Goal: Information Seeking & Learning: Learn about a topic

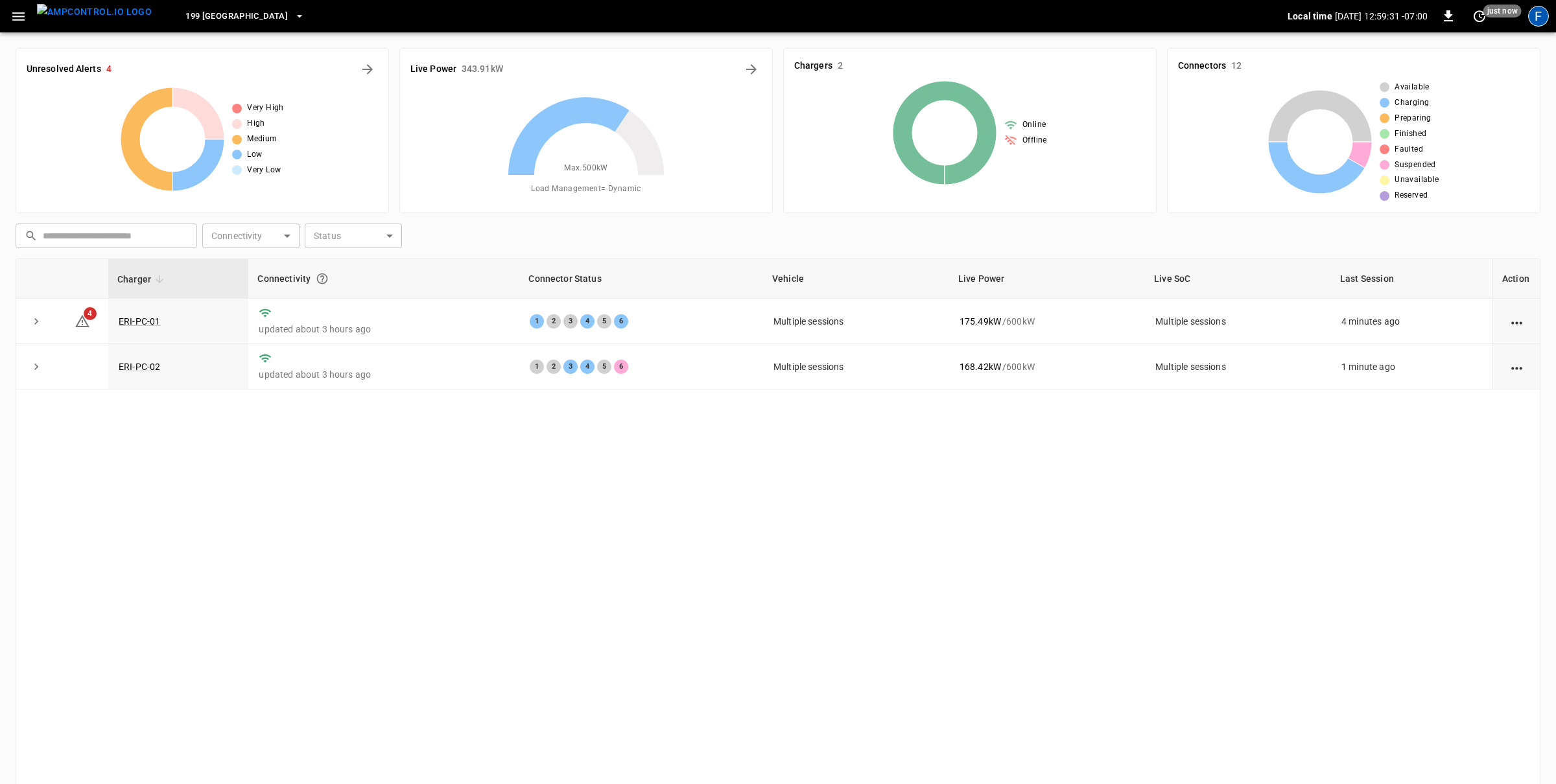
click at [1535, 19] on div "F" at bounding box center [1539, 15] width 21 height 21
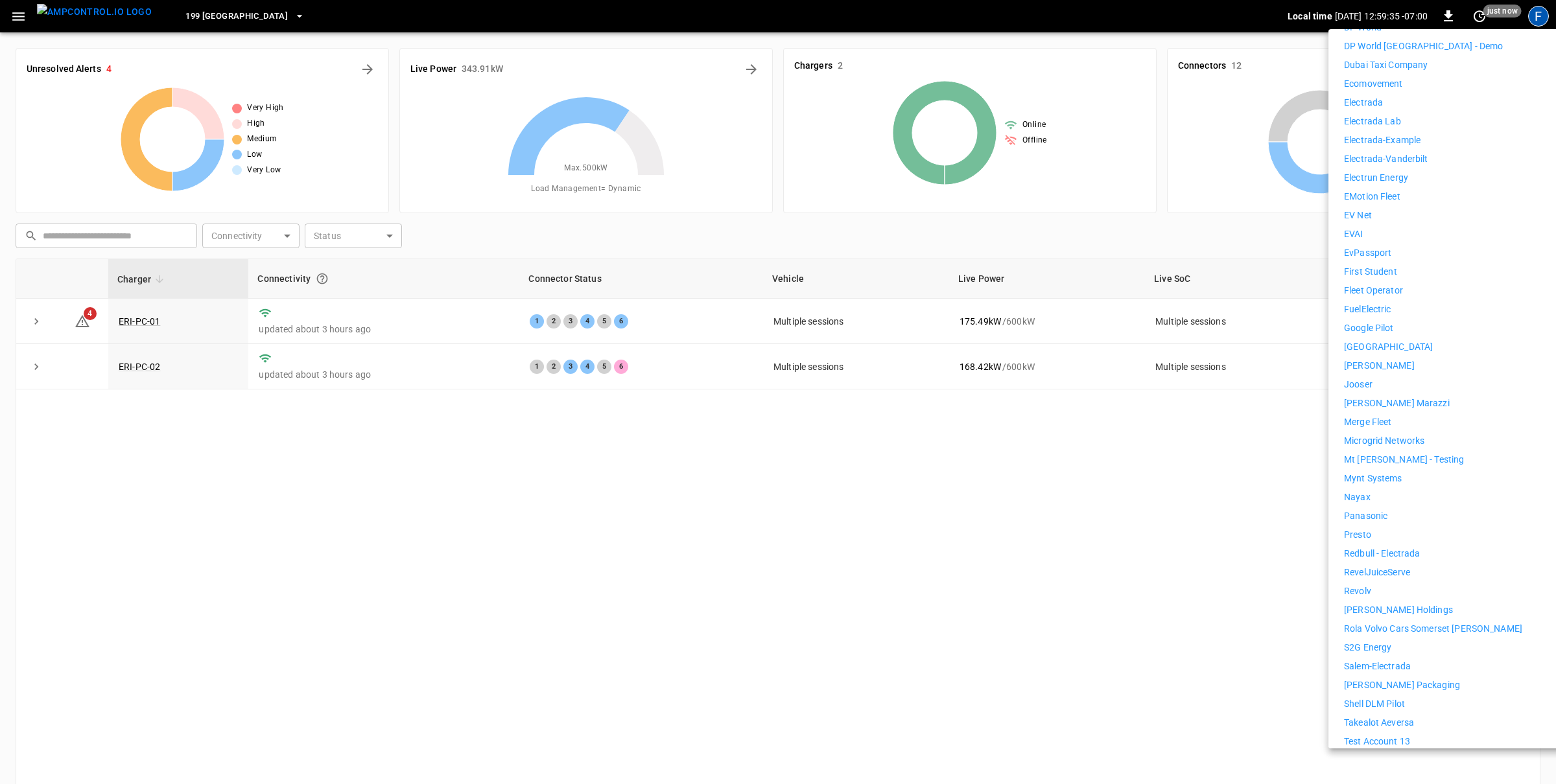
scroll to position [668, 0]
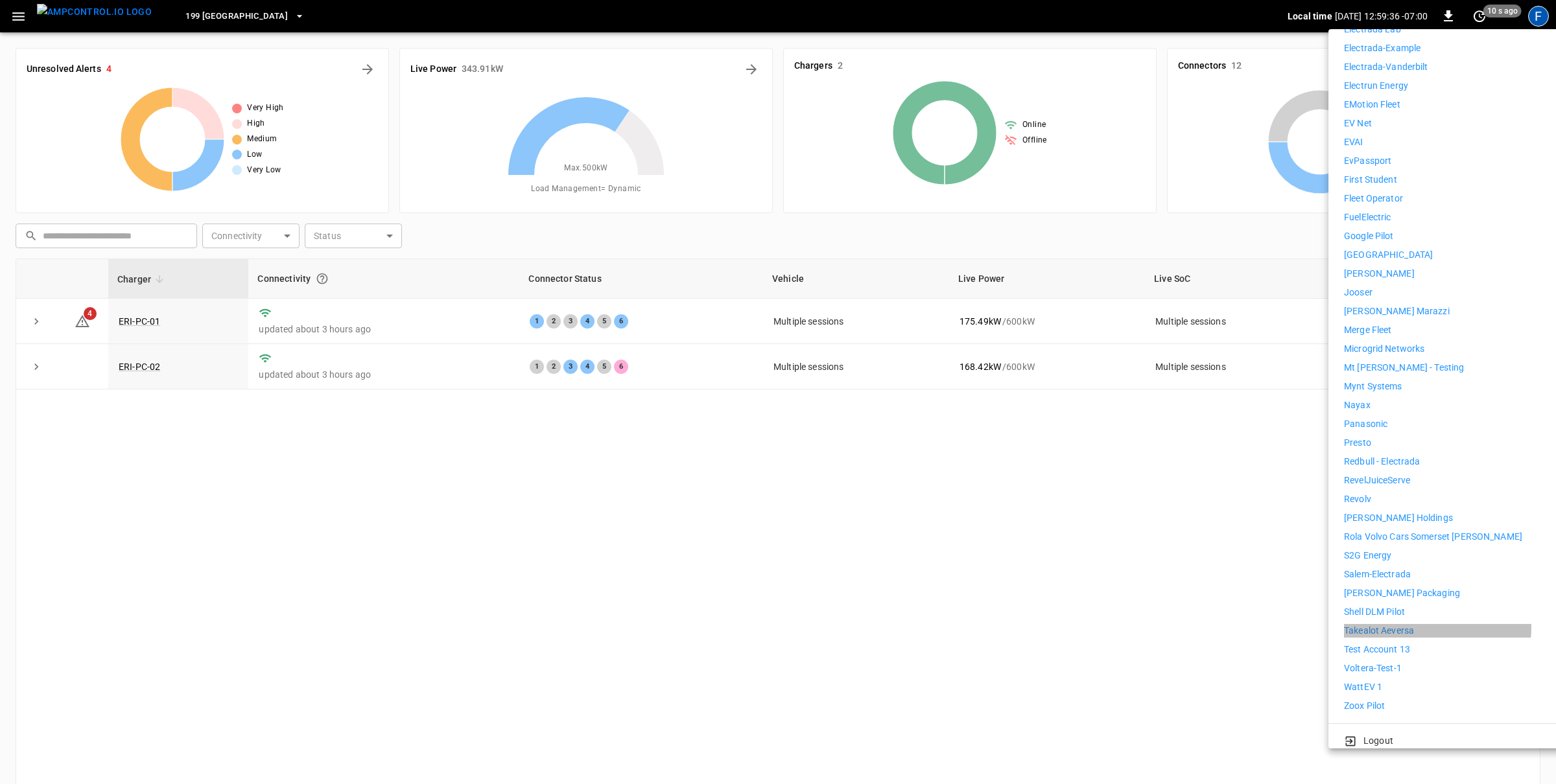
click at [1416, 624] on li "Takealot Aeversa" at bounding box center [1463, 631] width 239 height 14
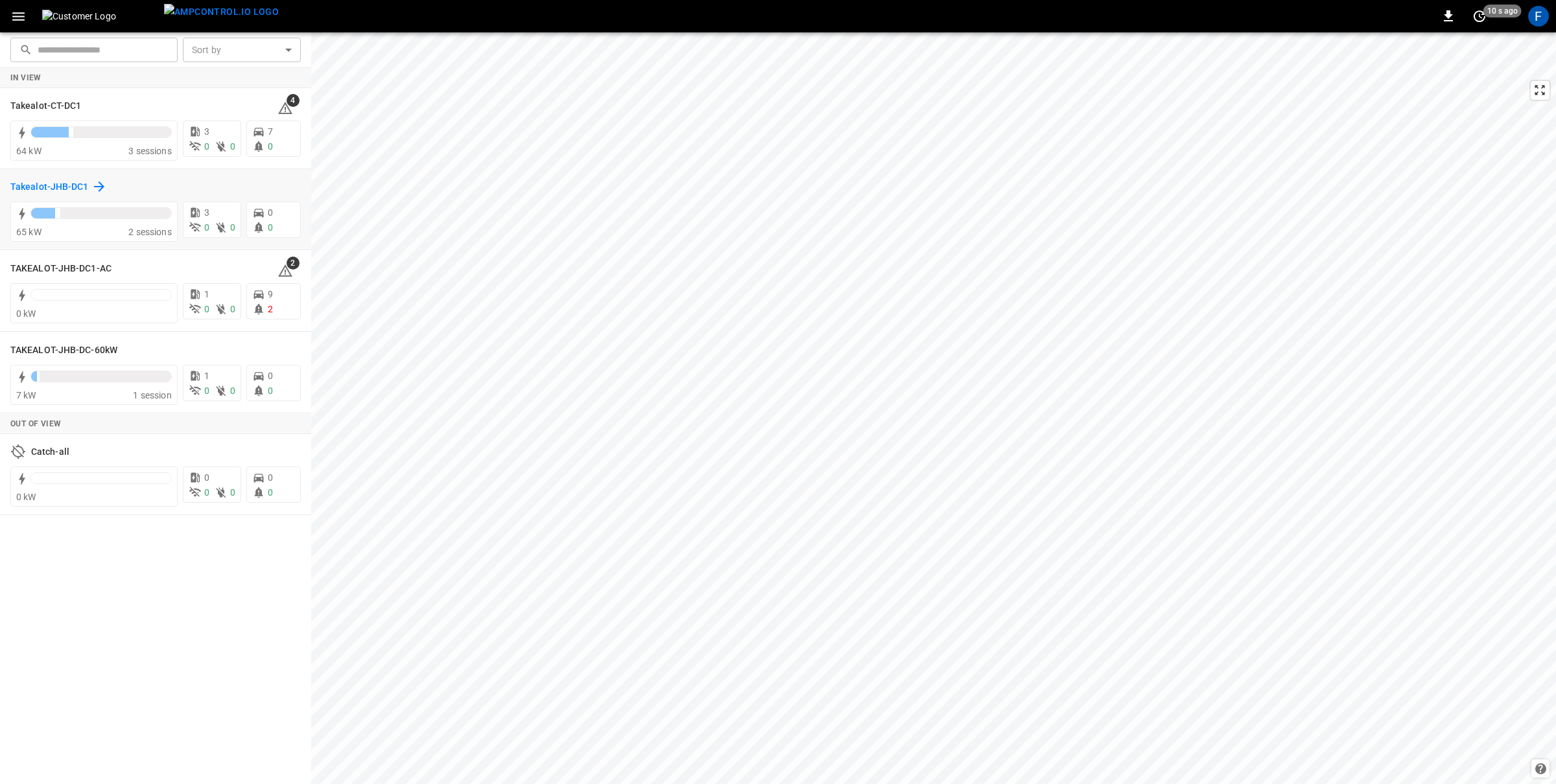
click at [60, 180] on h6 "Takealot-JHB-DC1" at bounding box center [50, 187] width 78 height 14
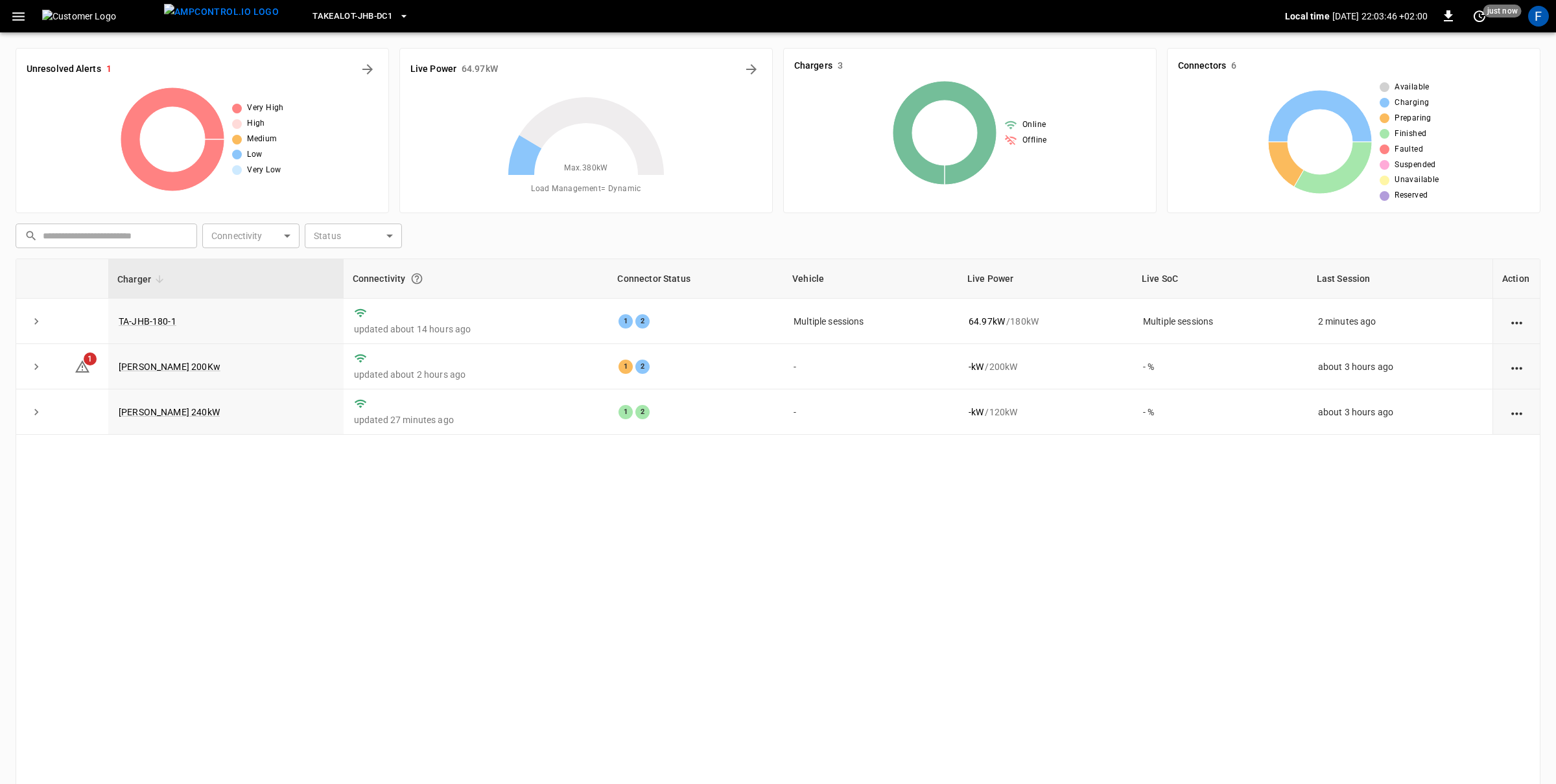
click at [699, 481] on div "Charger Connectivity Connector Status Vehicle Live Power Live SoC Last Session …" at bounding box center [778, 533] width 1525 height 549
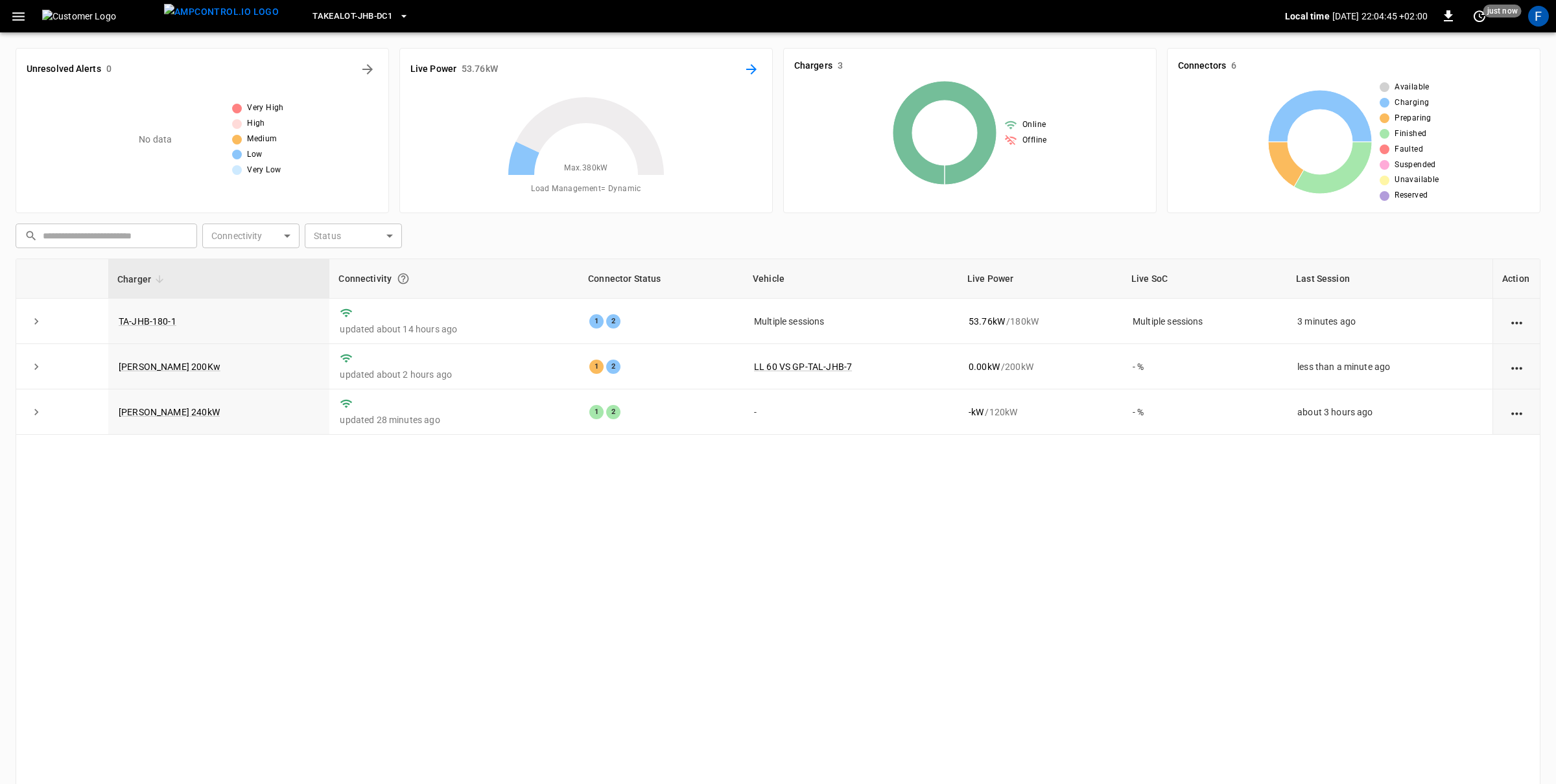
click at [755, 68] on icon "Energy Overview" at bounding box center [751, 68] width 15 height 15
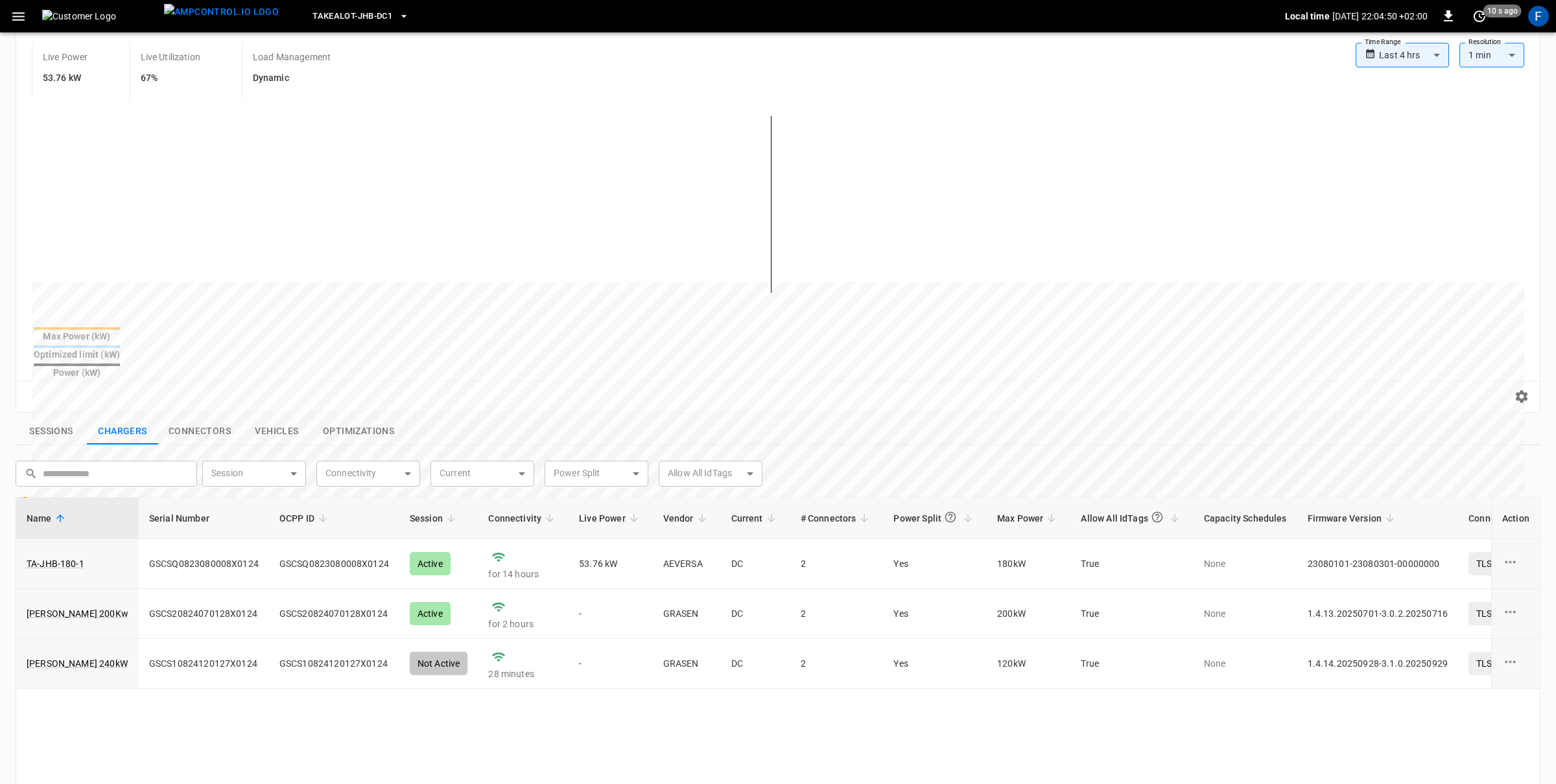
scroll to position [55, 0]
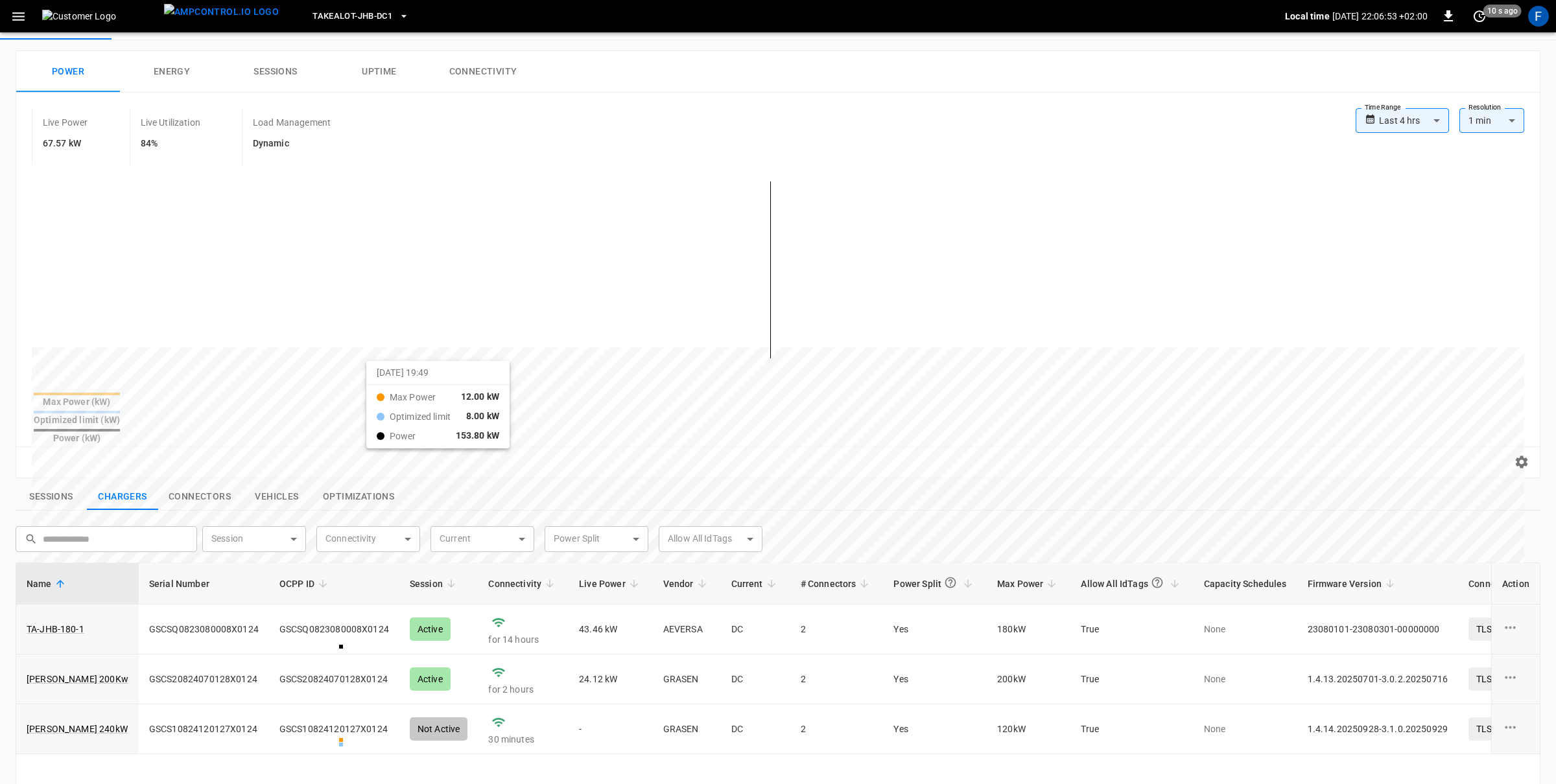
click at [357, 570] on div at bounding box center [754, 658] width 1444 height 177
click at [269, 82] on button "Sessions" at bounding box center [275, 72] width 104 height 41
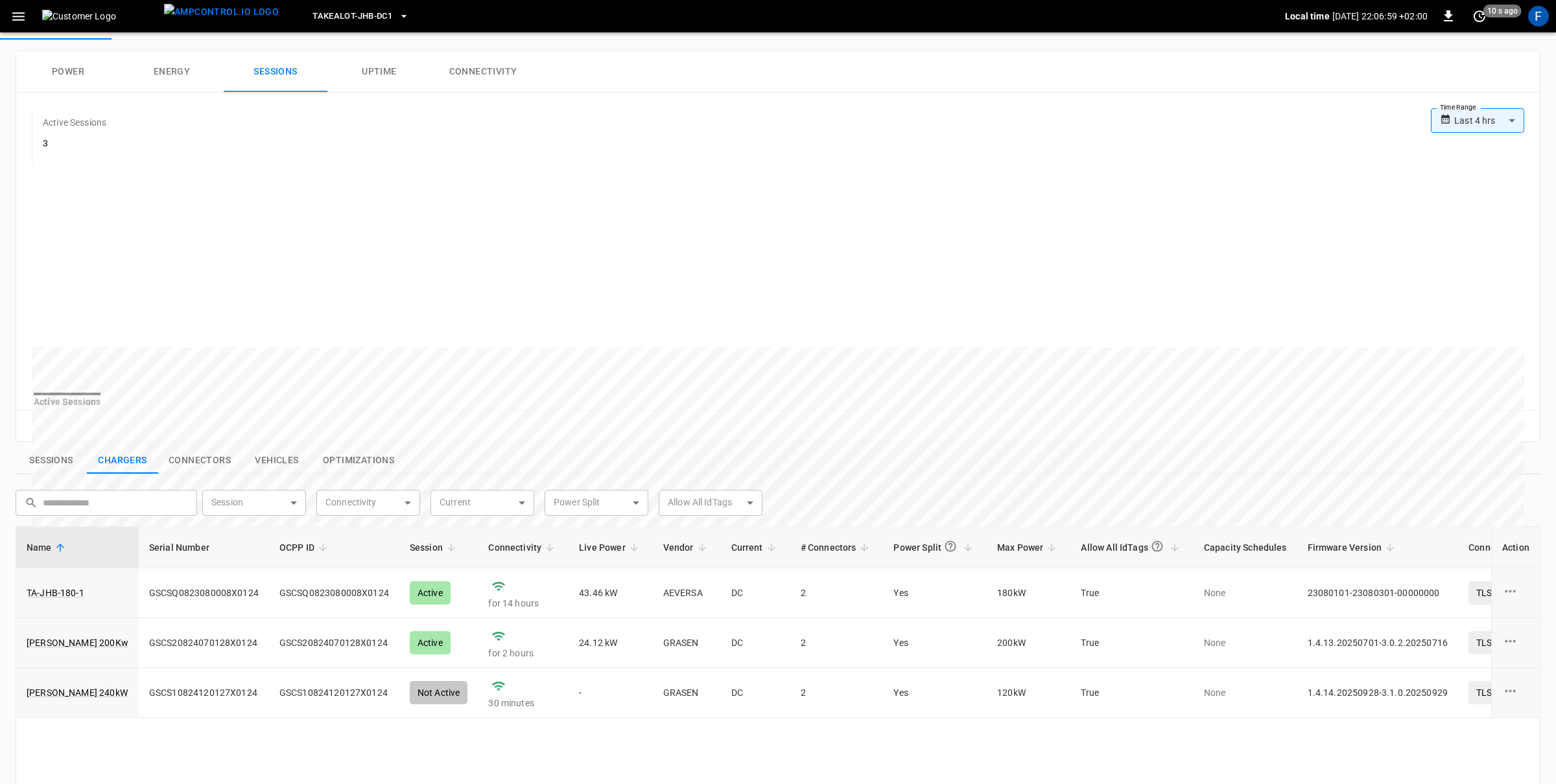
click at [68, 56] on button "Power" at bounding box center [68, 72] width 104 height 41
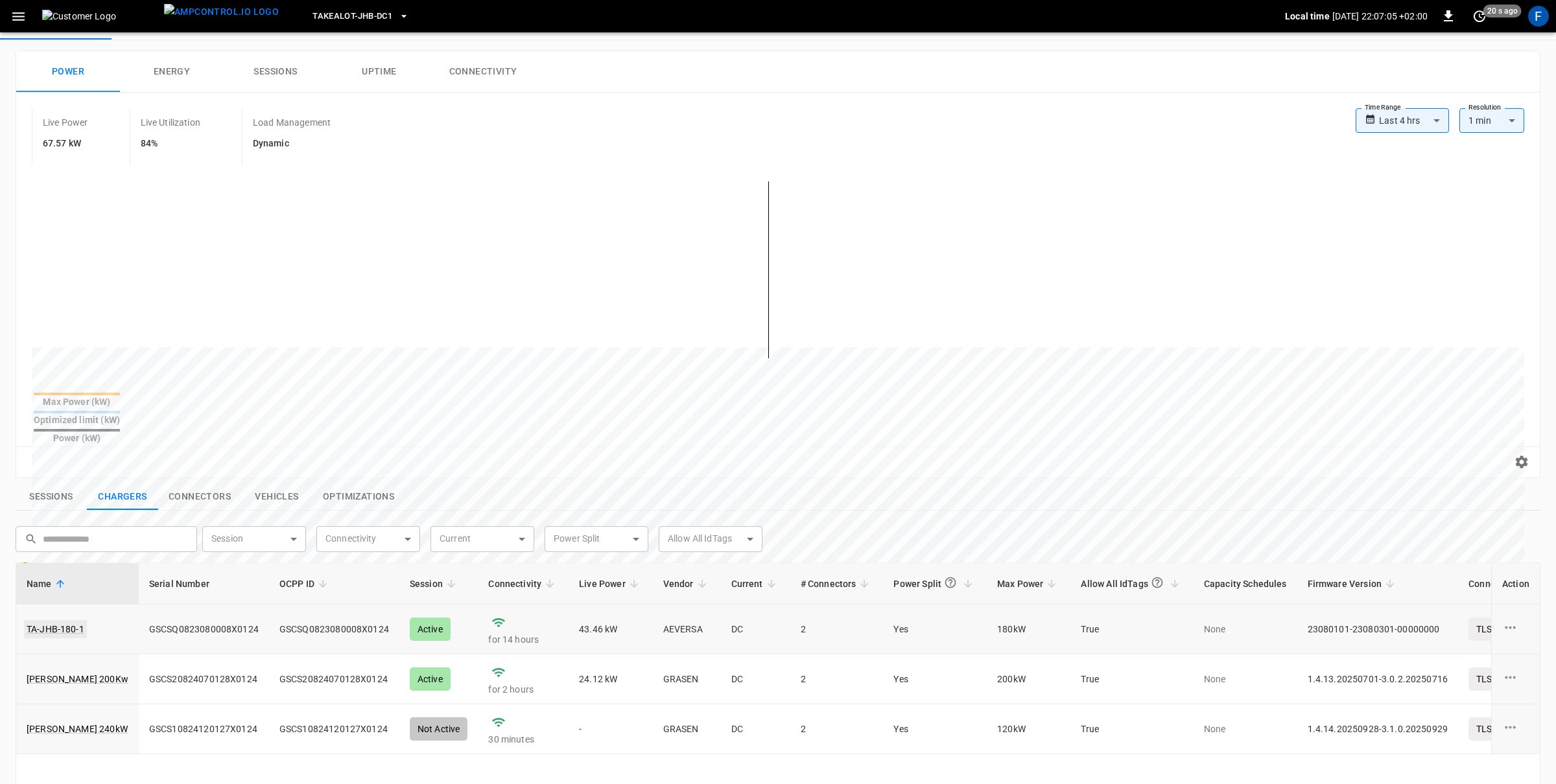
click at [54, 620] on link "TA-JHB-180-1" at bounding box center [56, 629] width 63 height 18
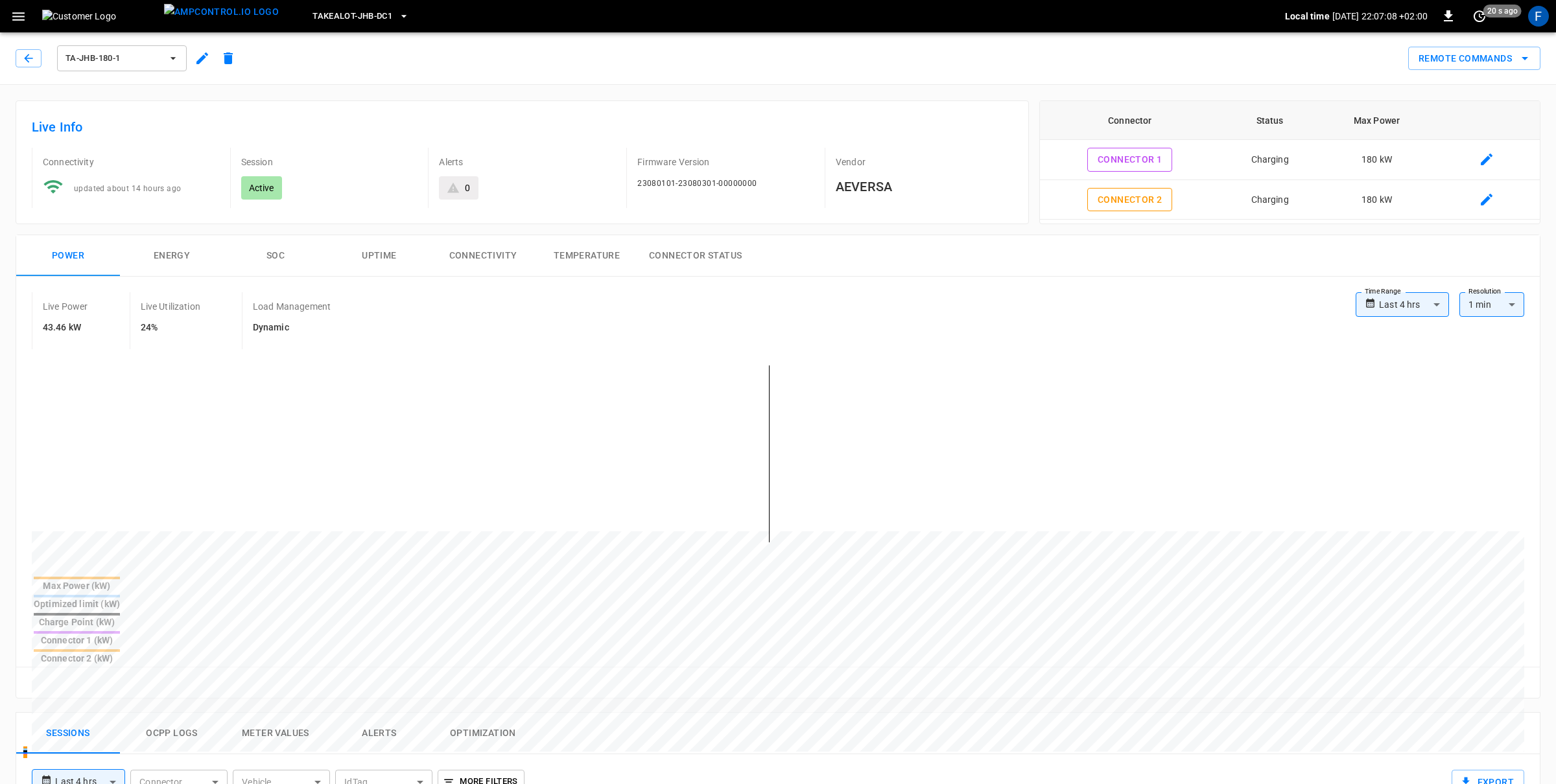
click at [1369, 313] on icon at bounding box center [1370, 304] width 11 height 20
click at [1383, 309] on body "**********" at bounding box center [778, 705] width 1556 height 1410
click at [1385, 358] on li "Last 24 hrs" at bounding box center [1403, 356] width 94 height 22
type input "**********"
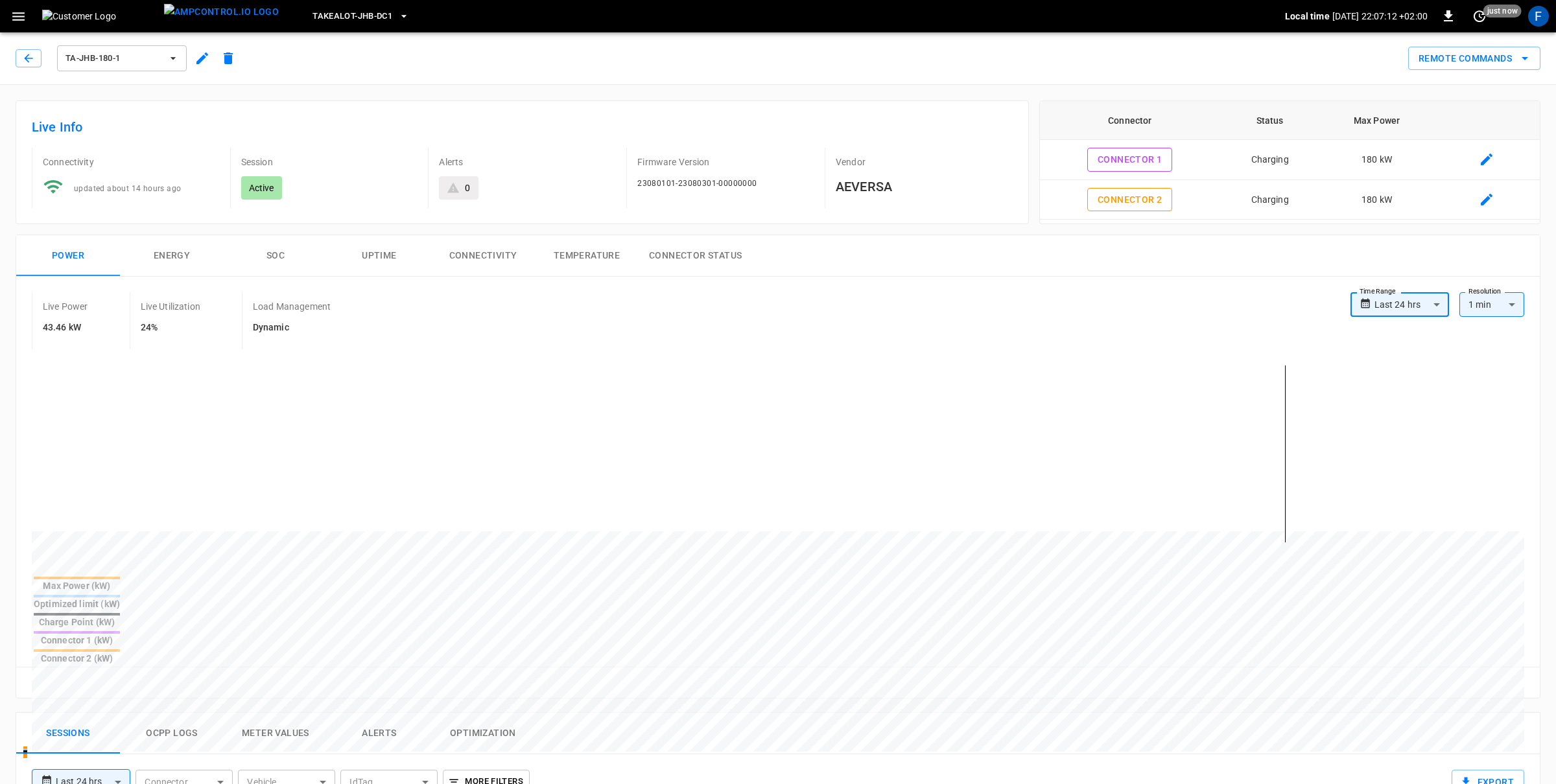
click at [131, 66] on span "TA-JHB-180-1" at bounding box center [114, 59] width 96 height 15
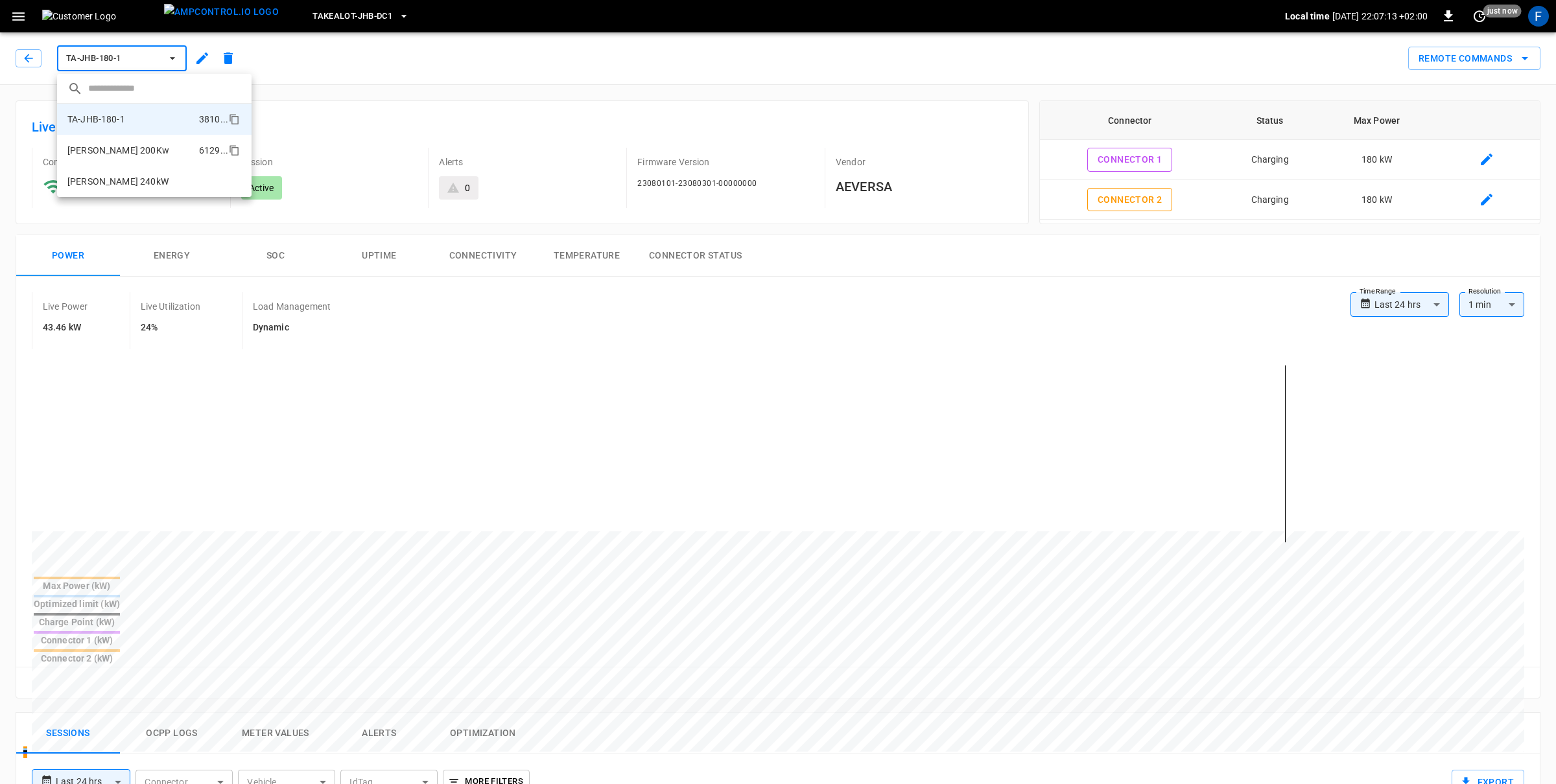
click at [151, 150] on li "[PERSON_NAME] 200Kw 6129 ..." at bounding box center [154, 150] width 195 height 32
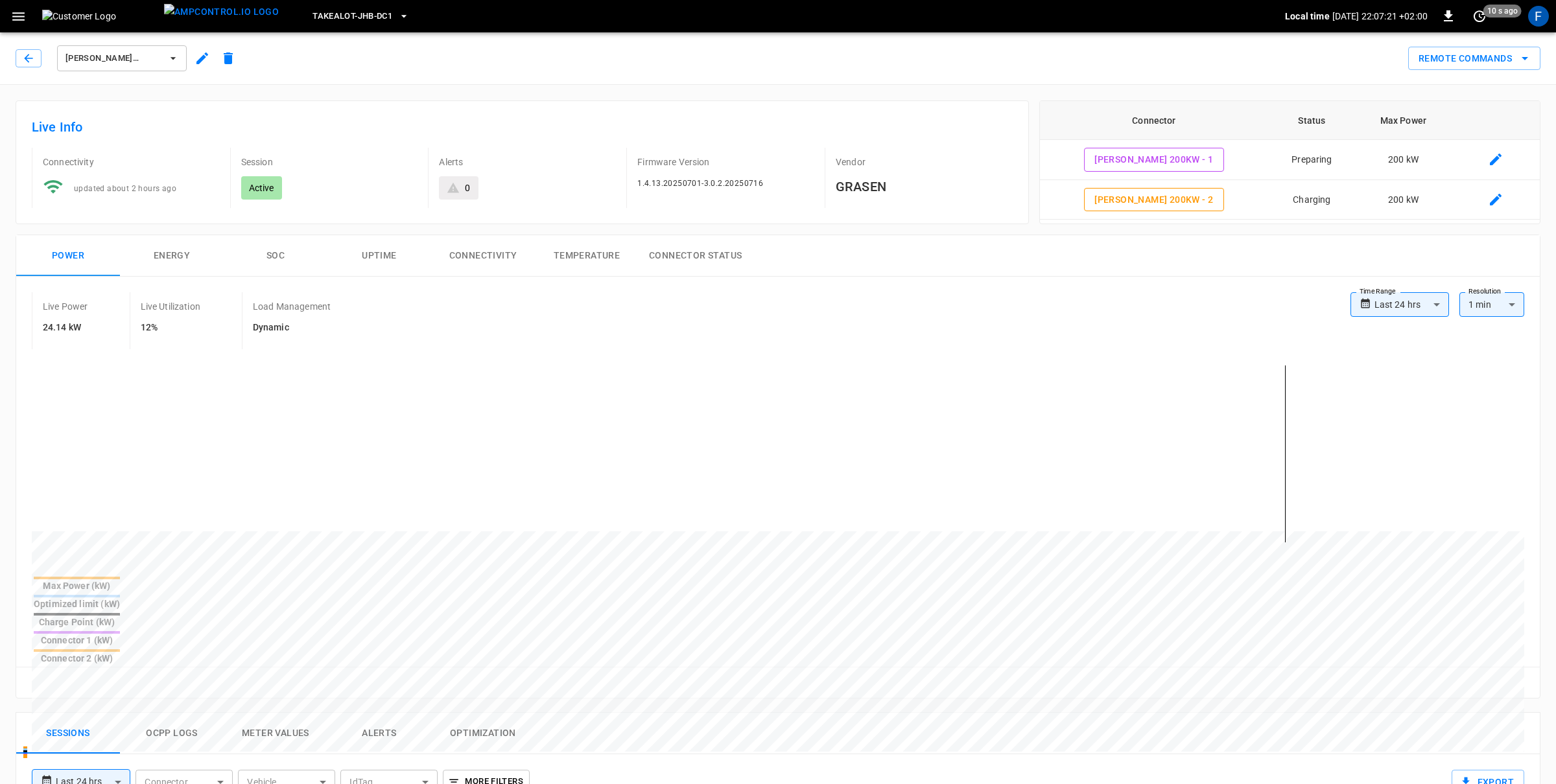
click at [200, 48] on button "button" at bounding box center [202, 59] width 26 height 23
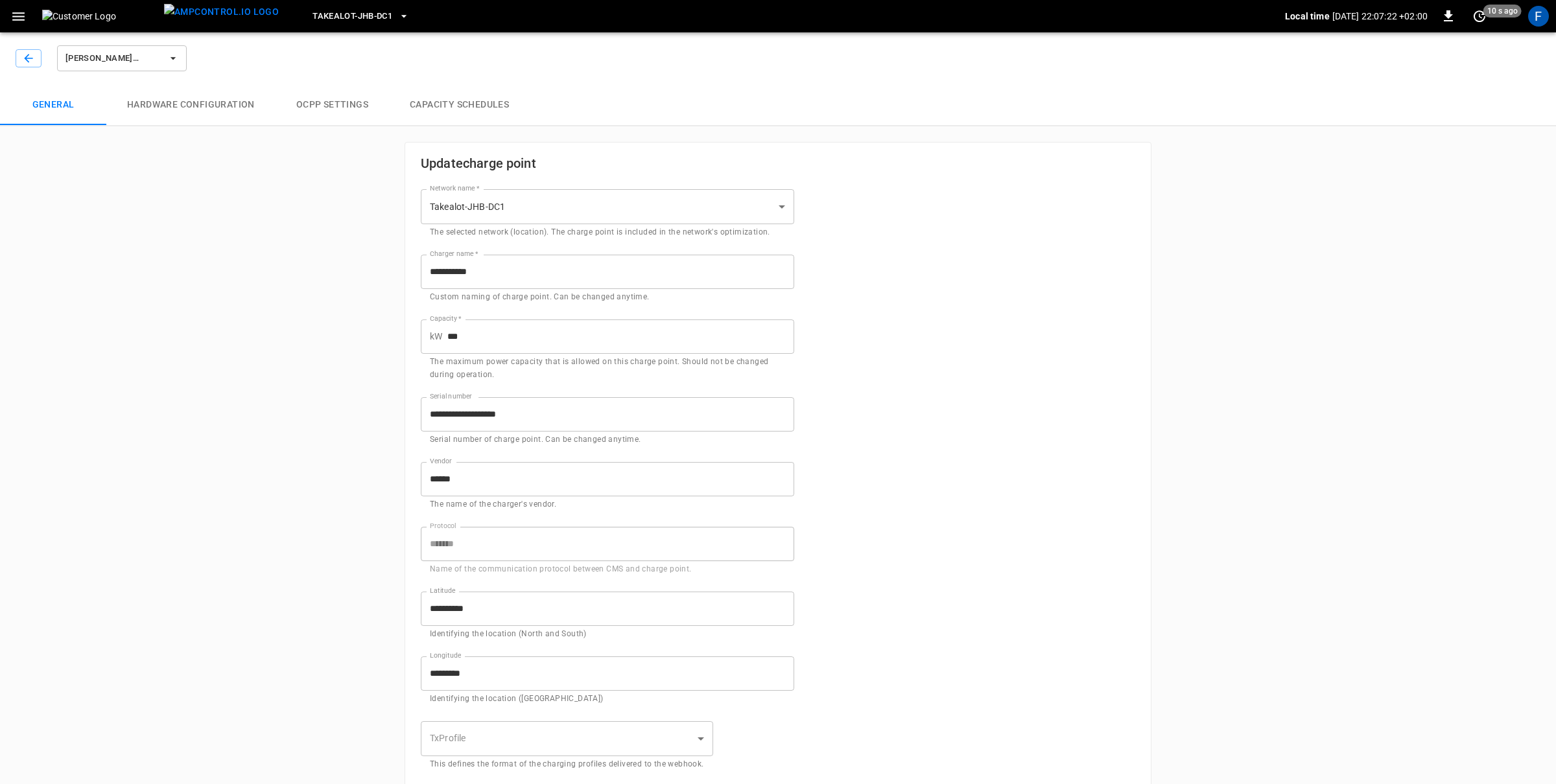
type input "**********"
click at [172, 115] on button "Hardware configuration" at bounding box center [191, 105] width 169 height 41
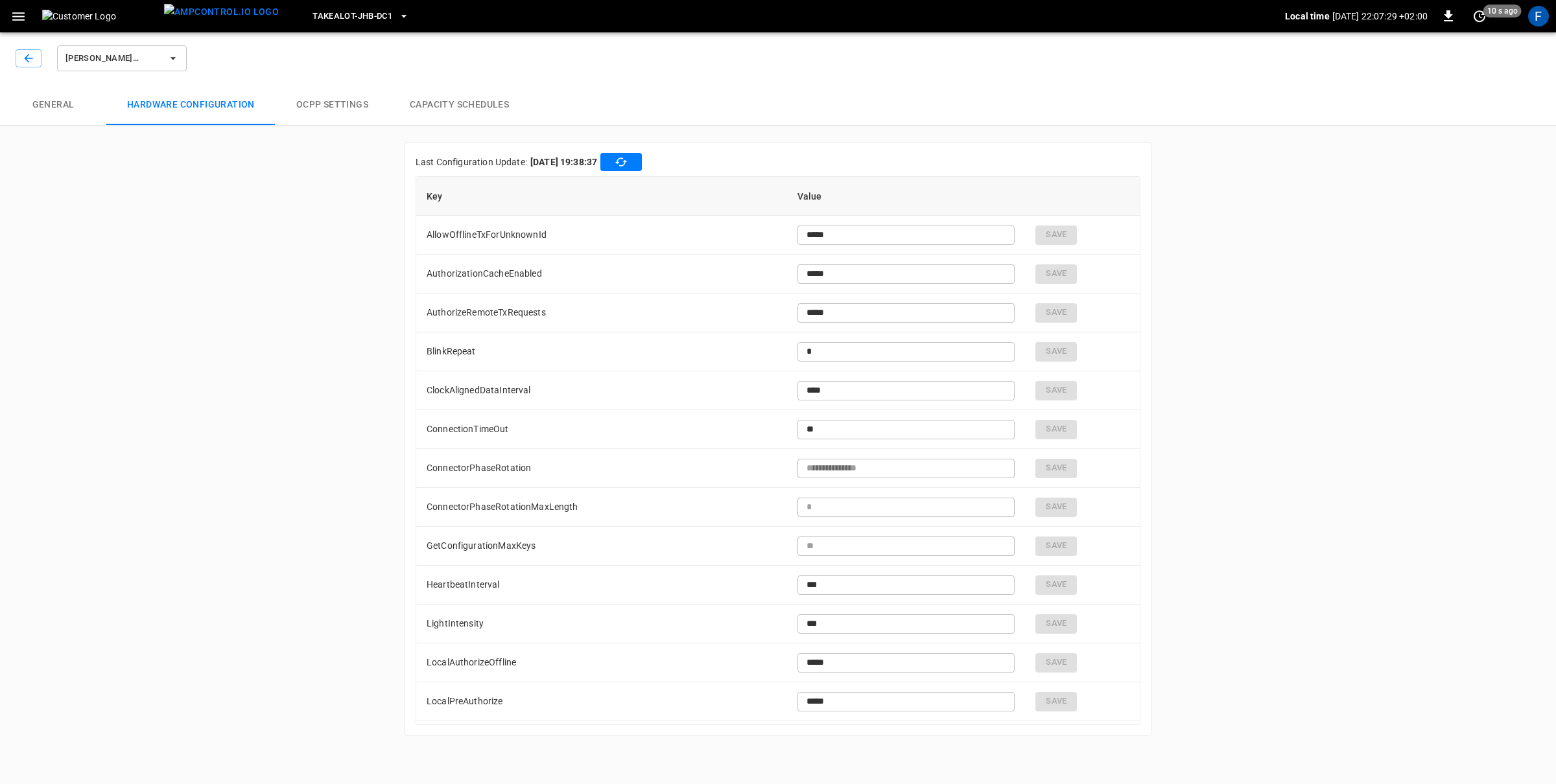
click at [299, 101] on button "OCPP settings" at bounding box center [333, 105] width 114 height 41
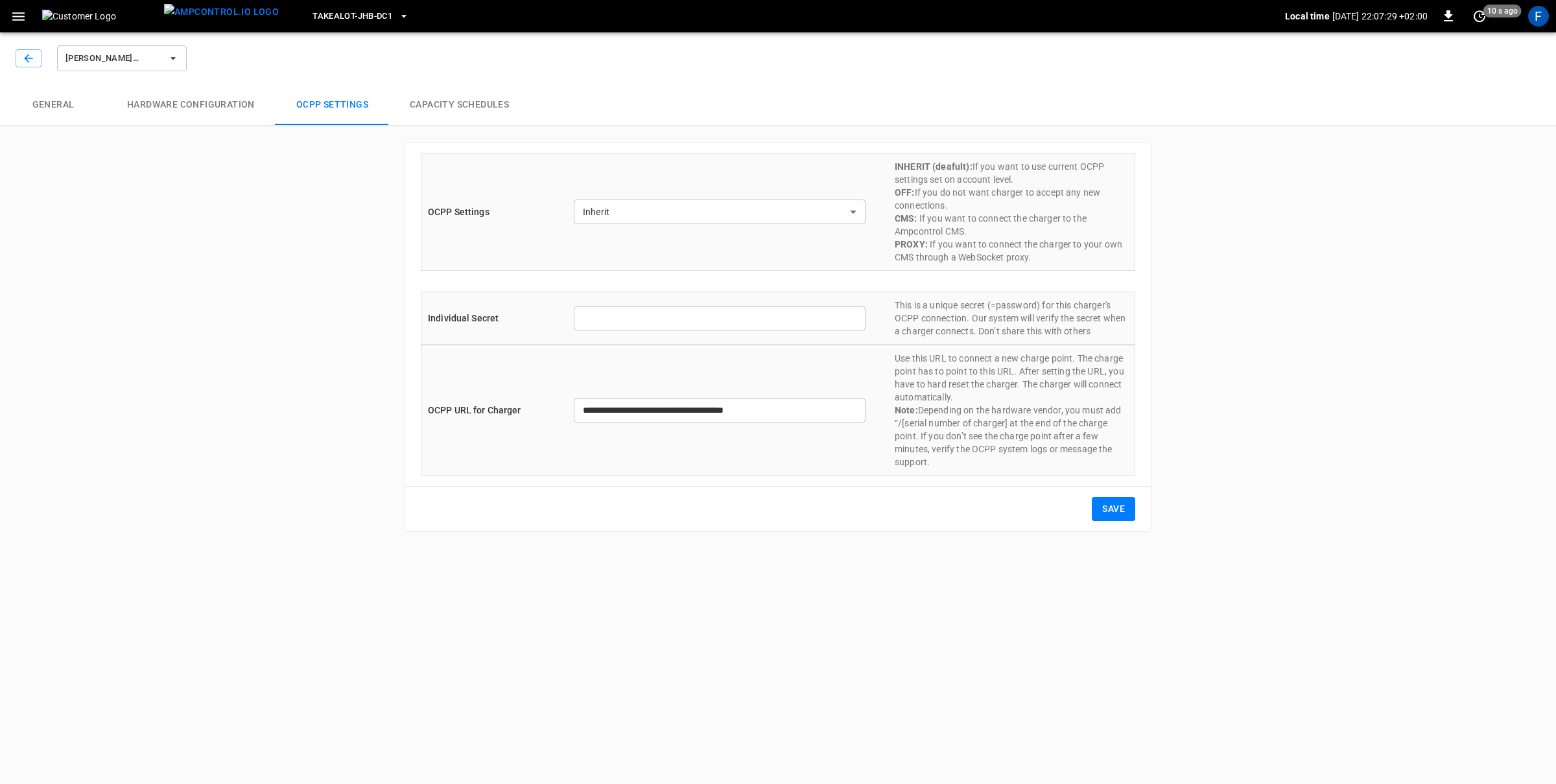
type input "*******"
type input "**********"
click at [426, 107] on button "Capacity Schedules" at bounding box center [460, 105] width 141 height 41
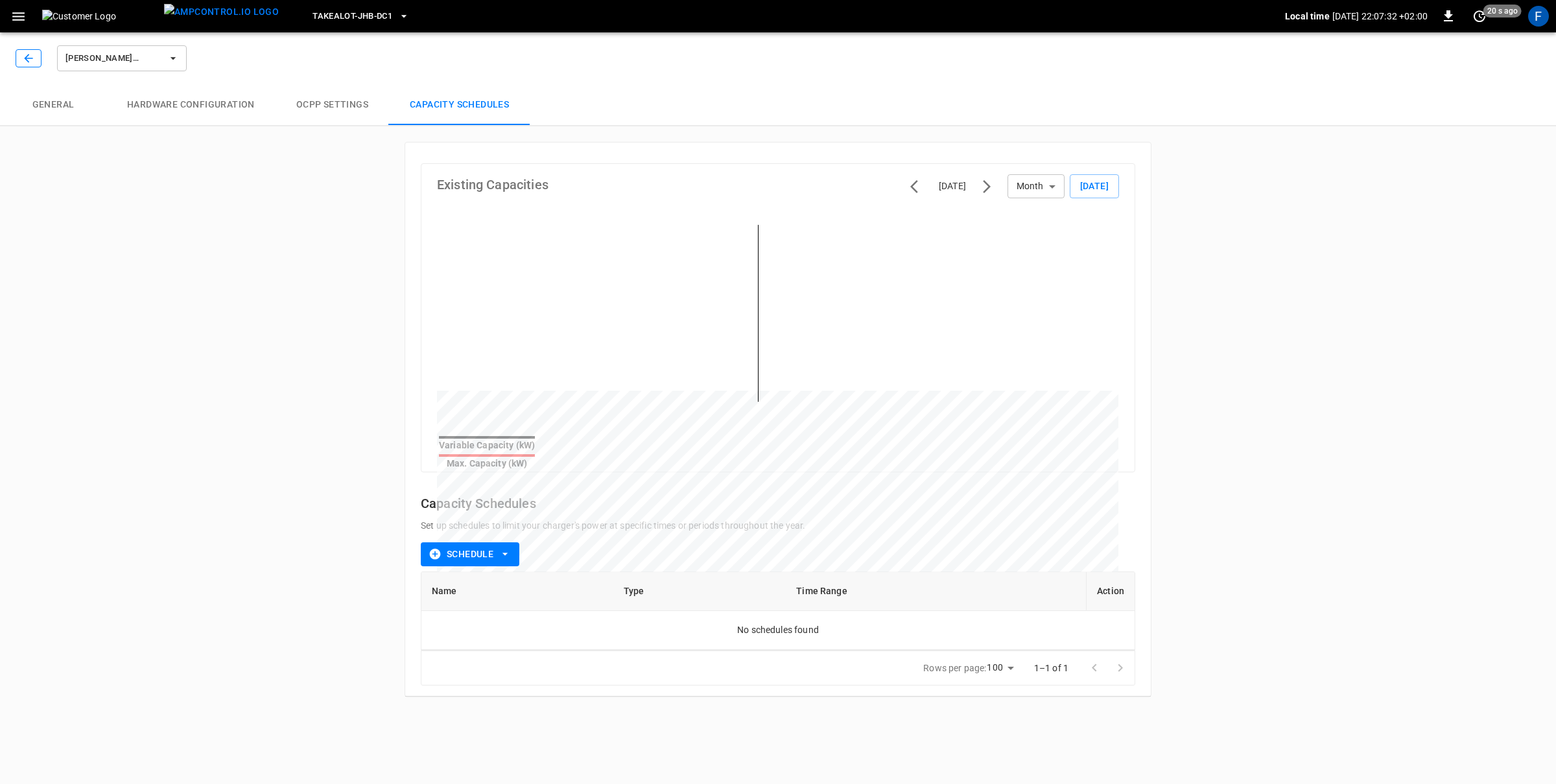
click at [32, 59] on icon "button" at bounding box center [28, 59] width 13 height 13
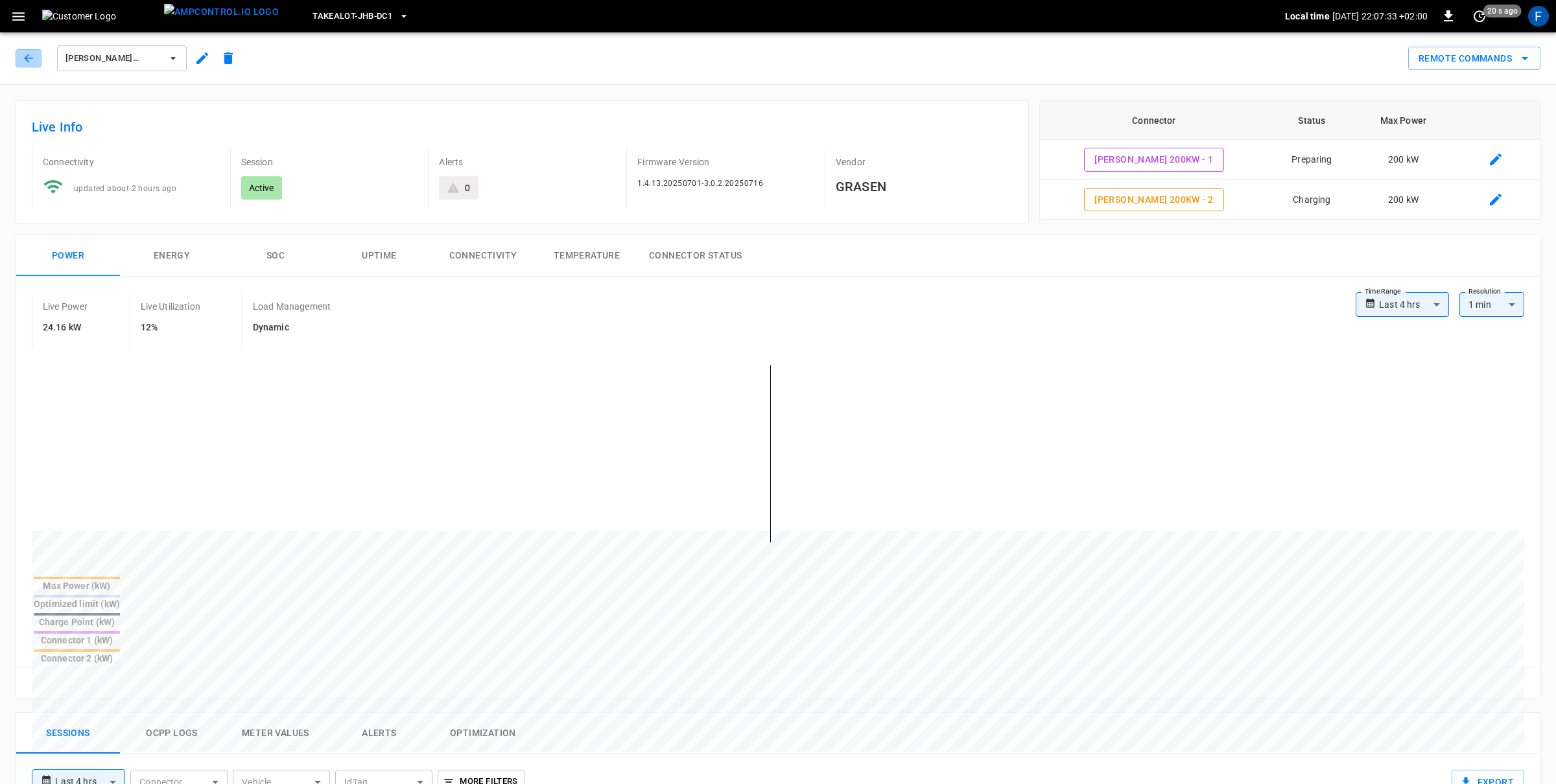
click at [32, 59] on icon "button" at bounding box center [28, 59] width 13 height 13
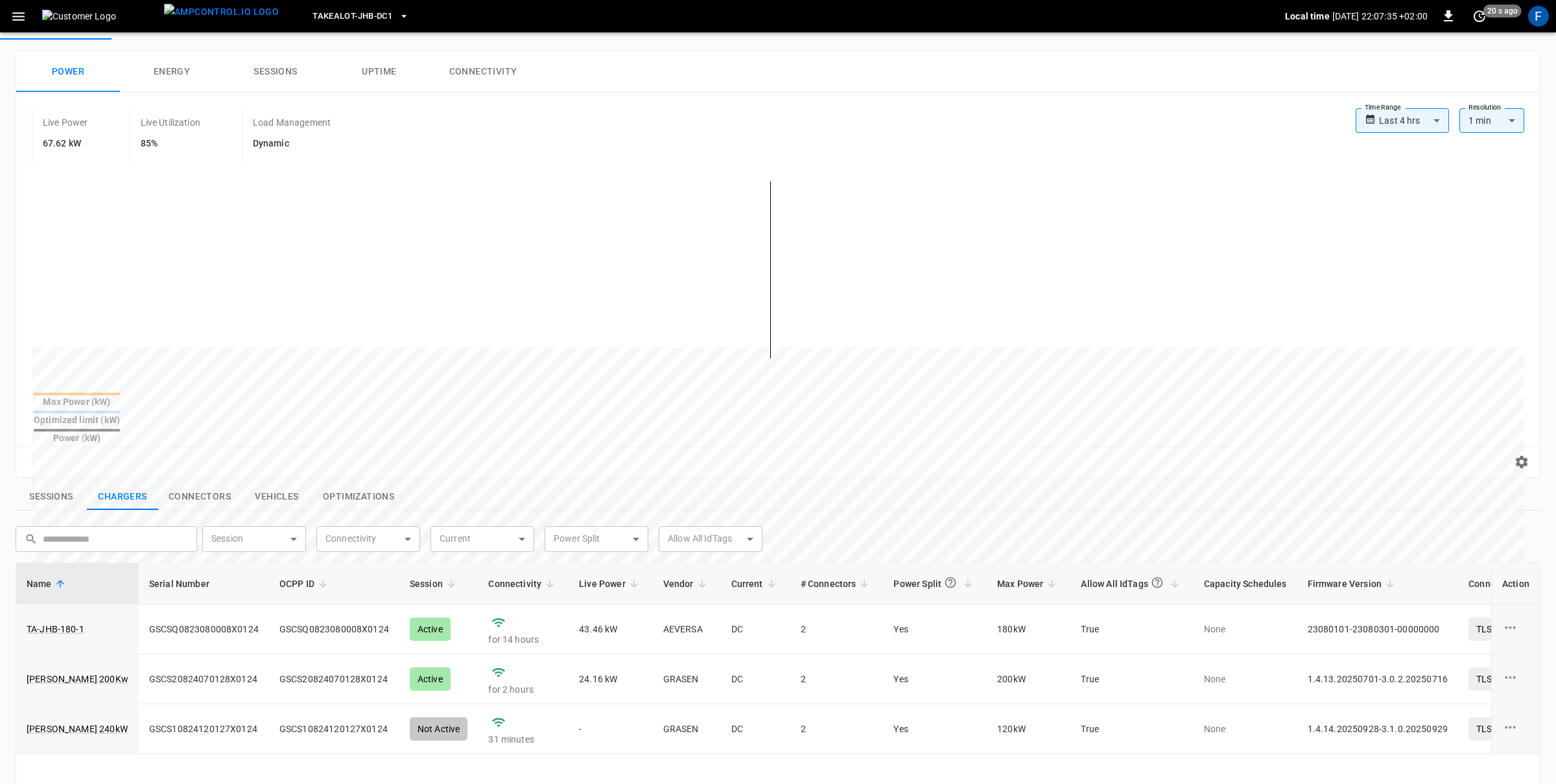
click at [29, 20] on button "button" at bounding box center [18, 16] width 26 height 24
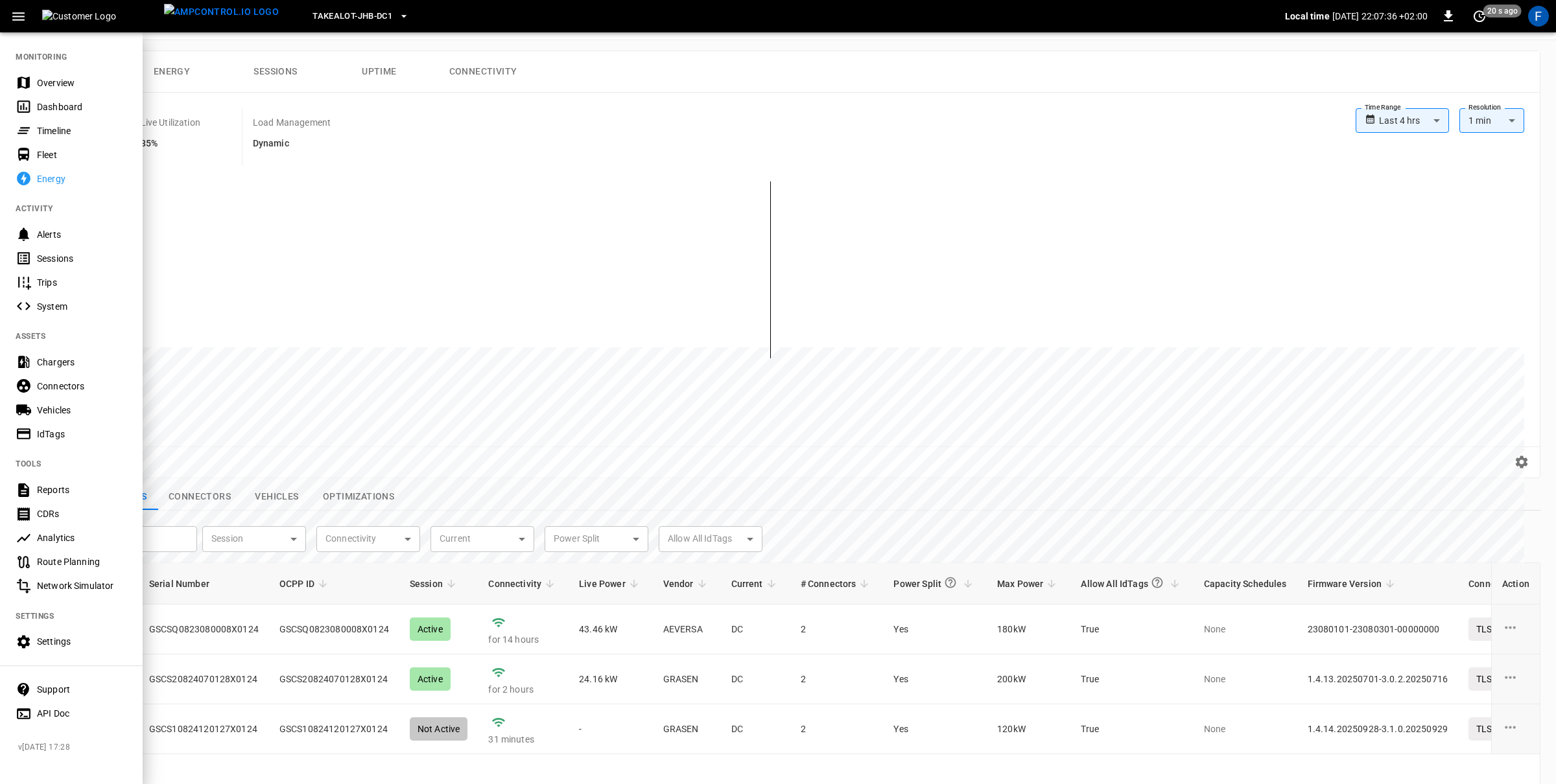
click at [67, 389] on div "Connectors" at bounding box center [82, 387] width 90 height 13
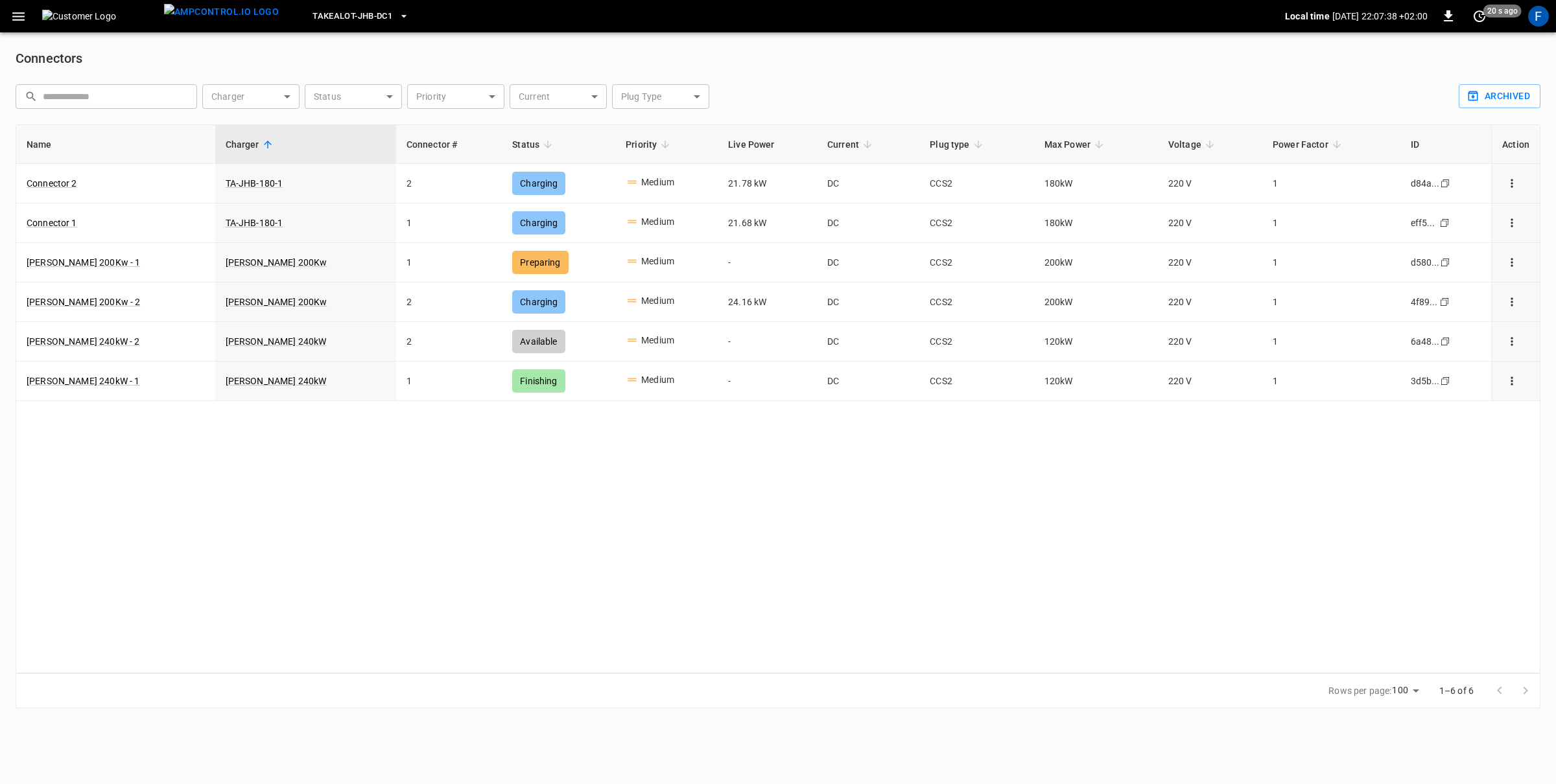
click at [14, 21] on icon "button" at bounding box center [19, 16] width 16 height 16
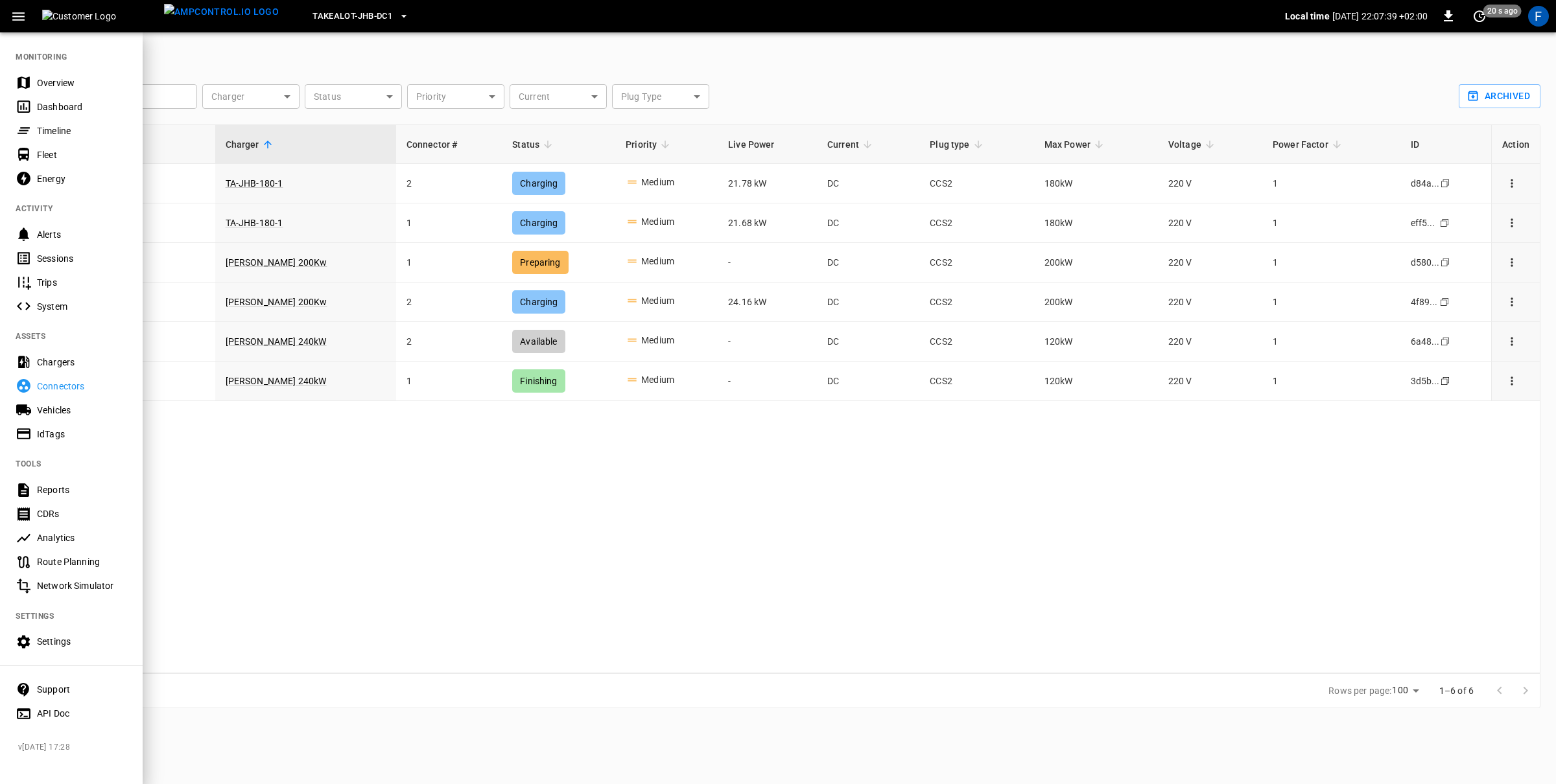
click at [52, 354] on div "Chargers" at bounding box center [71, 361] width 142 height 24
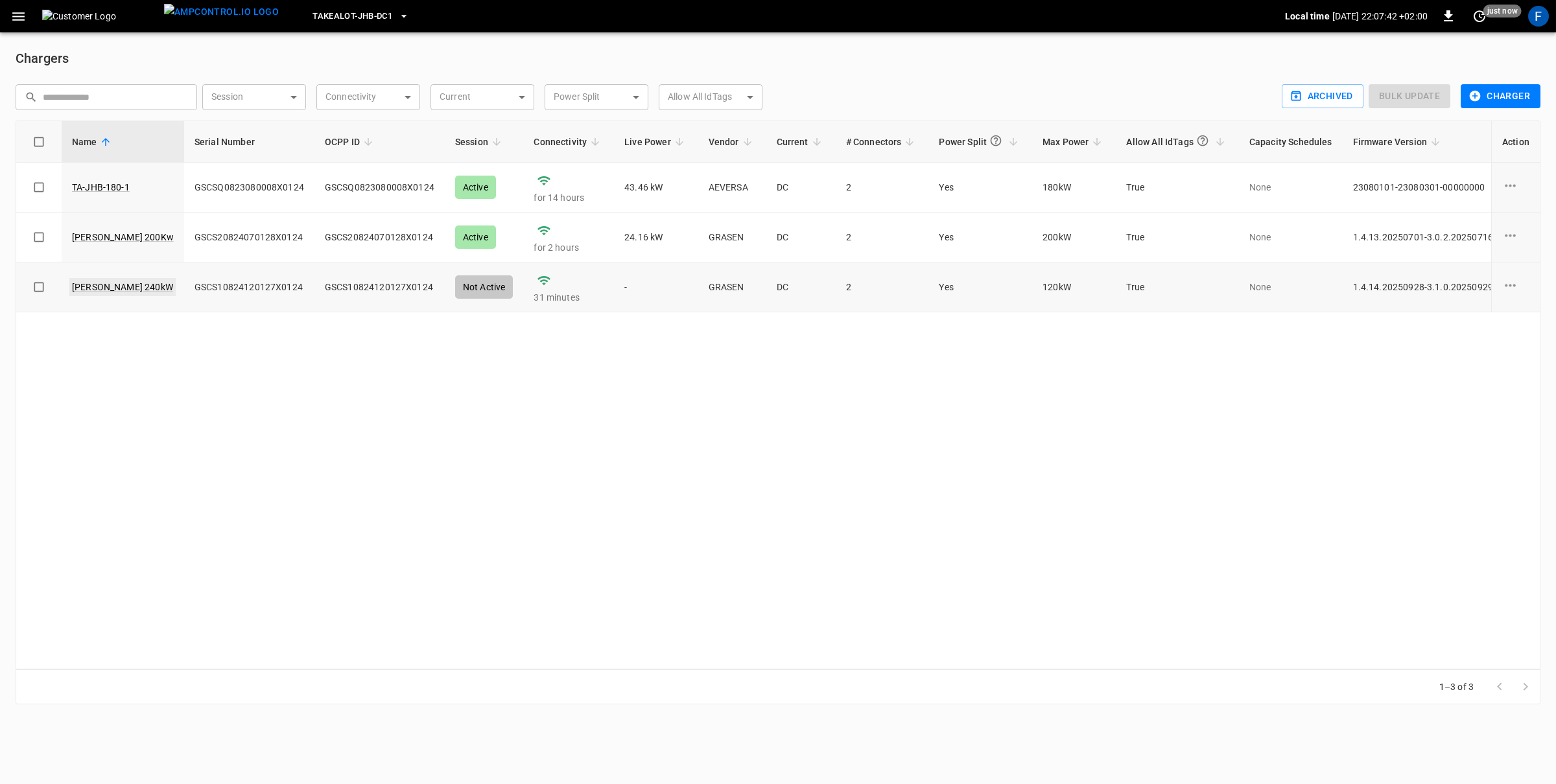
click at [111, 294] on link "[PERSON_NAME] 240kW" at bounding box center [123, 287] width 106 height 18
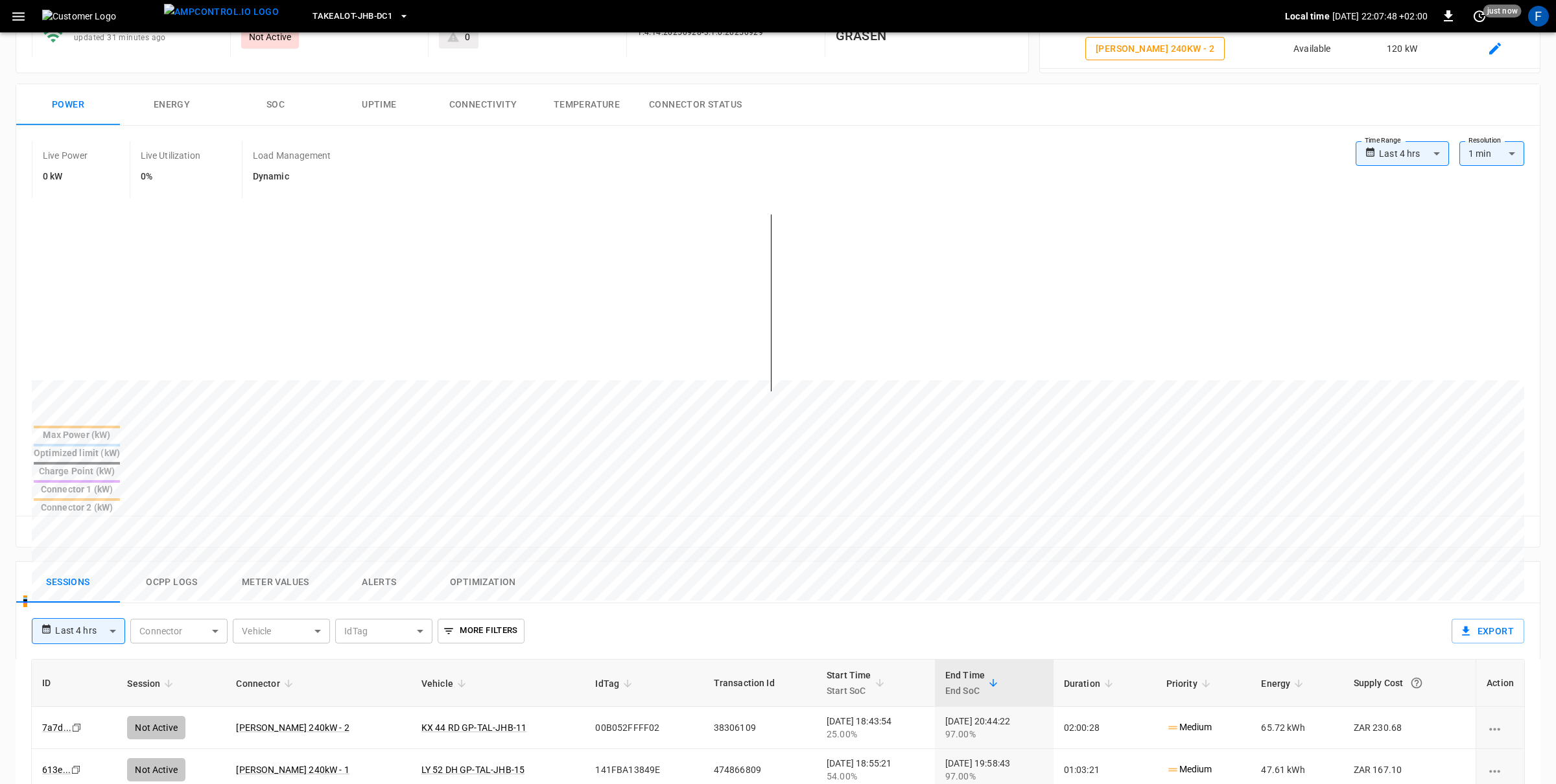
scroll to position [208, 0]
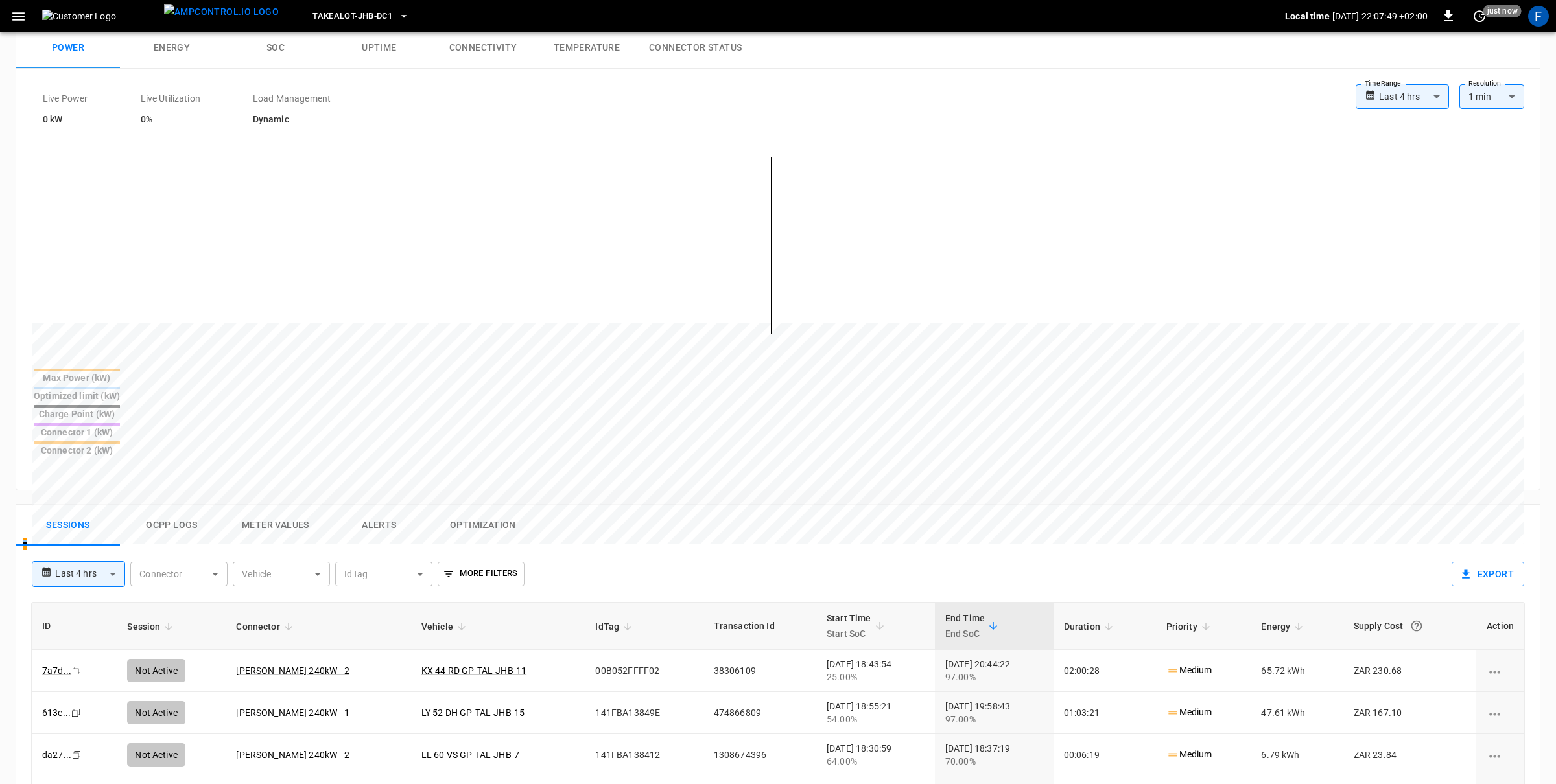
click at [182, 505] on button "Ocpp logs" at bounding box center [171, 525] width 104 height 41
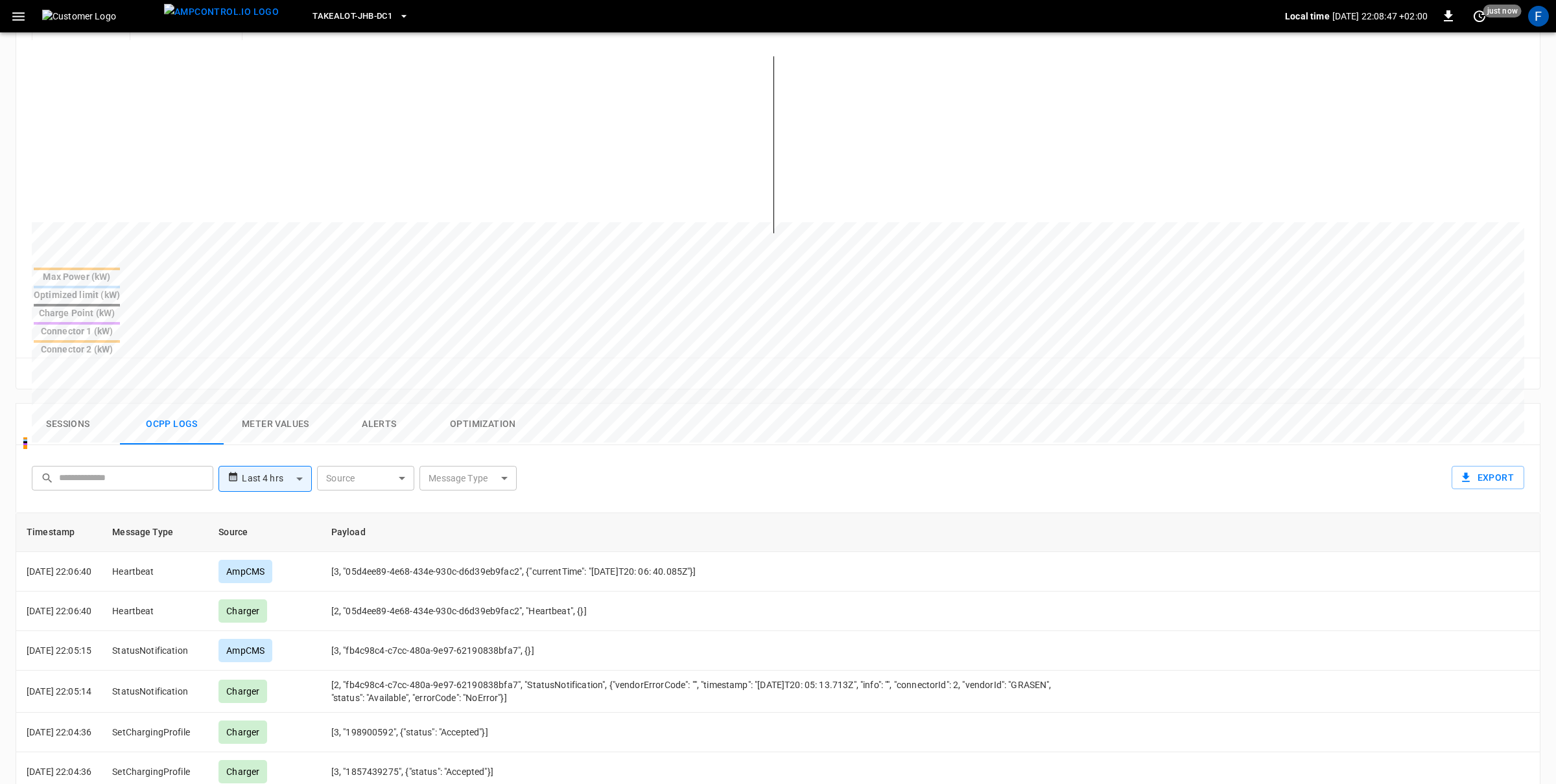
scroll to position [0, 0]
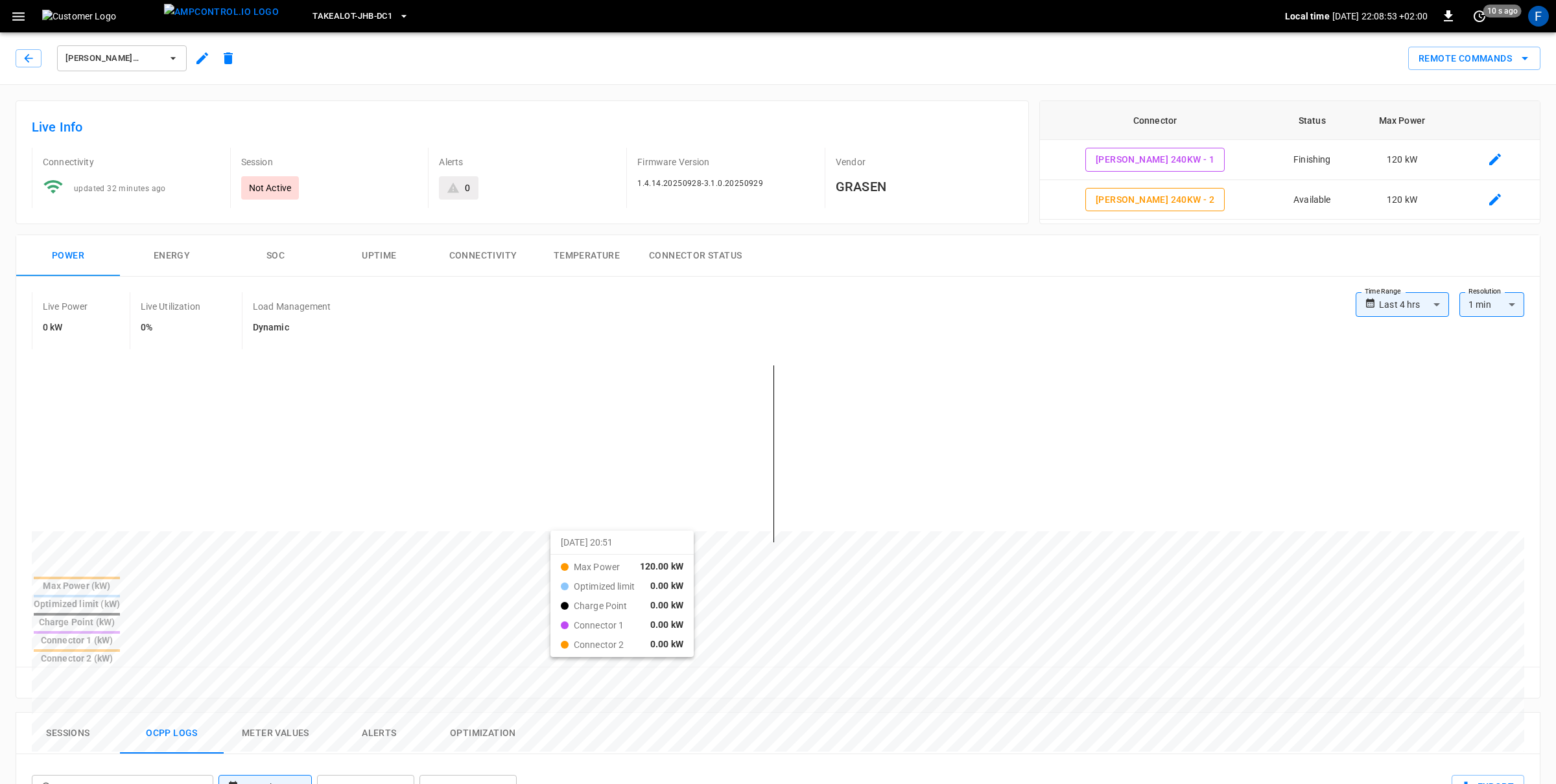
drag, startPoint x: 50, startPoint y: 497, endPoint x: 541, endPoint y: 524, distance: 491.7
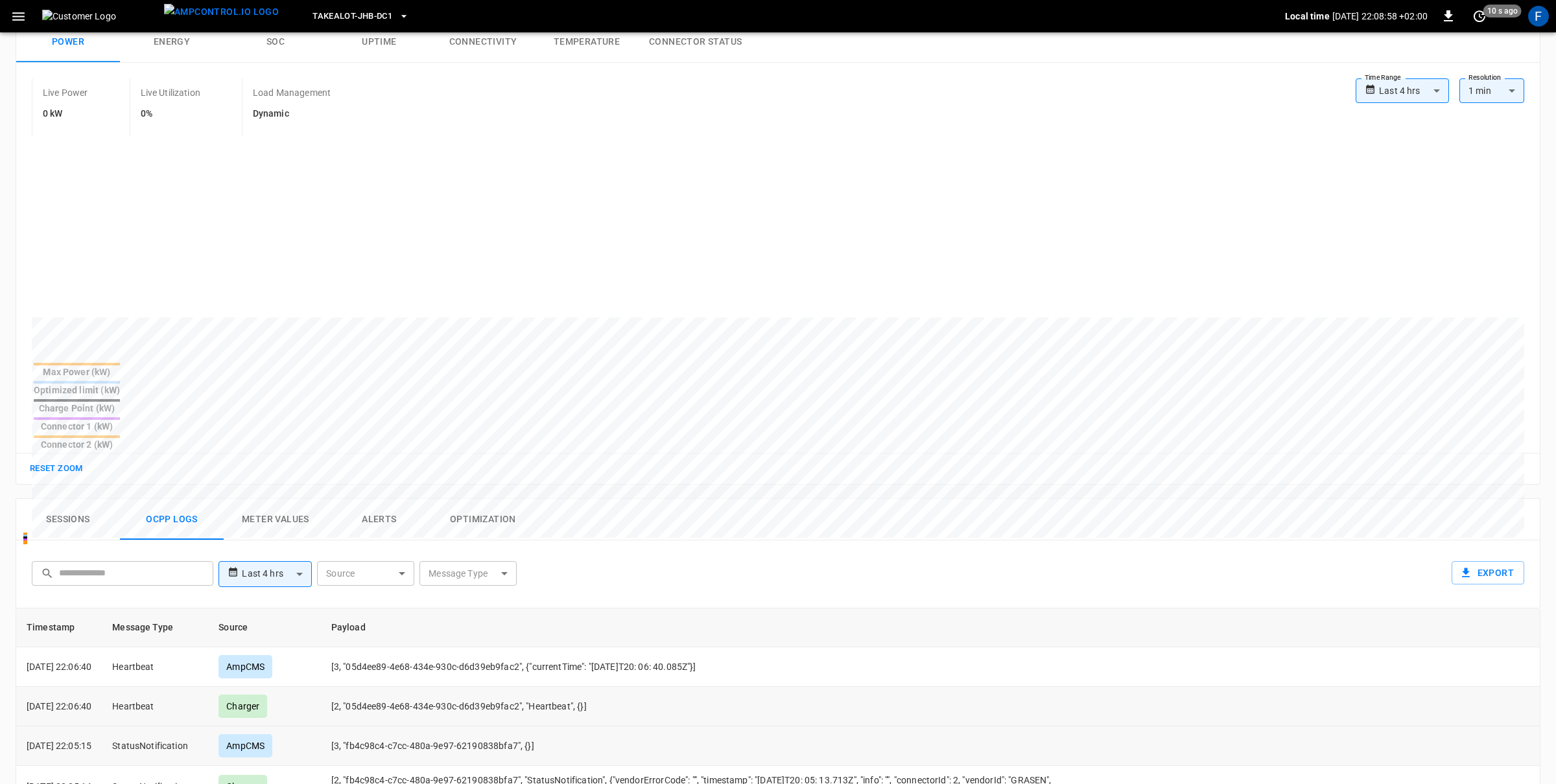
scroll to position [230, 0]
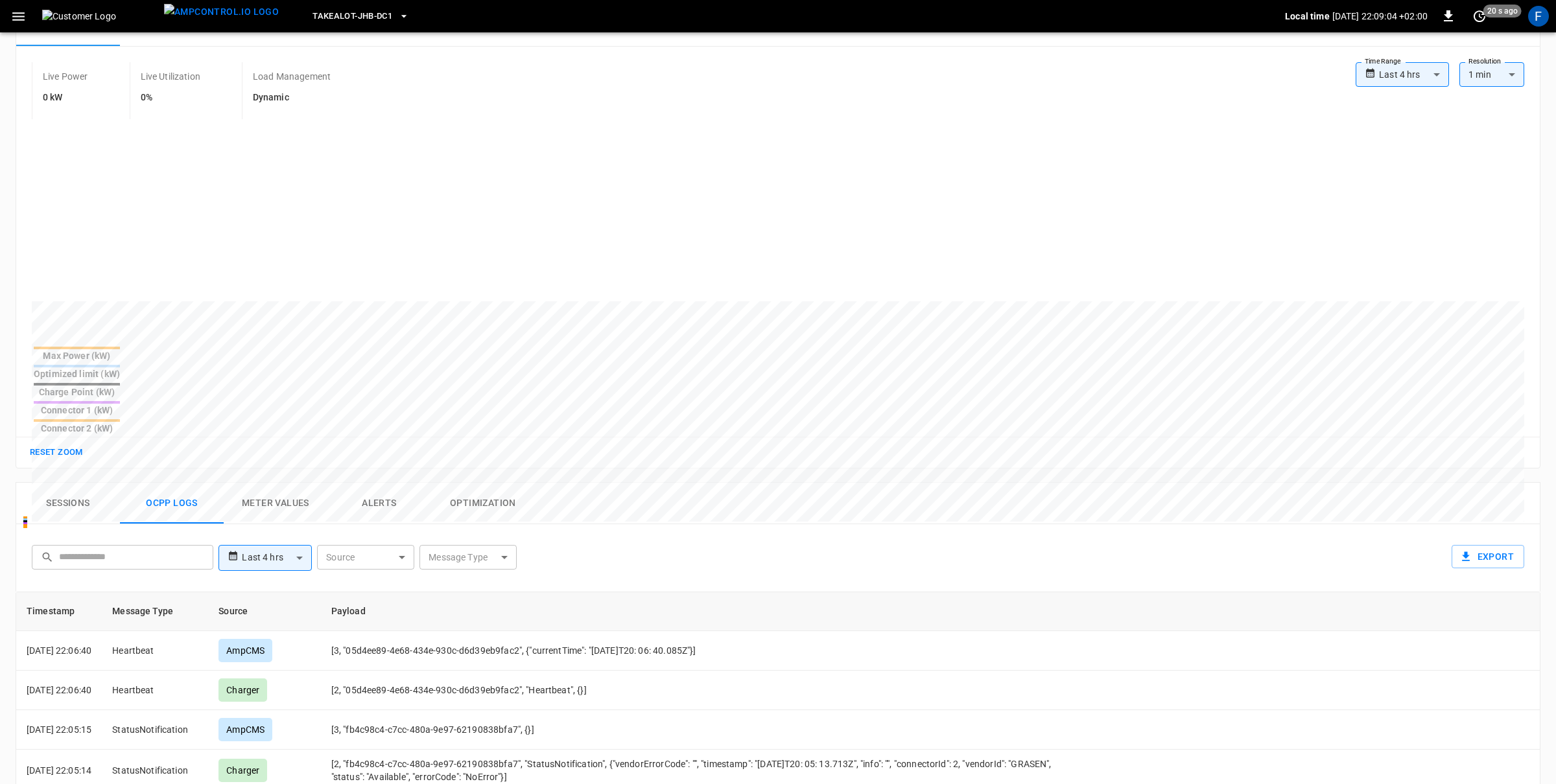
click at [257, 495] on body "**********" at bounding box center [778, 481] width 1556 height 1422
click at [260, 651] on li "Custom" at bounding box center [265, 654] width 94 height 22
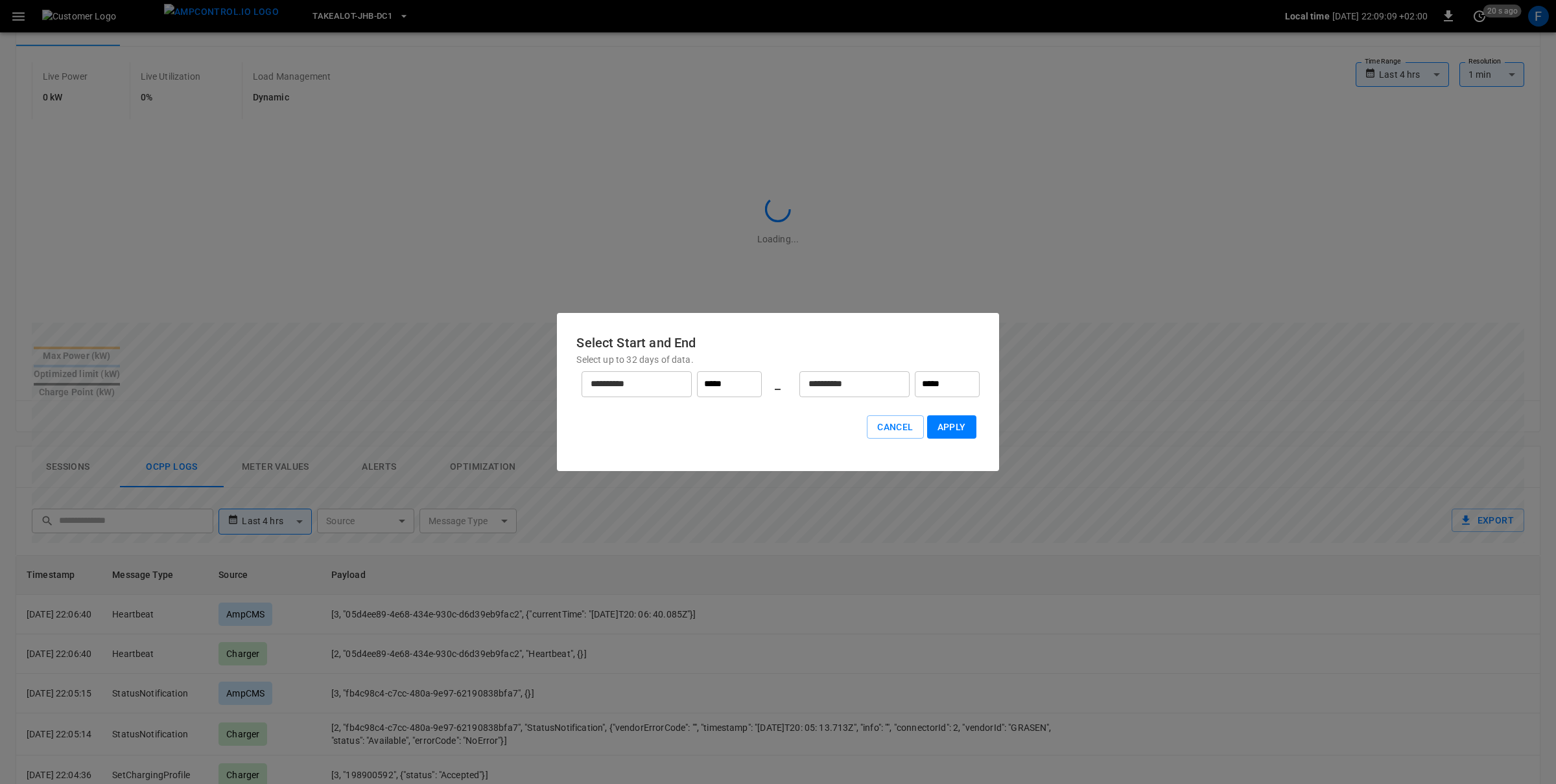
drag, startPoint x: 773, startPoint y: 380, endPoint x: 766, endPoint y: 381, distance: 7.1
click at [772, 380] on div "**********" at bounding box center [778, 384] width 403 height 36
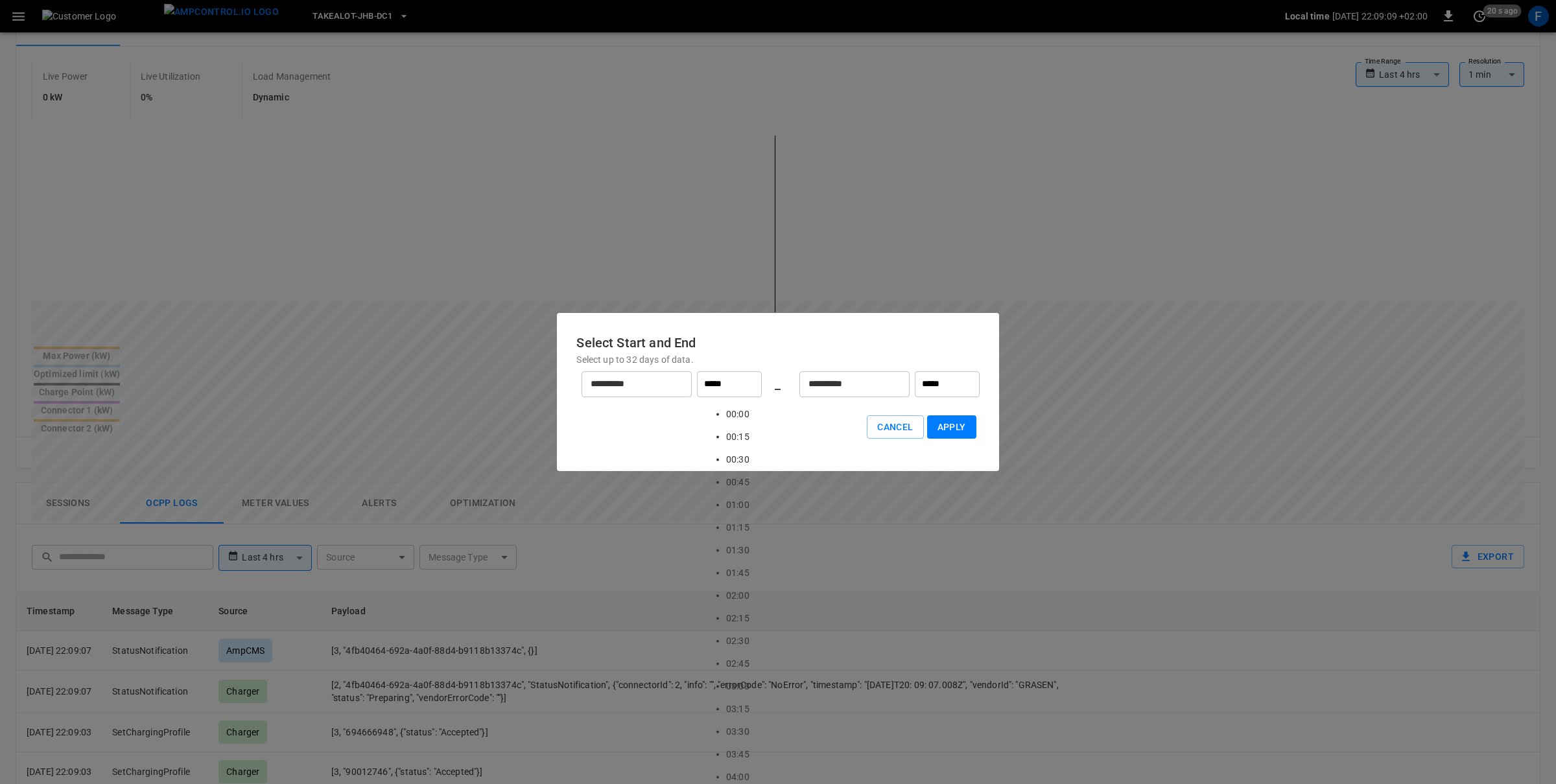
click at [747, 381] on input "*****" at bounding box center [729, 384] width 65 height 26
type input "*****"
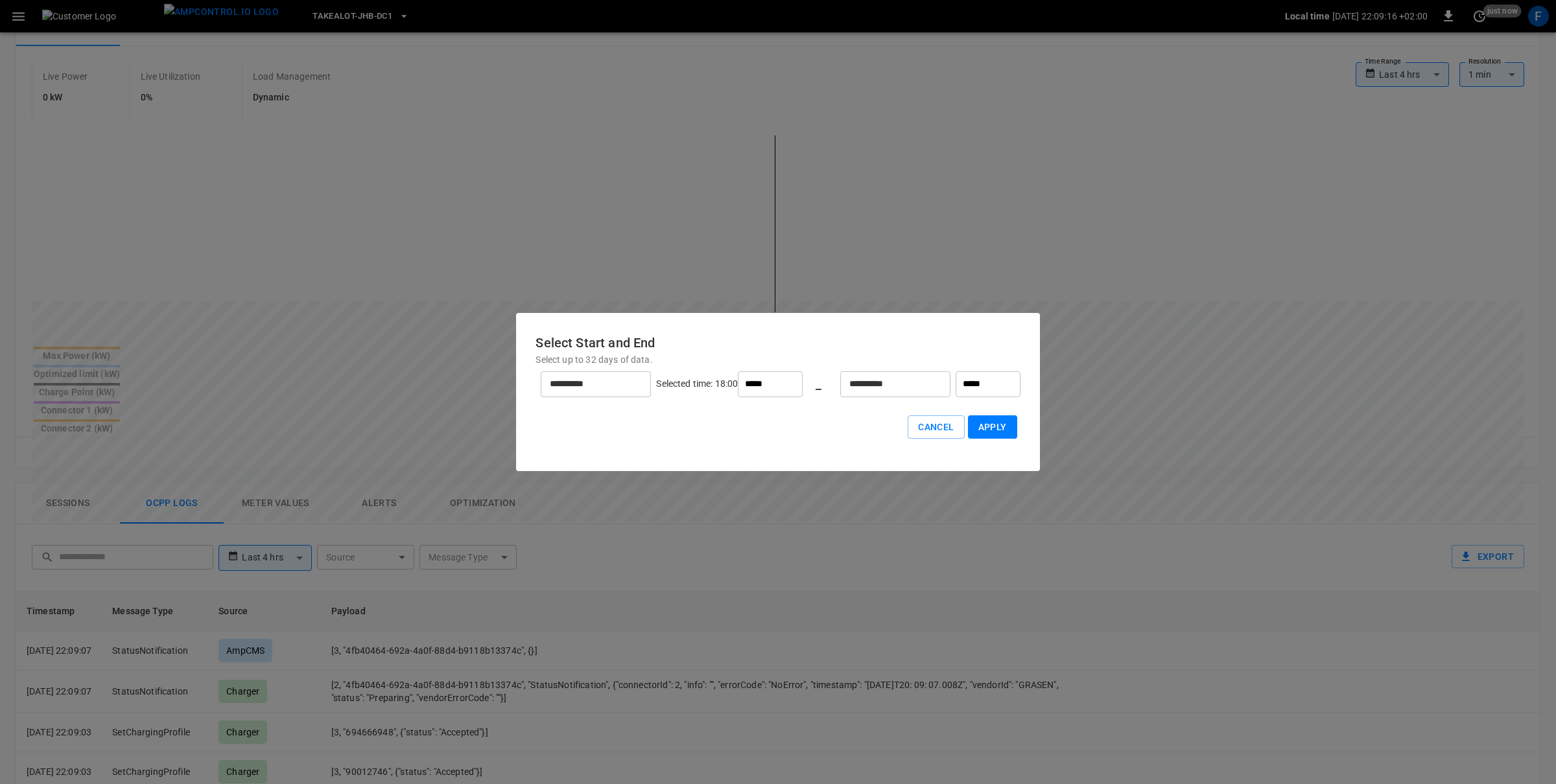
click at [958, 378] on input "*****" at bounding box center [988, 384] width 65 height 26
type input "*****"
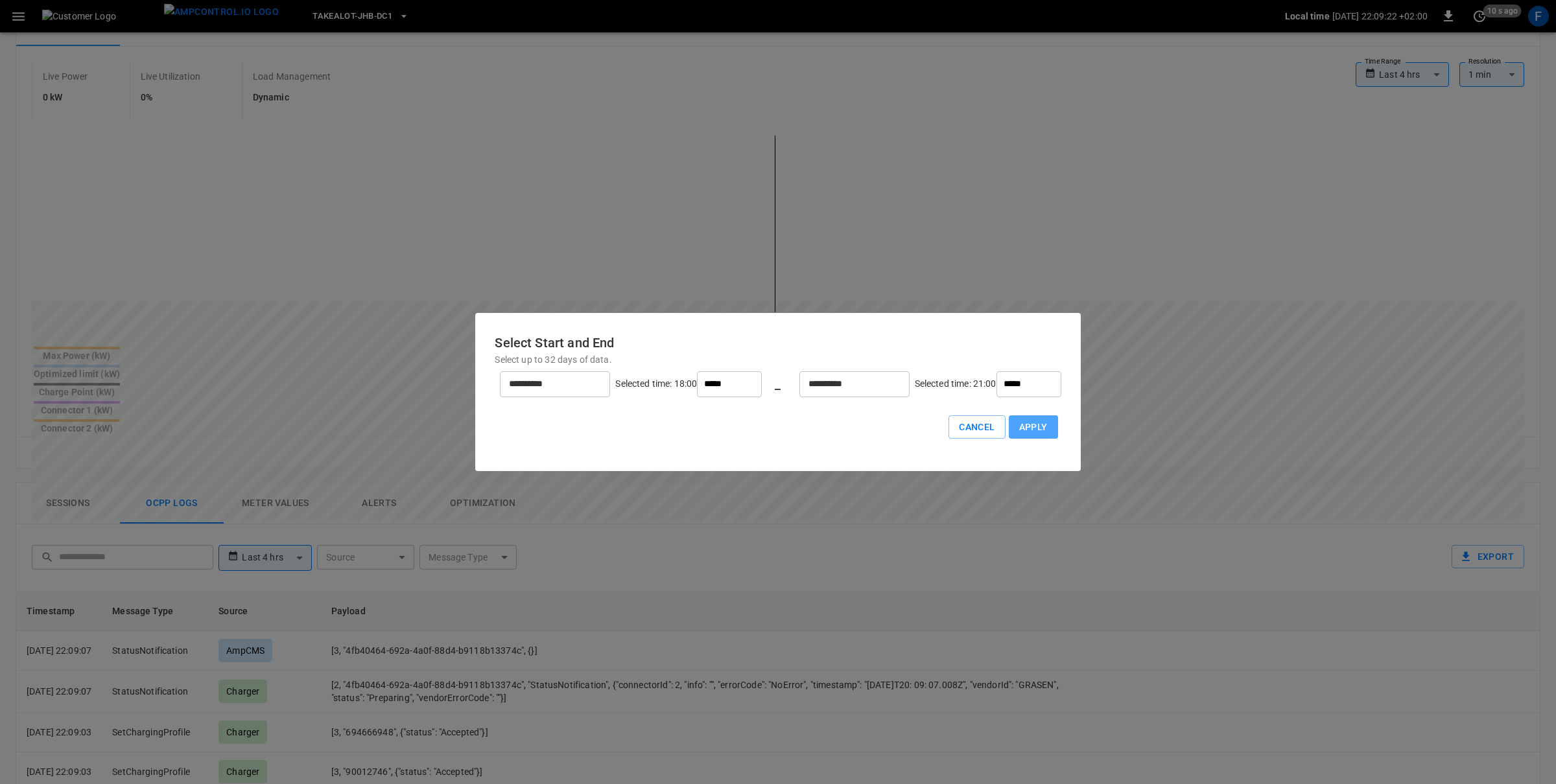
click at [1009, 430] on button "Apply" at bounding box center [1033, 427] width 50 height 24
type input "******"
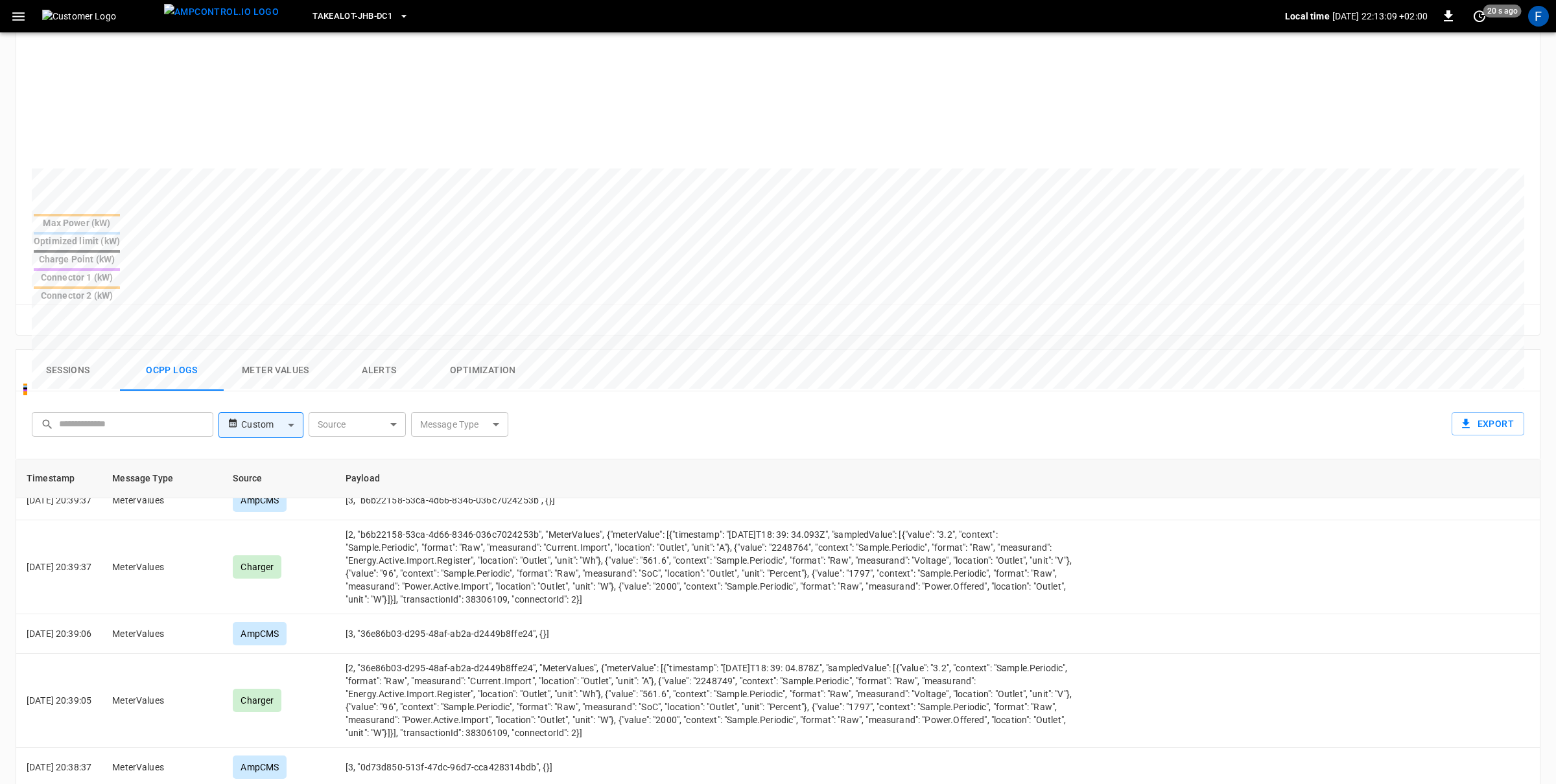
scroll to position [2834, 0]
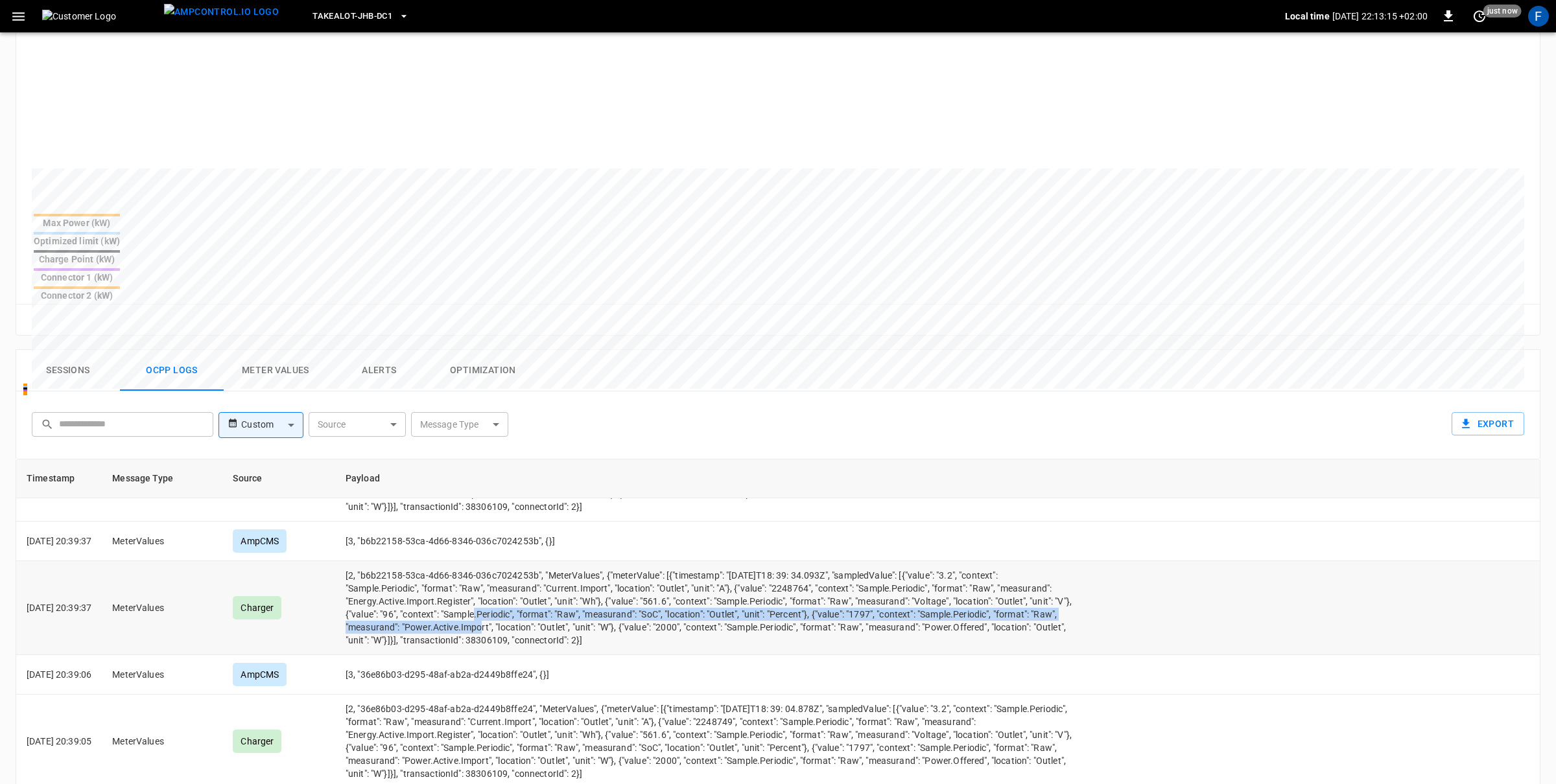
drag, startPoint x: 627, startPoint y: 583, endPoint x: 625, endPoint y: 596, distance: 13.2
click at [625, 596] on td "[2, "b6b22158-53ca-4d66-8346-036c7024253b", "MeterValues", {"meterValue": [{"ti…" at bounding box center [709, 608] width 747 height 94
drag, startPoint x: 567, startPoint y: 597, endPoint x: 654, endPoint y: 599, distance: 87.0
click at [654, 599] on td "[2, "b6b22158-53ca-4d66-8346-036c7024253b", "MeterValues", {"meterValue": [{"ti…" at bounding box center [709, 608] width 747 height 94
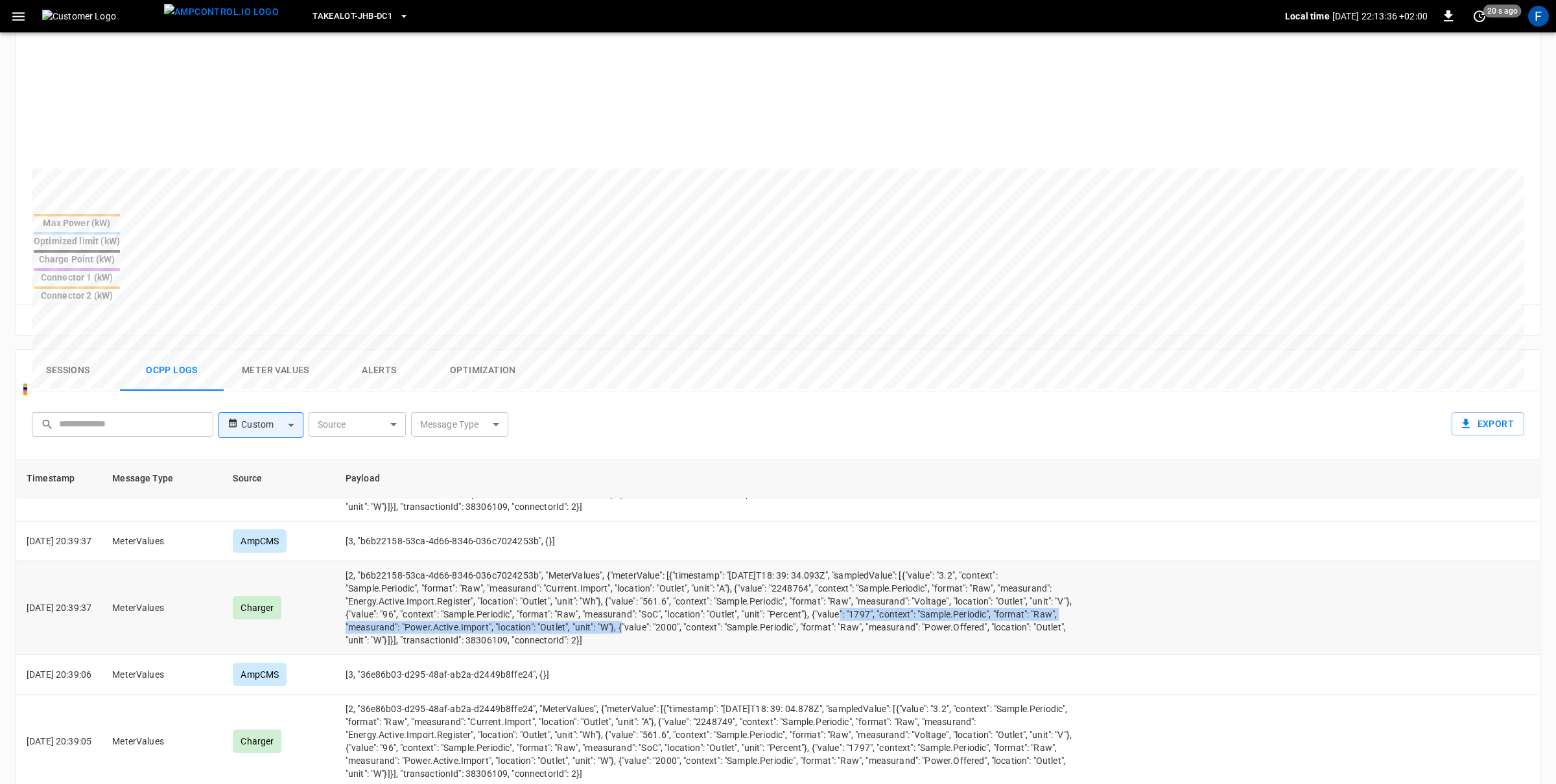
drag, startPoint x: 975, startPoint y: 585, endPoint x: 780, endPoint y: 604, distance: 195.9
click at [780, 604] on td "[2, "b6b22158-53ca-4d66-8346-036c7024253b", "MeterValues", {"meterValue": [{"ti…" at bounding box center [709, 608] width 747 height 94
click at [719, 589] on td "[2, "b6b22158-53ca-4d66-8346-036c7024253b", "MeterValues", {"meterValue": [{"ti…" at bounding box center [709, 608] width 747 height 94
click at [918, 561] on td "[2, "b6b22158-53ca-4d66-8346-036c7024253b", "MeterValues", {"meterValue": [{"ti…" at bounding box center [709, 608] width 747 height 94
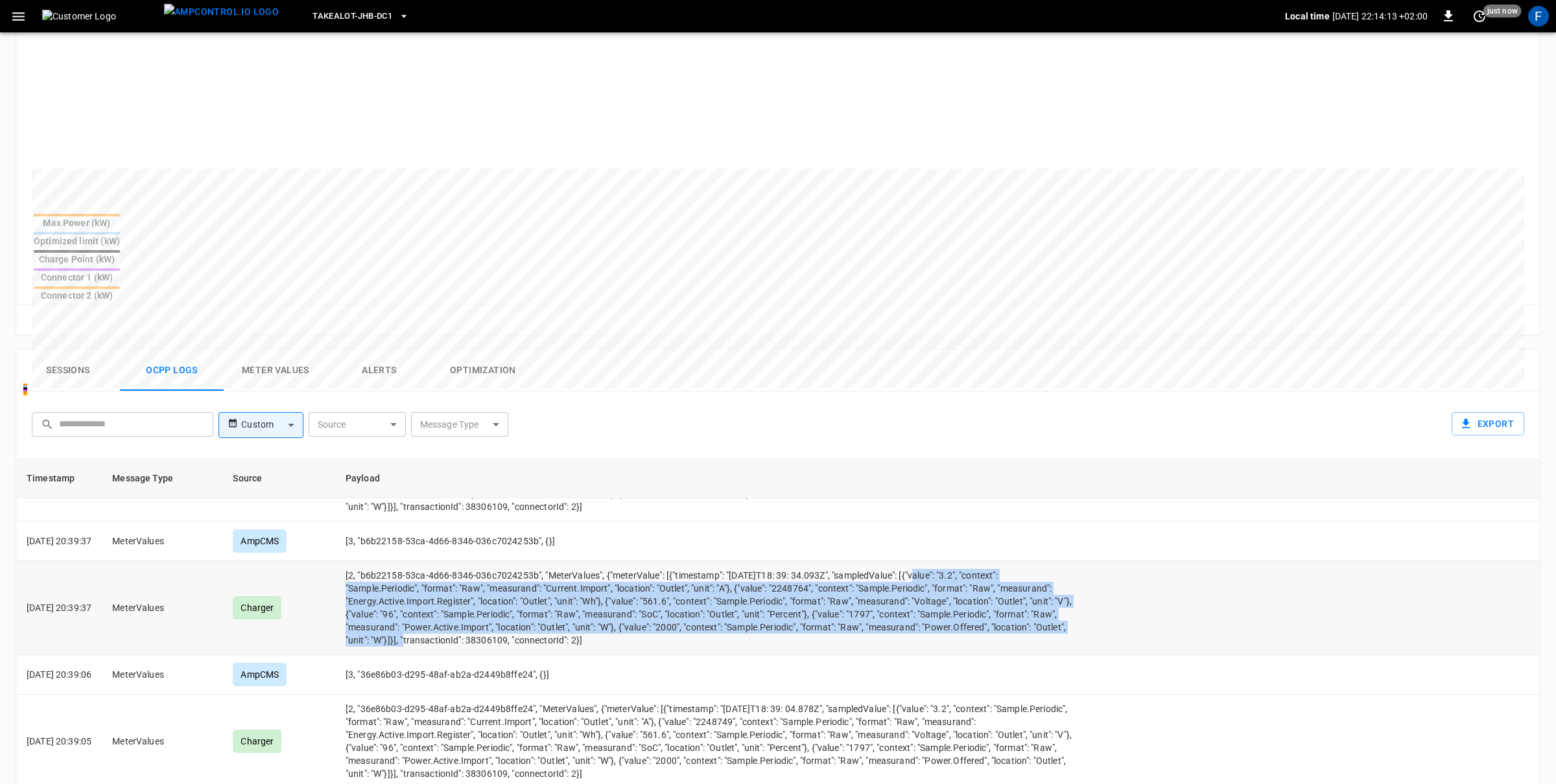
drag, startPoint x: 944, startPoint y: 547, endPoint x: 620, endPoint y: 614, distance: 330.9
click at [620, 614] on td "[2, "b6b22158-53ca-4d66-8346-036c7024253b", "MeterValues", {"meterValue": [{"ti…" at bounding box center [709, 608] width 747 height 94
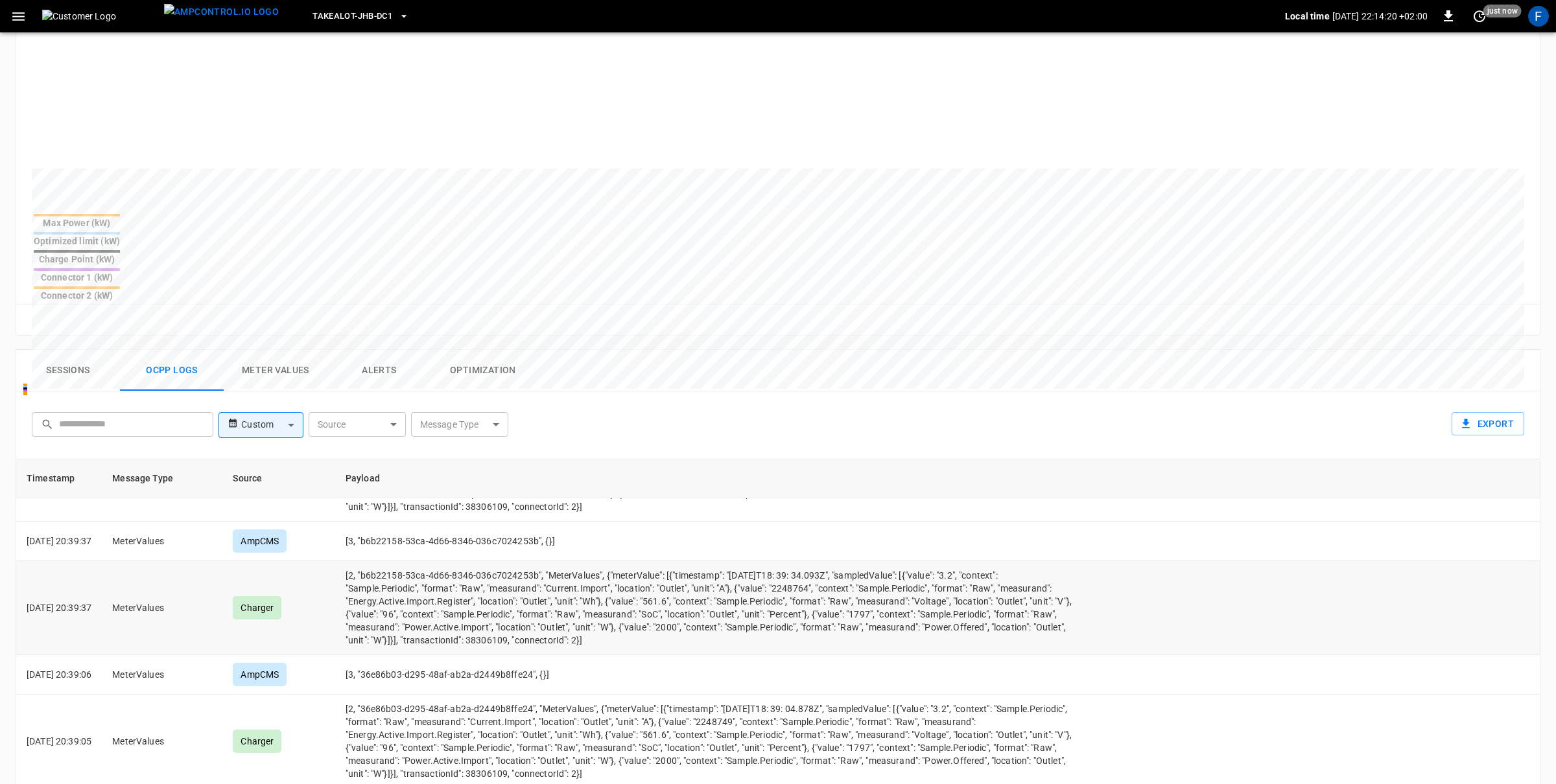
click at [837, 561] on td "[2, "b6b22158-53ca-4d66-8346-036c7024253b", "MeterValues", {"meterValue": [{"ti…" at bounding box center [709, 608] width 747 height 94
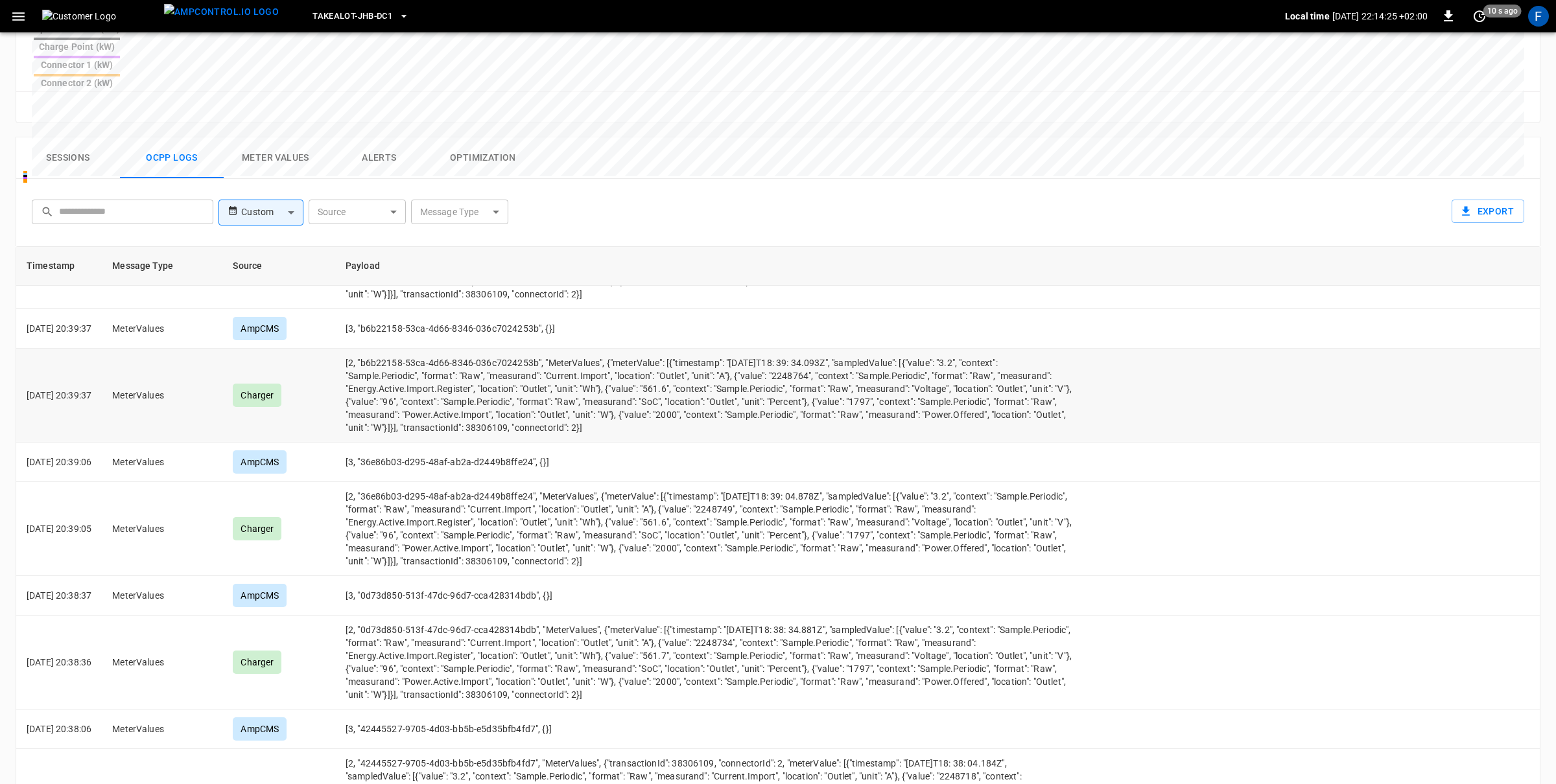
scroll to position [911, 0]
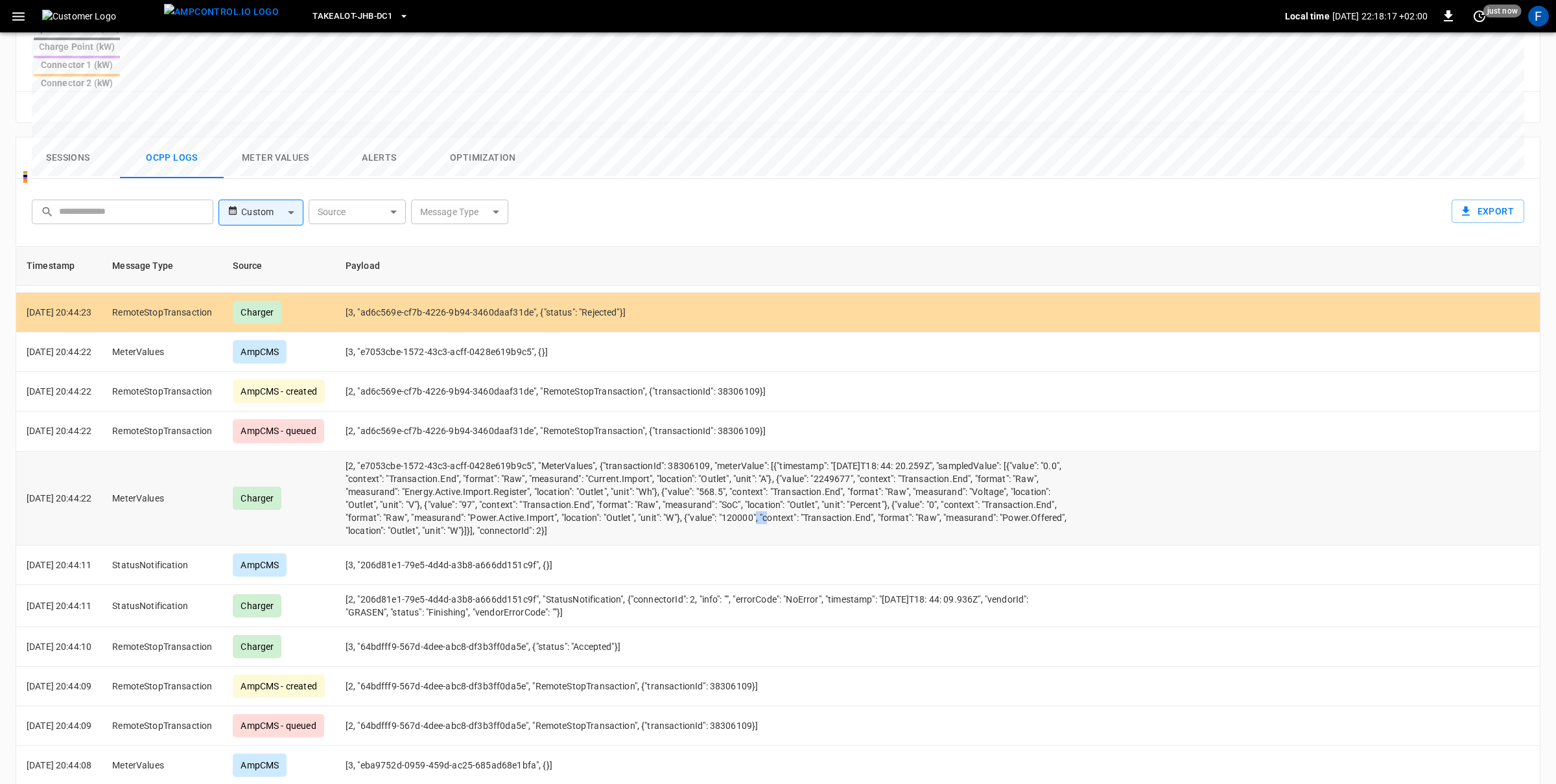
drag, startPoint x: 882, startPoint y: 463, endPoint x: 901, endPoint y: 463, distance: 19.0
click at [901, 463] on td "[2, "e7053cbe-1572-43c3-acff-0428e619b9c5", "MeterValues", {"transactionId": 38…" at bounding box center [709, 498] width 747 height 94
click at [451, 460] on td "[2, "e7053cbe-1572-43c3-acff-0428e619b9c5", "MeterValues", {"transactionId": 38…" at bounding box center [709, 498] width 747 height 94
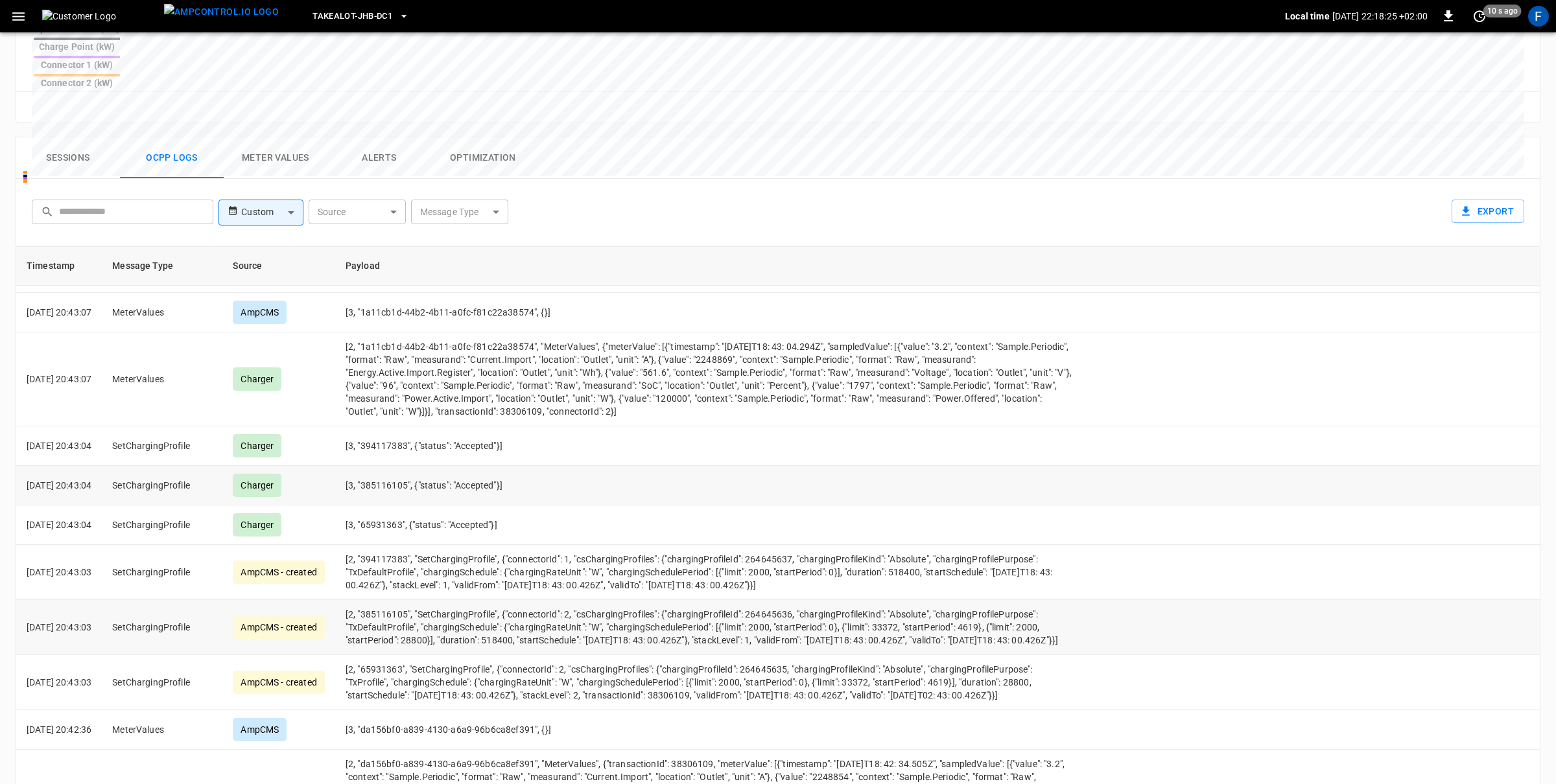
scroll to position [1613, 0]
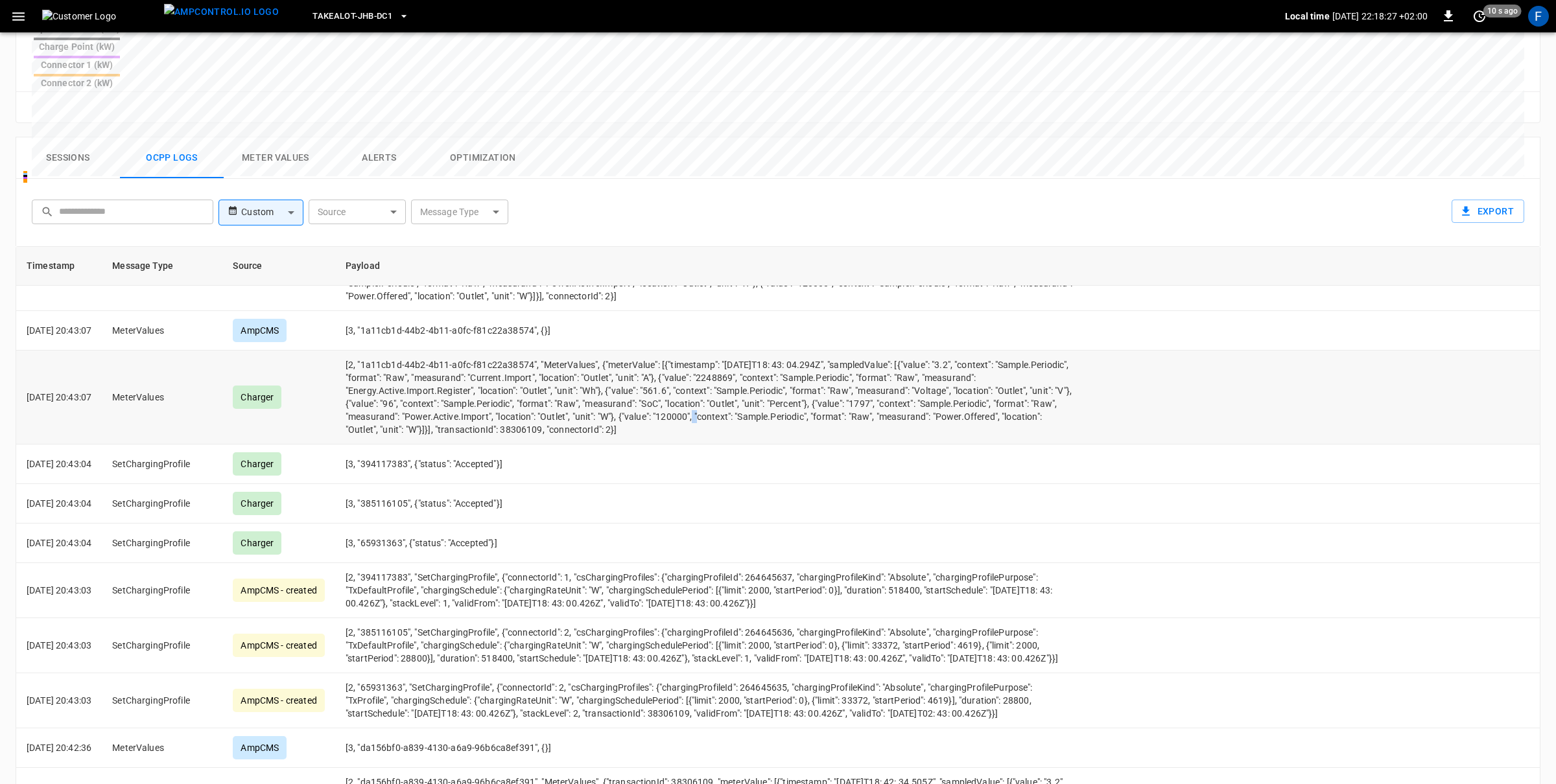
drag, startPoint x: 846, startPoint y: 360, endPoint x: 854, endPoint y: 360, distance: 8.0
click at [854, 360] on td "[2, "1a11cb1d-44b2-4b11-a0fc-f81c22a38574", "MeterValues", {"meterValue": [{"ti…" at bounding box center [709, 397] width 747 height 94
drag, startPoint x: 1004, startPoint y: 345, endPoint x: 1027, endPoint y: 345, distance: 23.0
click at [1027, 351] on td "[2, "1a11cb1d-44b2-4b11-a0fc-f81c22a38574", "MeterValues", {"meterValue": [{"ti…" at bounding box center [709, 397] width 747 height 94
drag, startPoint x: 846, startPoint y: 360, endPoint x: 834, endPoint y: 370, distance: 15.6
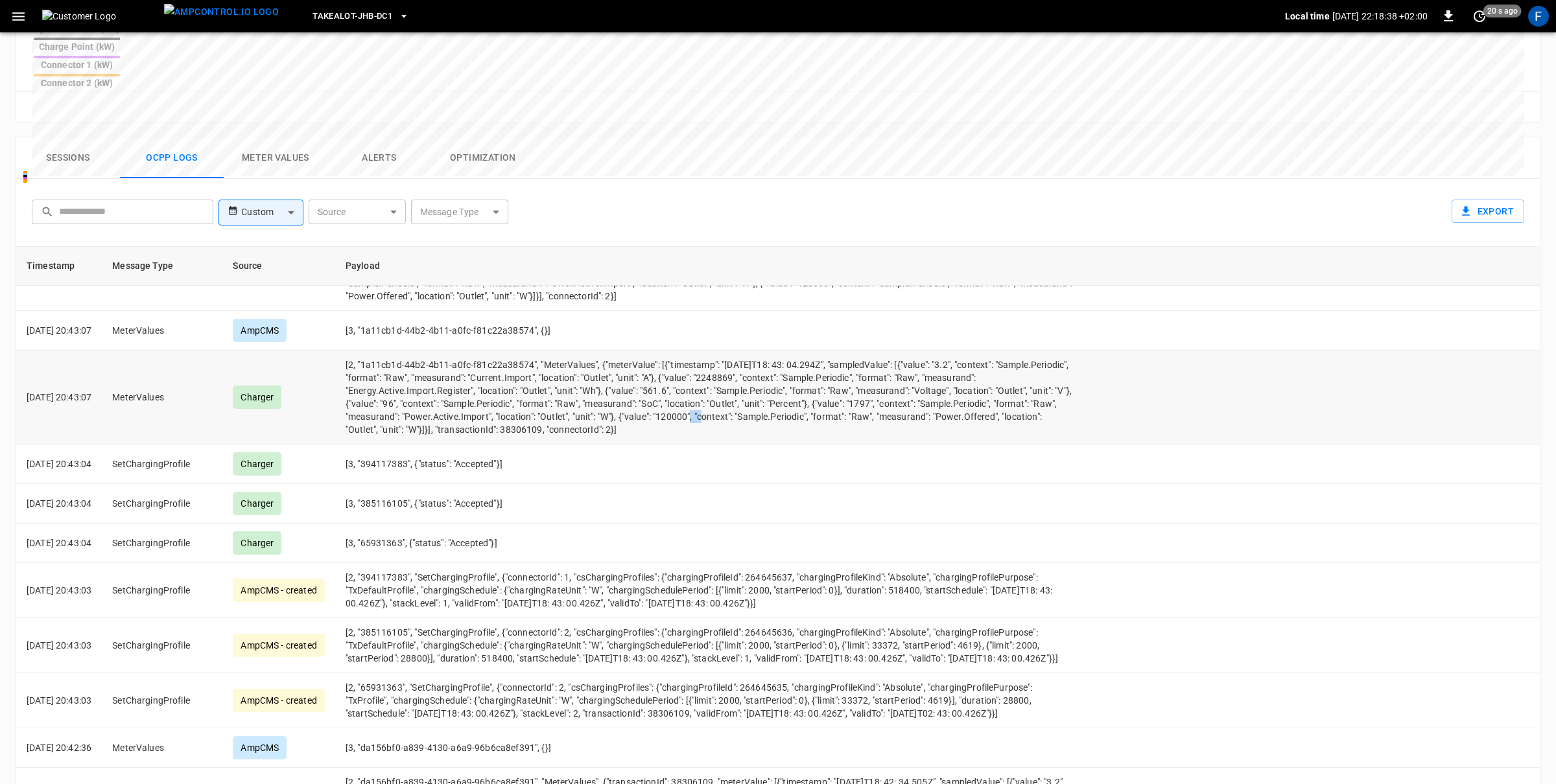
click at [858, 360] on td "[2, "1a11cb1d-44b2-4b11-a0fc-f81c22a38574", "MeterValues", {"meterValue": [{"ti…" at bounding box center [709, 397] width 747 height 94
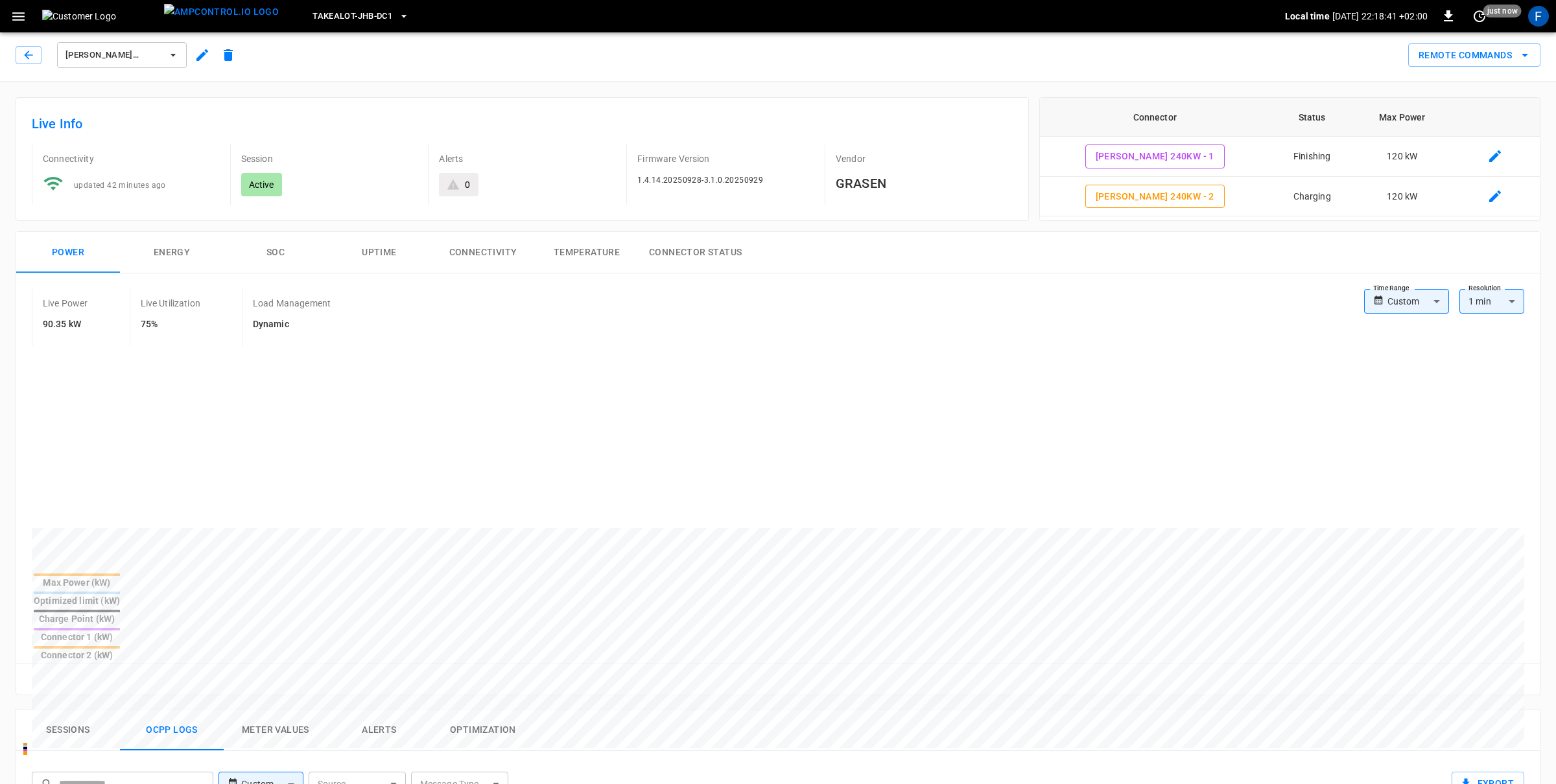
scroll to position [0, 0]
drag, startPoint x: 78, startPoint y: 667, endPoint x: 116, endPoint y: 678, distance: 39.6
click at [78, 713] on button "Sessions" at bounding box center [68, 734] width 104 height 41
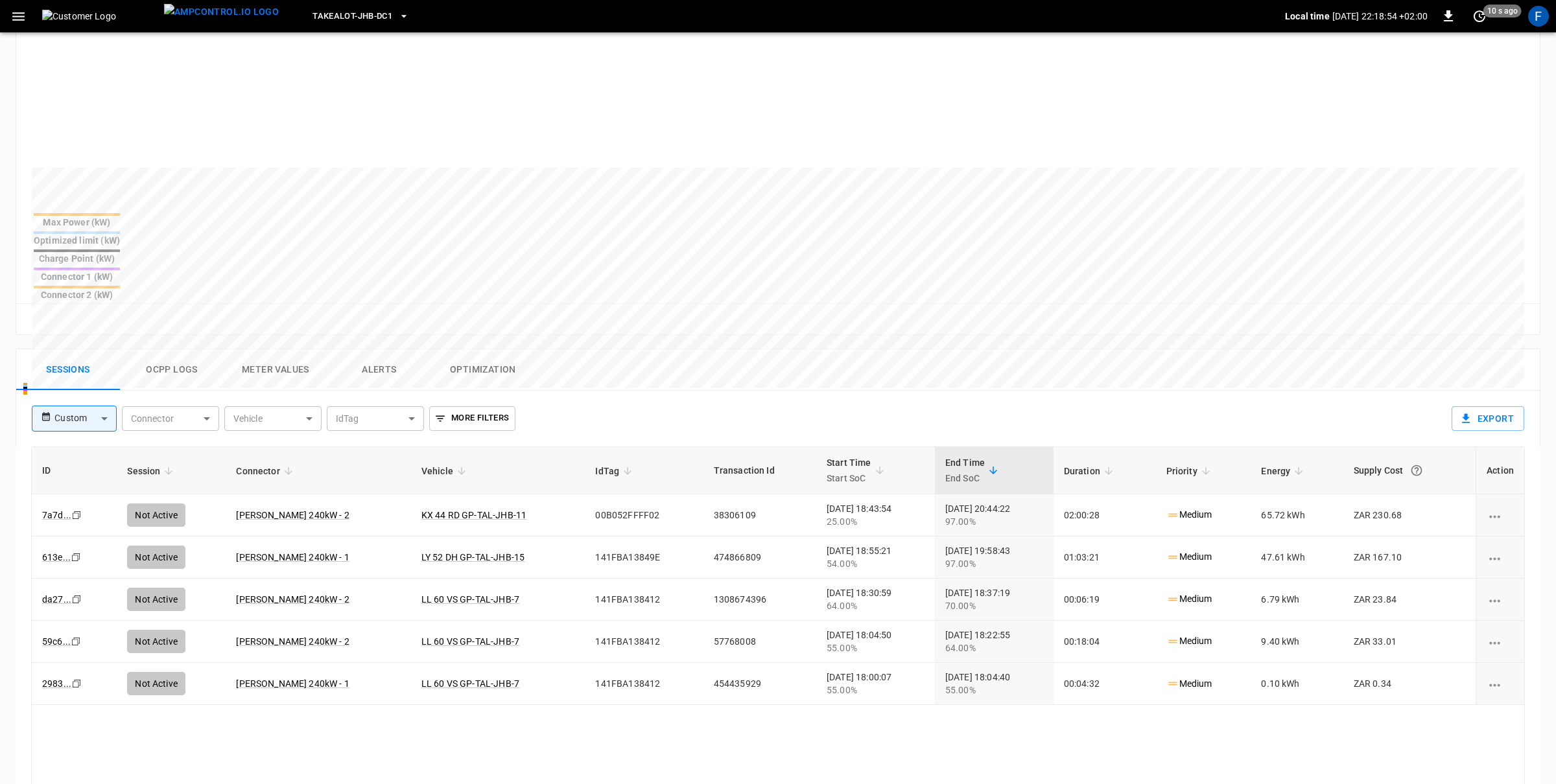
scroll to position [208, 0]
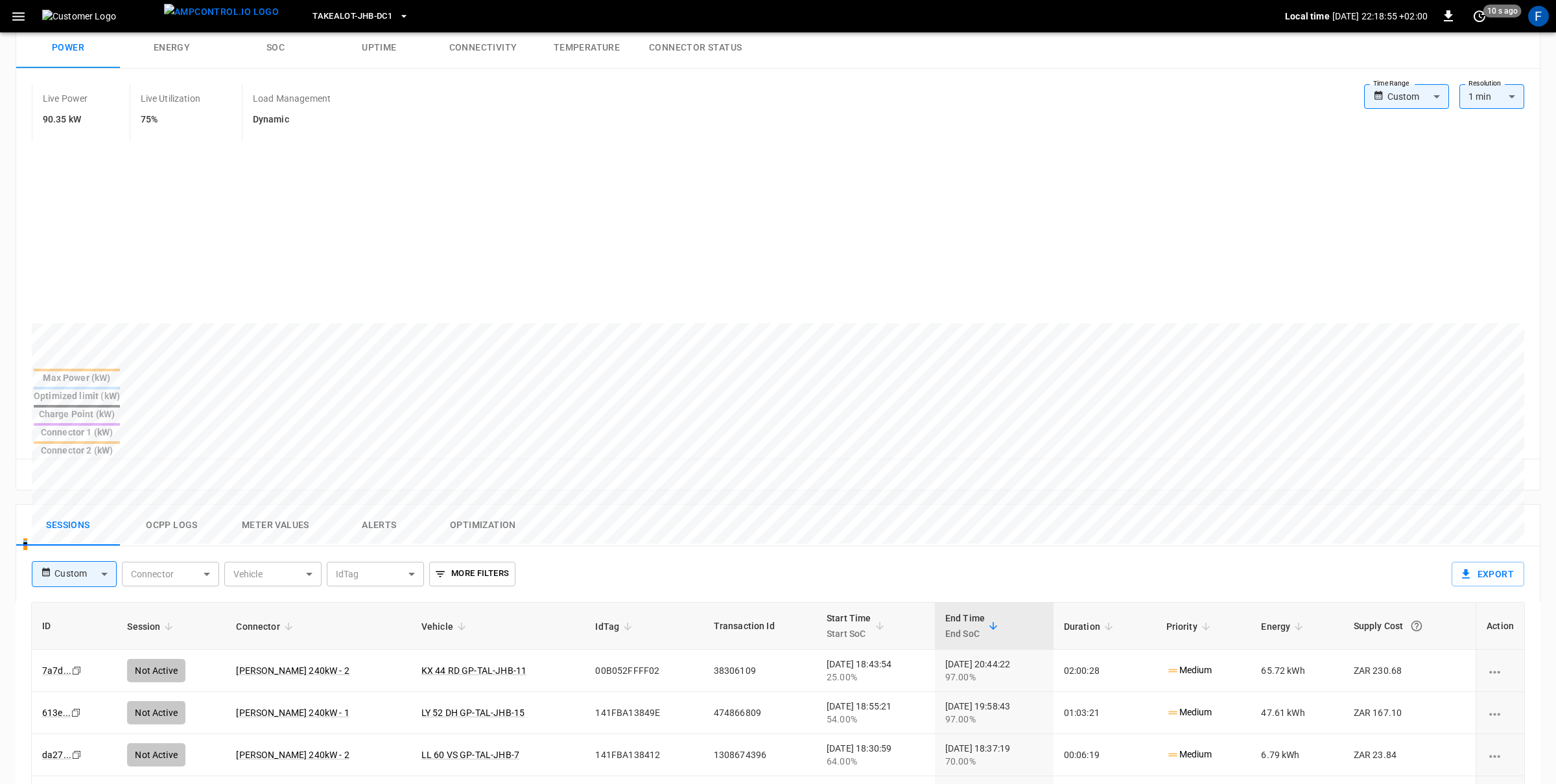
click at [155, 505] on button "Ocpp logs" at bounding box center [171, 525] width 104 height 41
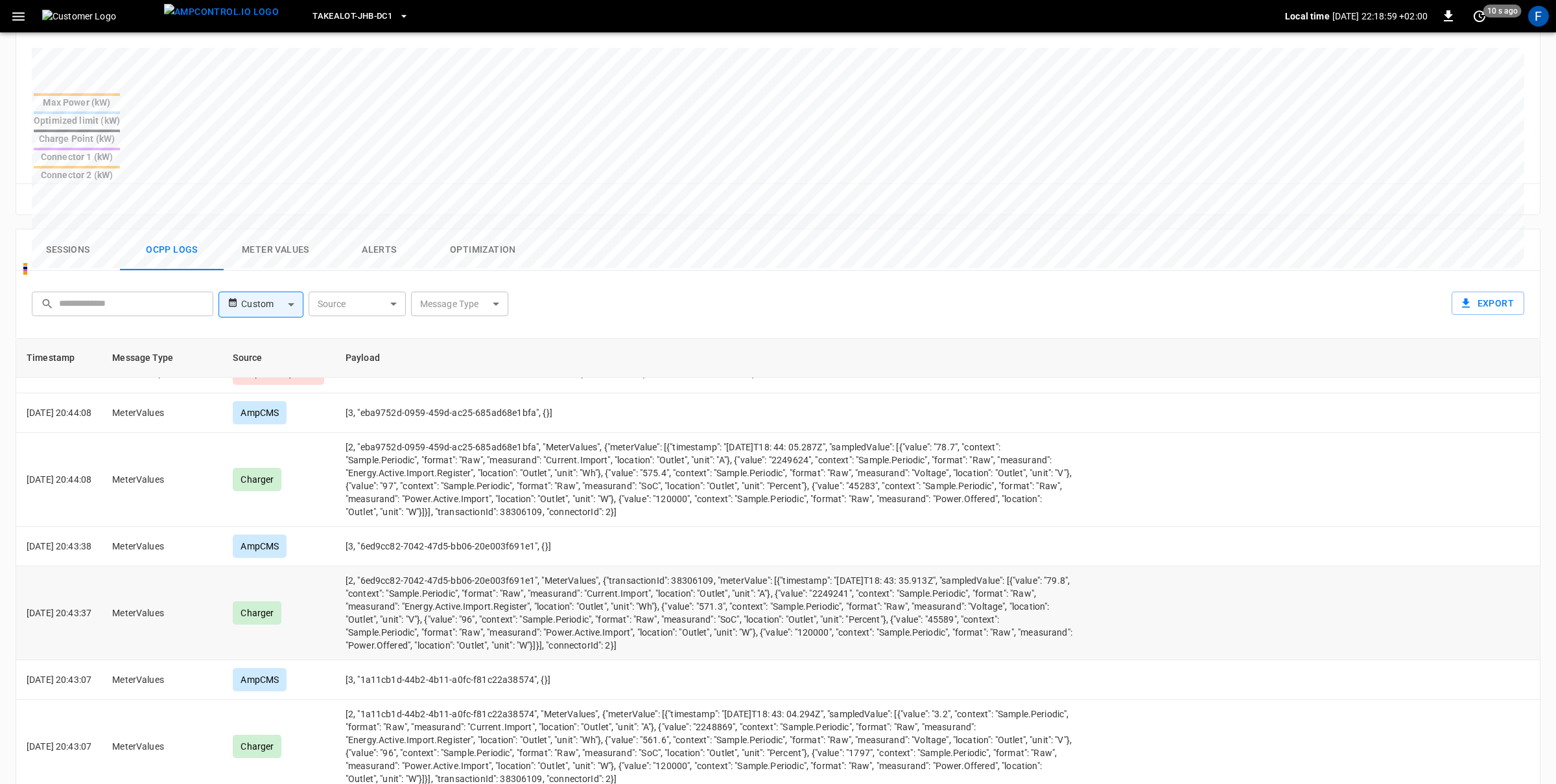
scroll to position [1345, 0]
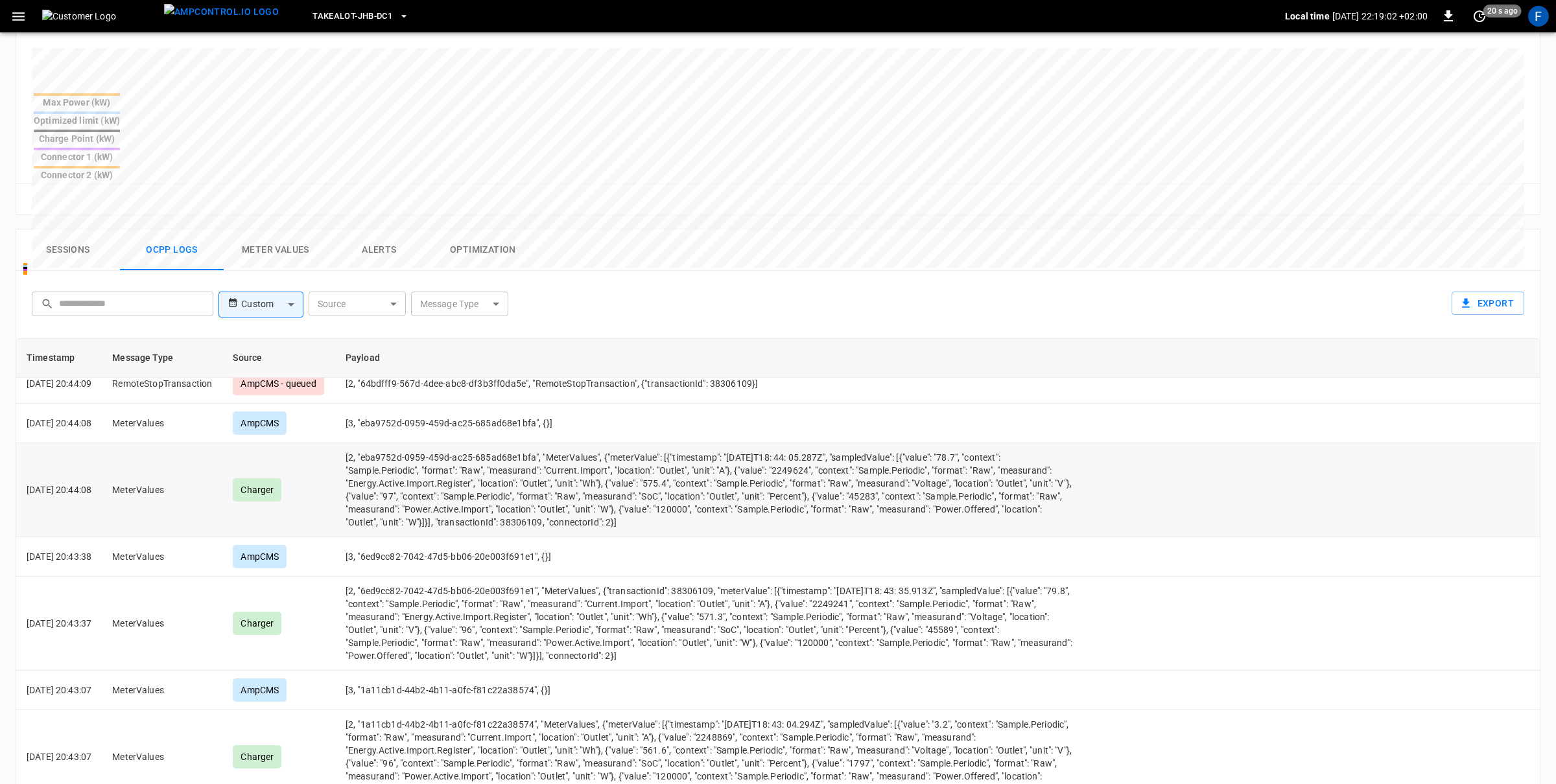
drag, startPoint x: 859, startPoint y: 468, endPoint x: 784, endPoint y: 444, distance: 78.7
click at [784, 444] on td "[2, "eba9752d-0959-459d-ac25-685ad68e1bfa", "MeterValues", {"meterValue": [{"ti…" at bounding box center [709, 490] width 747 height 94
click at [466, 443] on td "[2, "eba9752d-0959-459d-ac25-685ad68e1bfa", "MeterValues", {"meterValue": [{"ti…" at bounding box center [709, 490] width 747 height 94
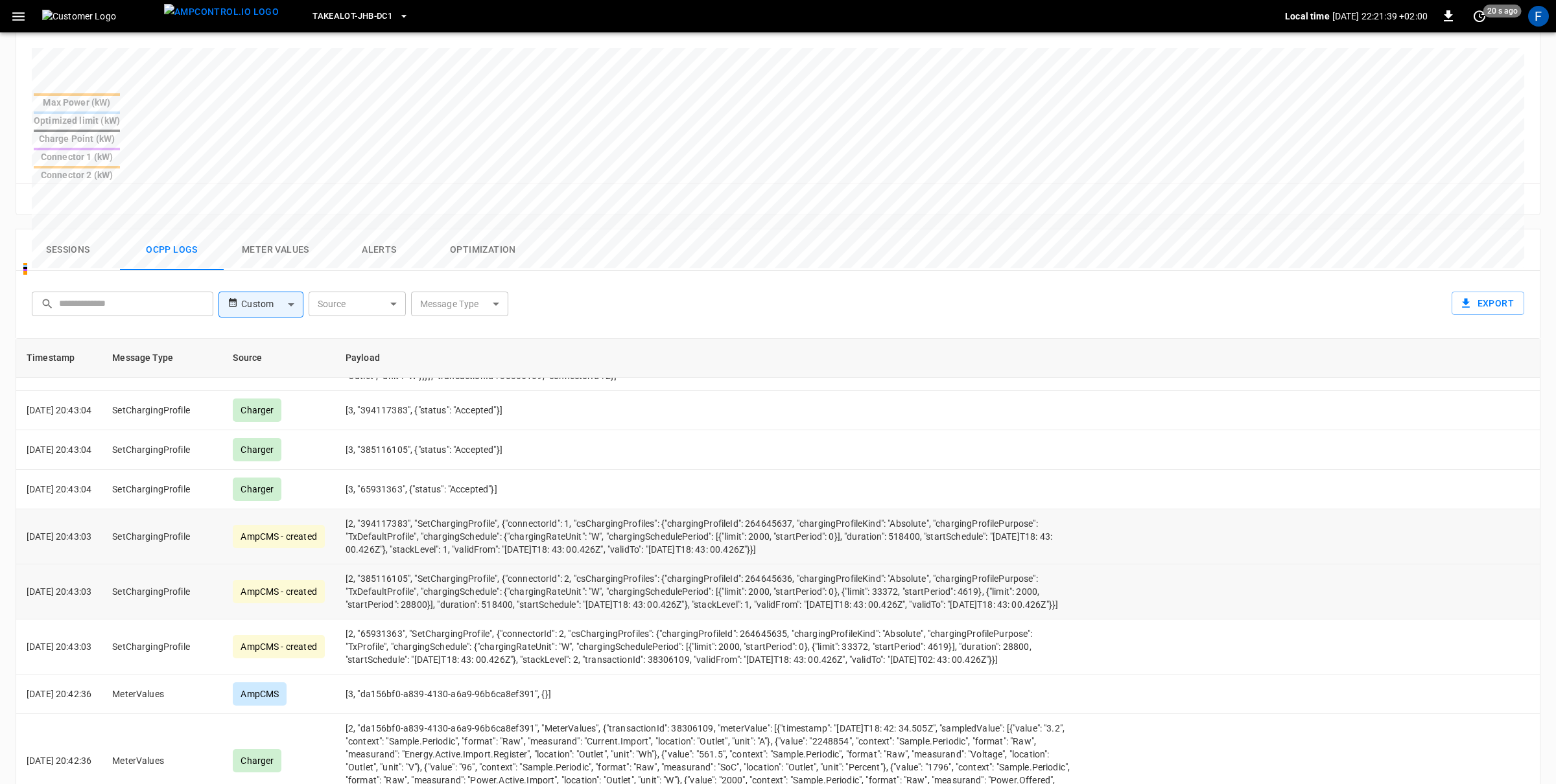
scroll to position [1757, 0]
click at [777, 511] on td "[2, "394117383", "SetChargingProfile", {"connectorId": 1, "csChargingProfiles":…" at bounding box center [709, 538] width 747 height 55
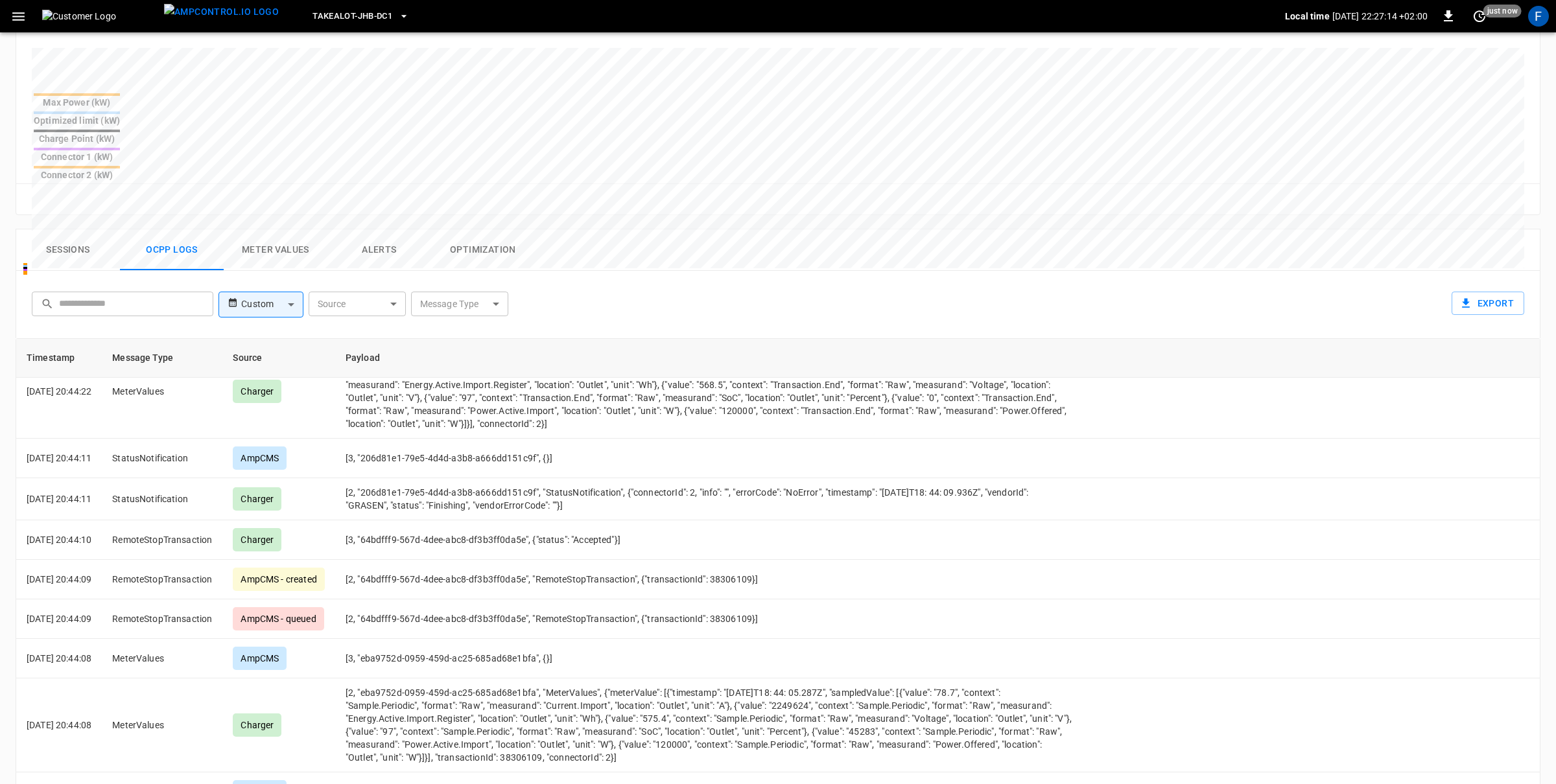
scroll to position [0, 0]
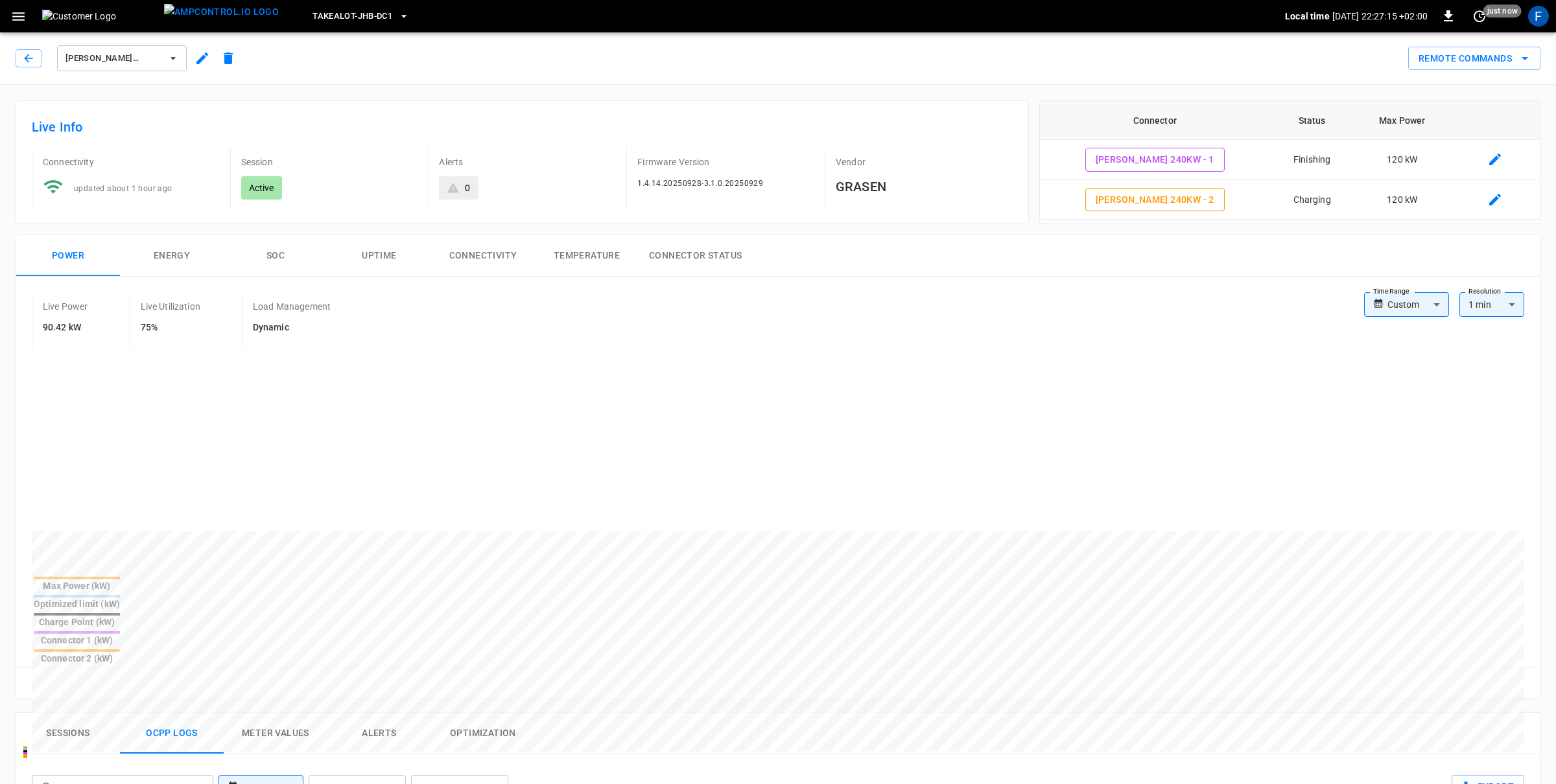
click at [1419, 306] on body "Takealot-JHB-DC1 Local time [DATE] 22:27:15 +02:00 0 just now F [PERSON_NAME] 2…" at bounding box center [778, 711] width 1556 height 1422
click at [1402, 446] on li "Last 30 days" at bounding box center [1407, 442] width 85 height 22
type input "**********"
type input "**"
type input "**********"
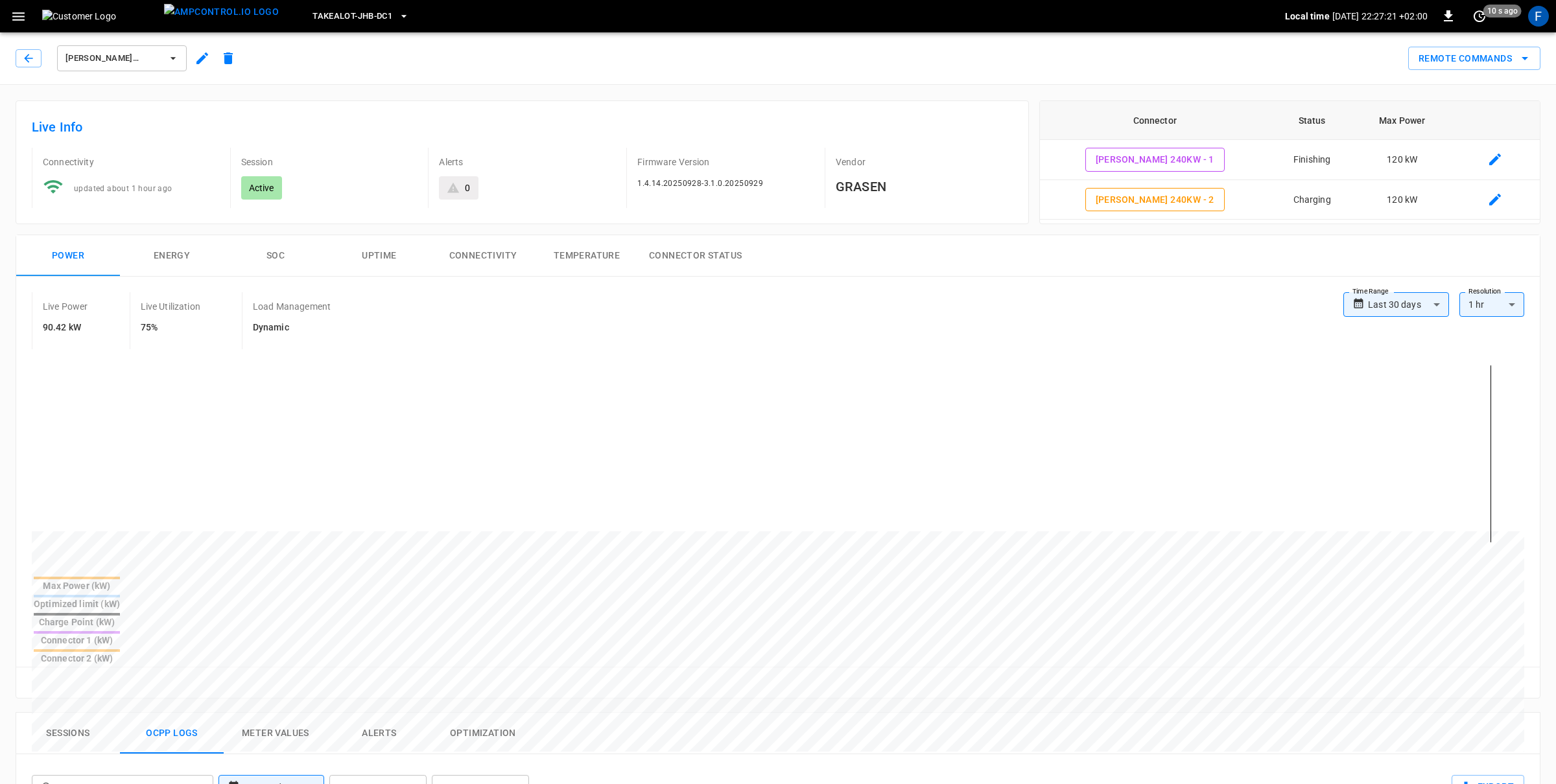
drag, startPoint x: 764, startPoint y: 497, endPoint x: 1517, endPoint y: 507, distance: 753.1
click at [1517, 507] on div at bounding box center [778, 464] width 1493 height 221
drag, startPoint x: 1309, startPoint y: 529, endPoint x: 1529, endPoint y: 524, distance: 220.1
click at [1529, 524] on div "Max Power (kW) Optimized limit (kW) Charge Point (kW) Connector 1 (kW) Connecto…" at bounding box center [778, 510] width 1524 height 313
drag, startPoint x: 462, startPoint y: 542, endPoint x: 493, endPoint y: 518, distance: 39.2
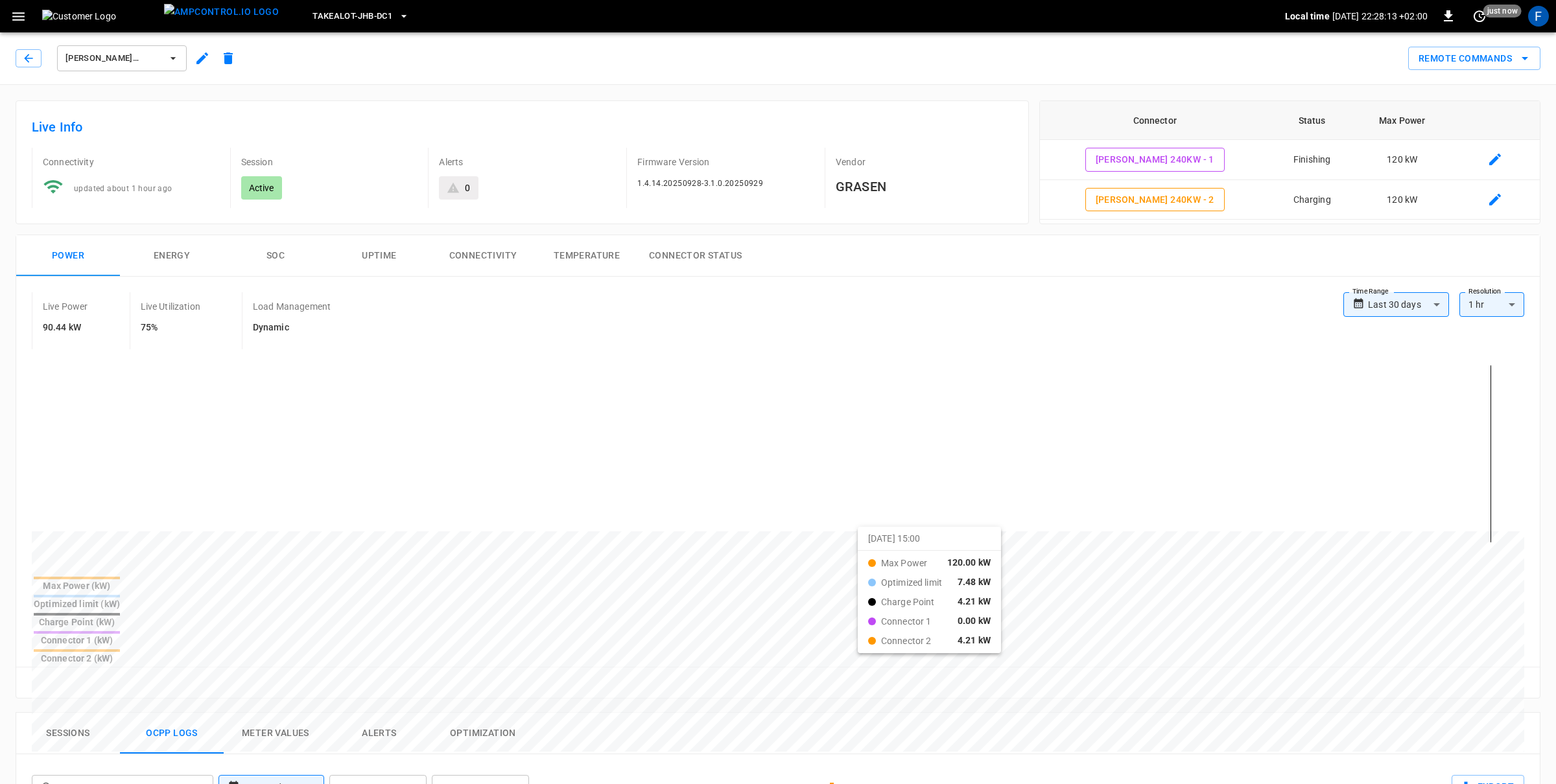
drag, startPoint x: 801, startPoint y: 512, endPoint x: 969, endPoint y: 533, distance: 169.3
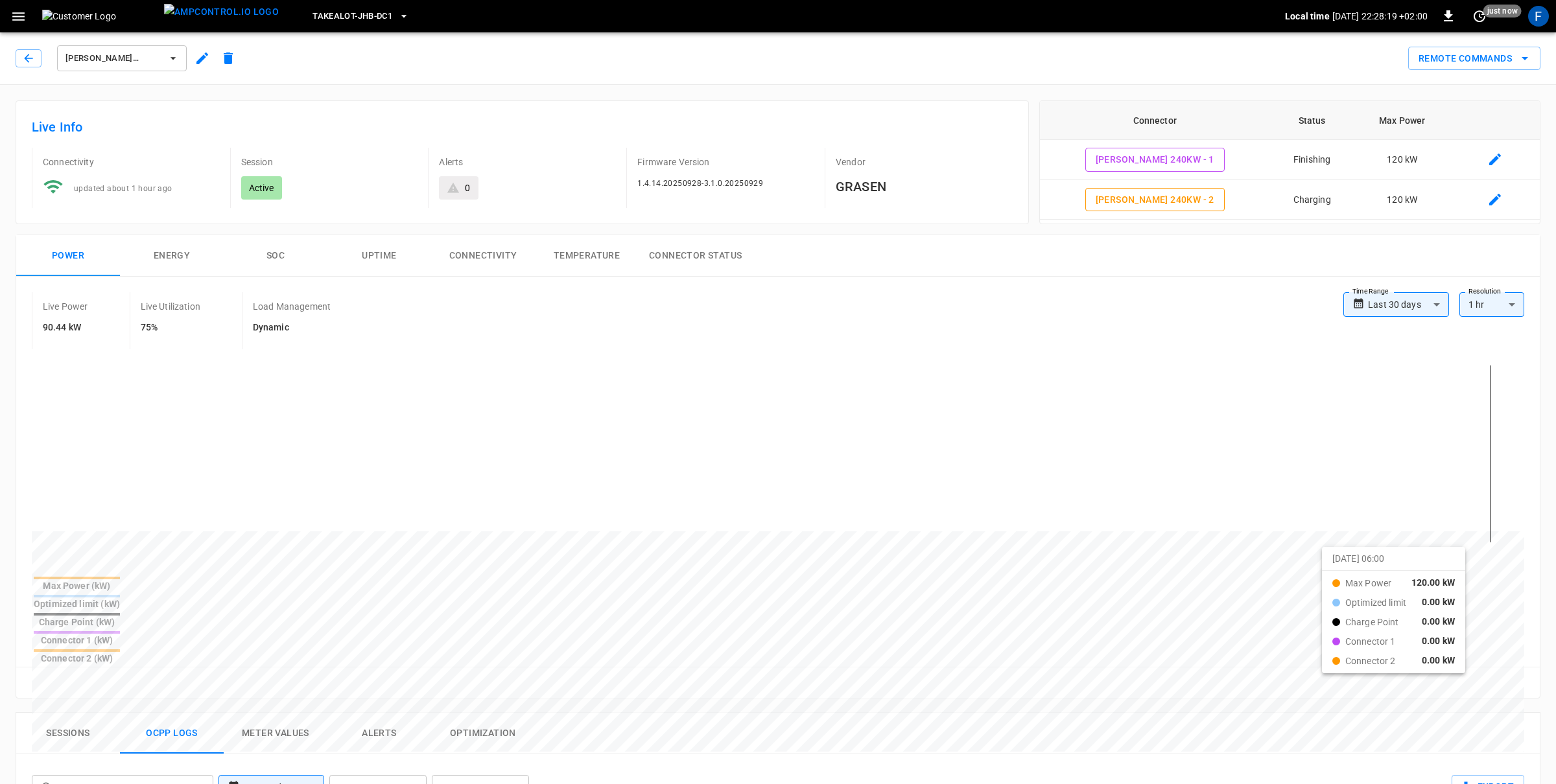
drag, startPoint x: 1021, startPoint y: 534, endPoint x: 1313, endPoint y: 540, distance: 292.1
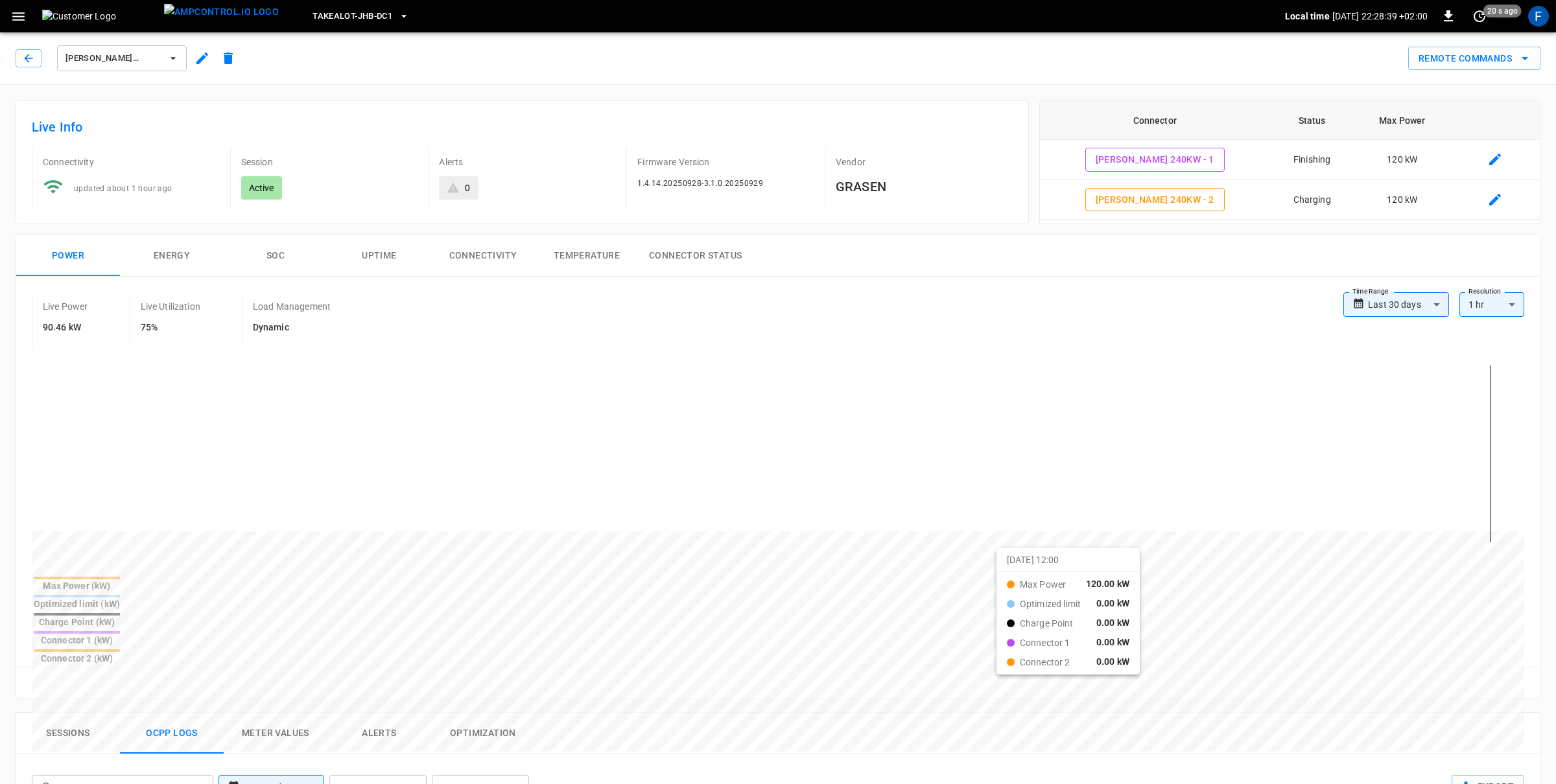
drag, startPoint x: 817, startPoint y: 524, endPoint x: 987, endPoint y: 542, distance: 171.0
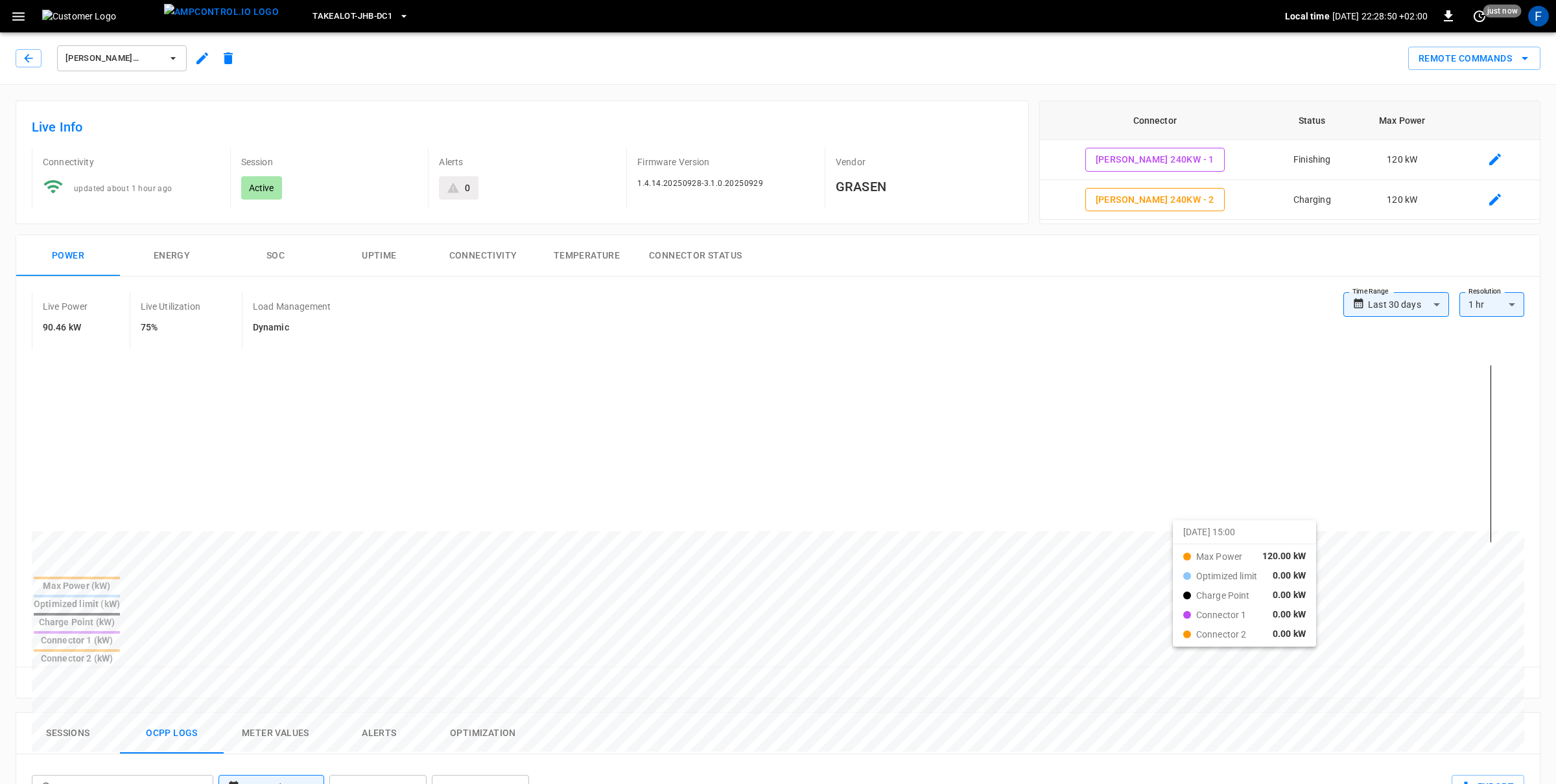
drag, startPoint x: 1023, startPoint y: 542, endPoint x: 1332, endPoint y: 514, distance: 310.3
drag, startPoint x: 813, startPoint y: 505, endPoint x: 1346, endPoint y: 538, distance: 534.0
